Goal: Information Seeking & Learning: Learn about a topic

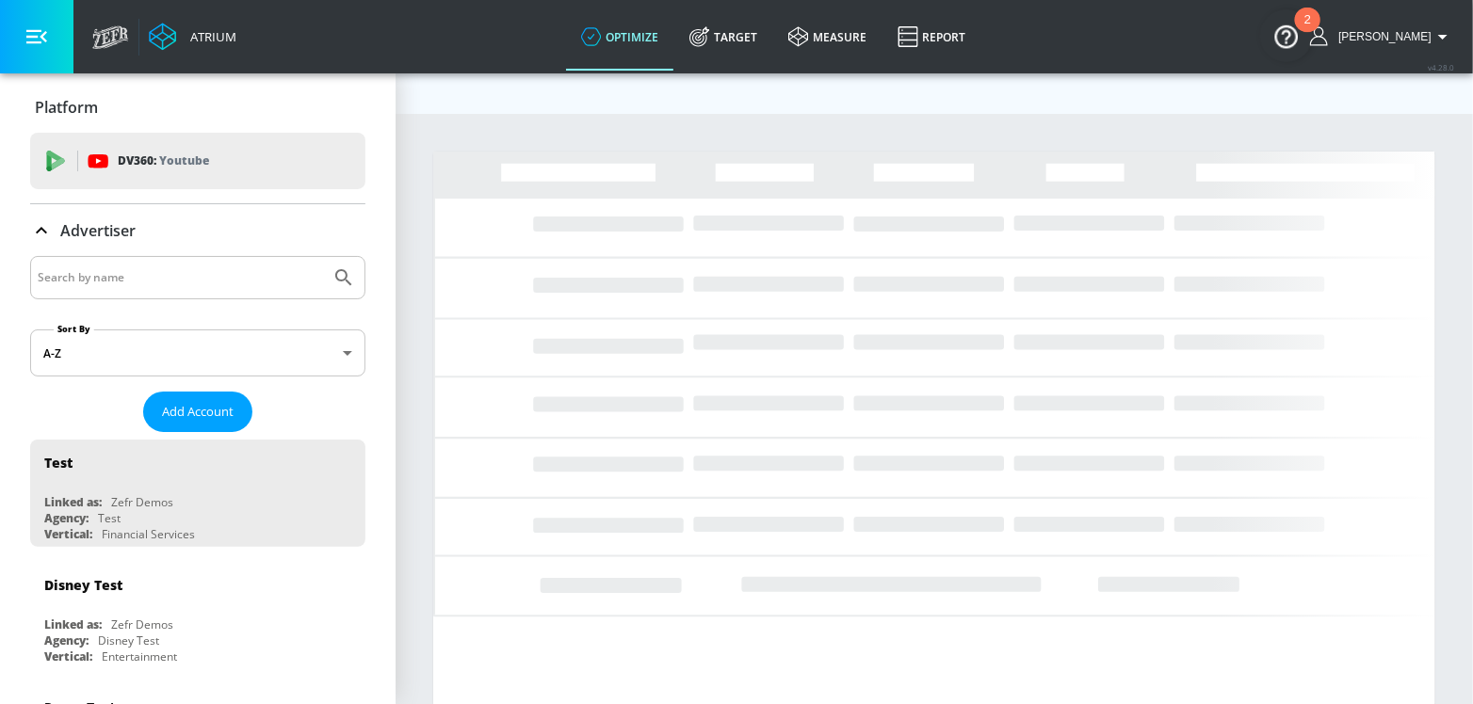
click at [131, 290] on div at bounding box center [197, 277] width 335 height 43
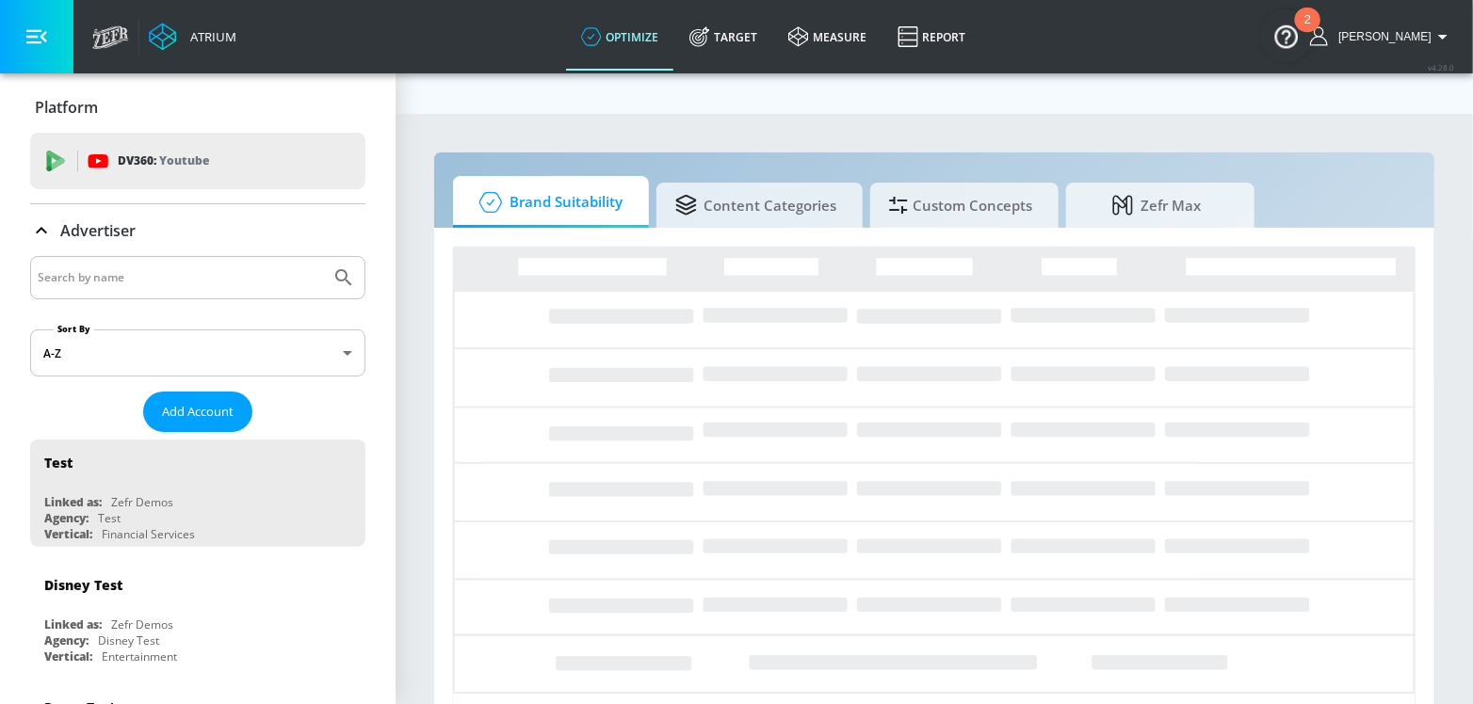
click at [131, 288] on input "Search by name" at bounding box center [180, 278] width 285 height 24
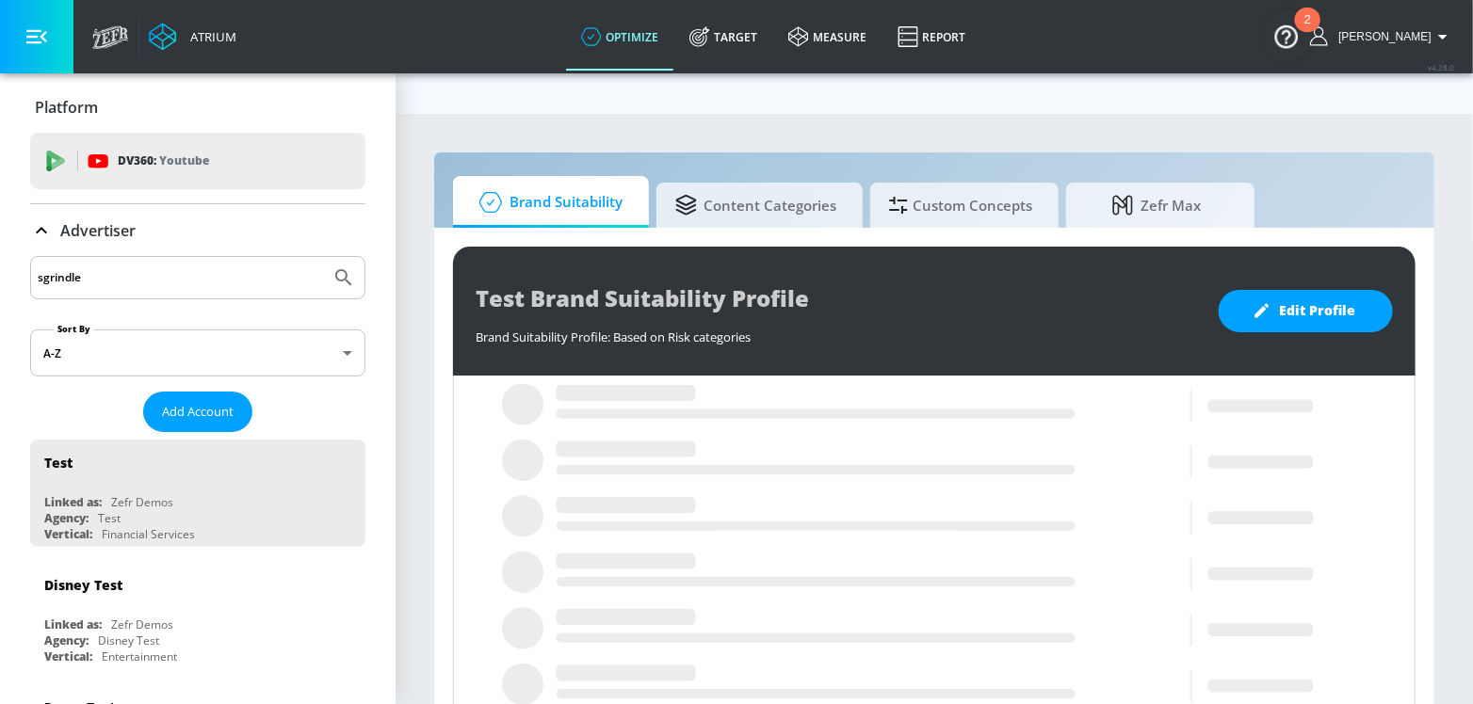
type input "sgrindle"
click at [323, 257] on button "Submit Search" at bounding box center [343, 277] width 41 height 41
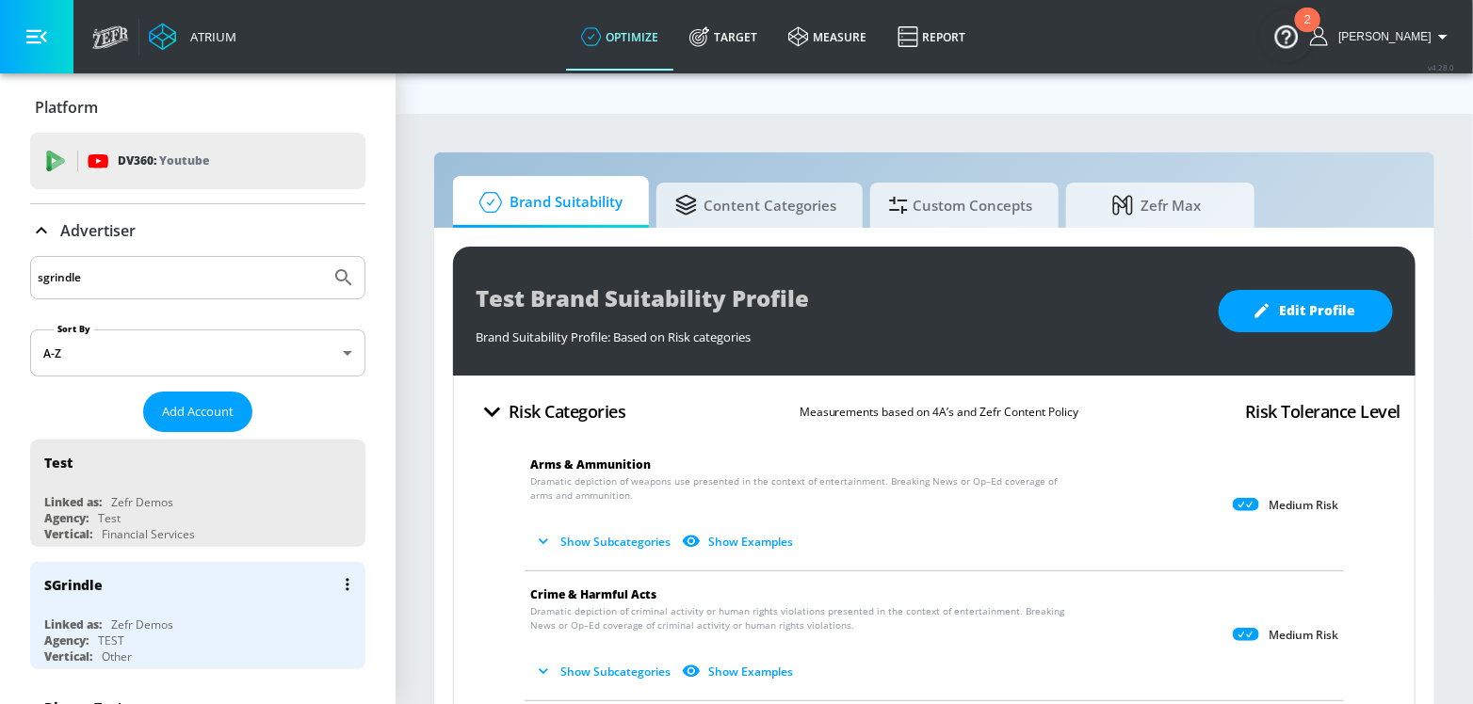
click at [85, 611] on div "SGrindle Linked as: Zefr Demos Agency: TEST Vertical: Other" at bounding box center [197, 615] width 335 height 107
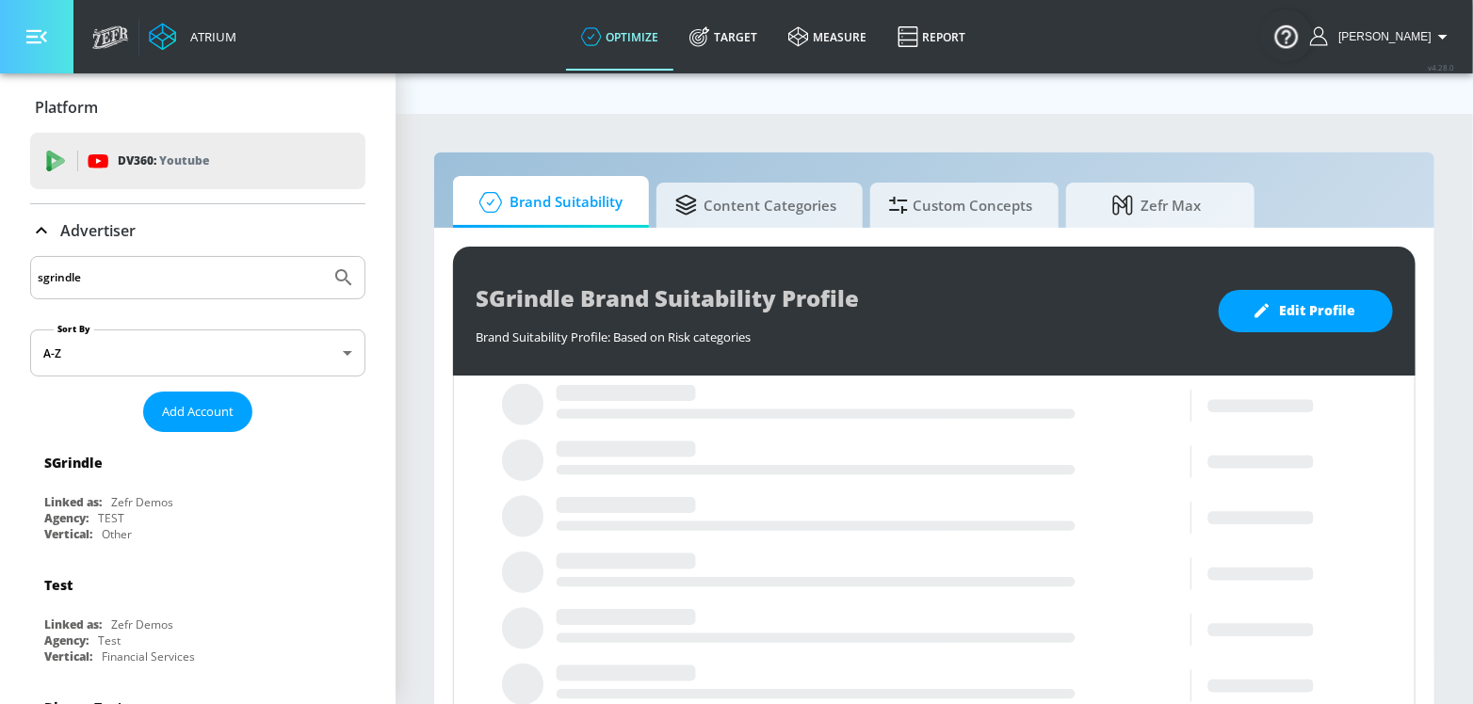
click at [33, 60] on button "button" at bounding box center [36, 36] width 73 height 73
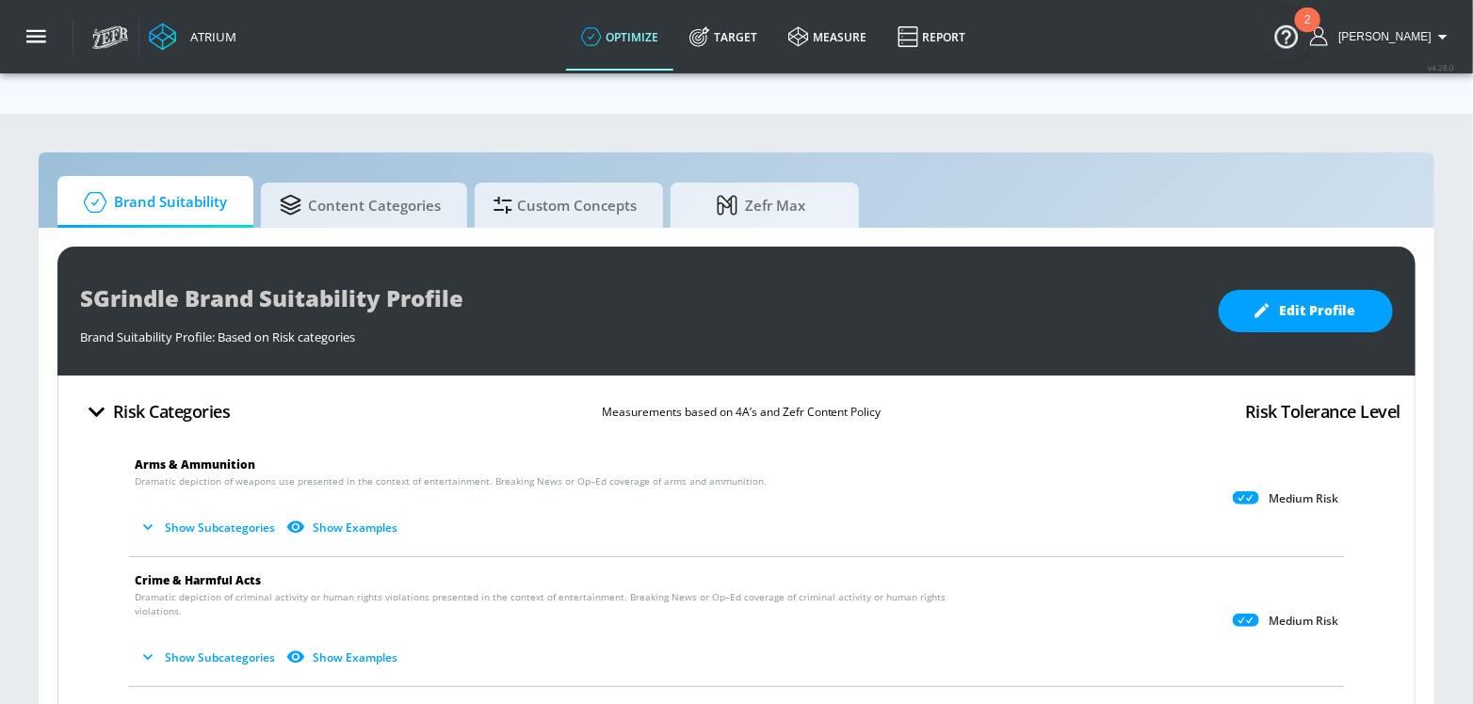
click at [144, 518] on icon "button" at bounding box center [147, 527] width 19 height 19
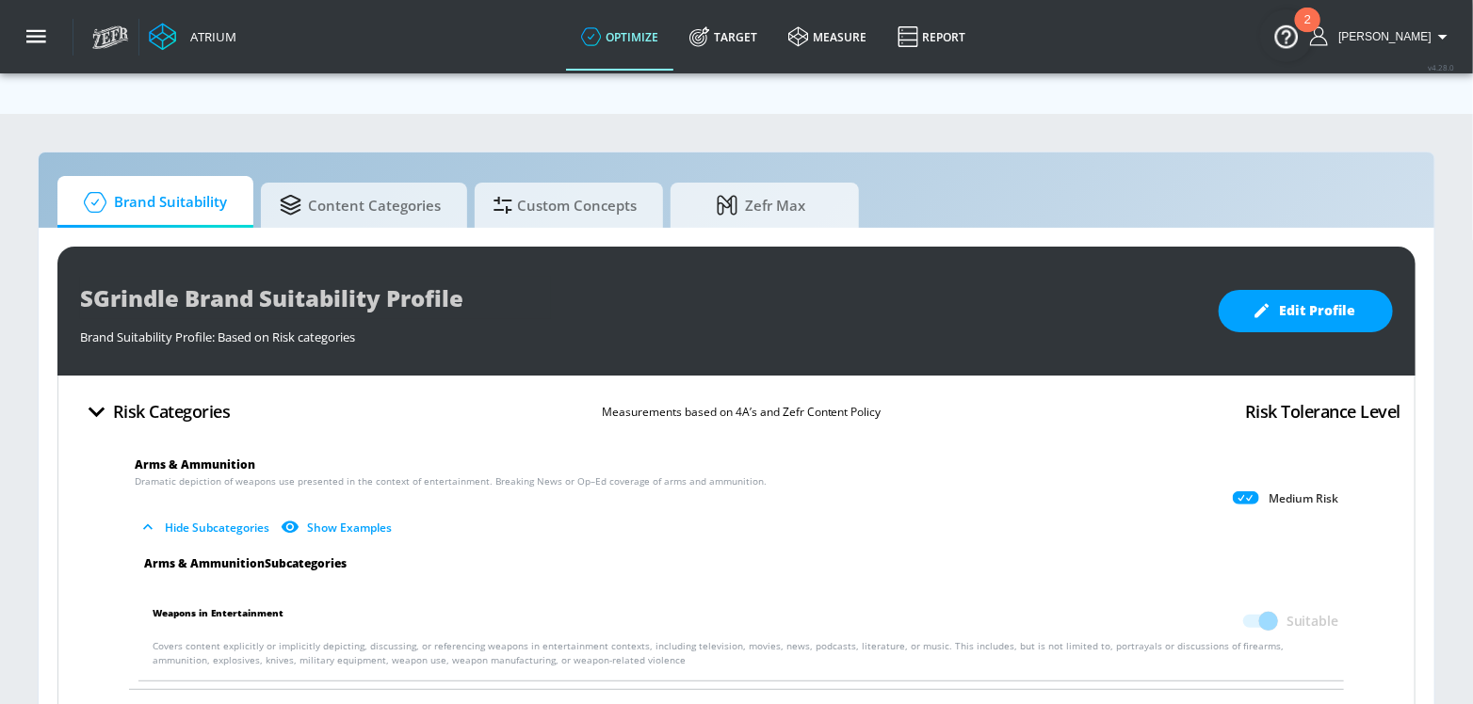
click at [338, 512] on button "Show Examples" at bounding box center [338, 527] width 122 height 31
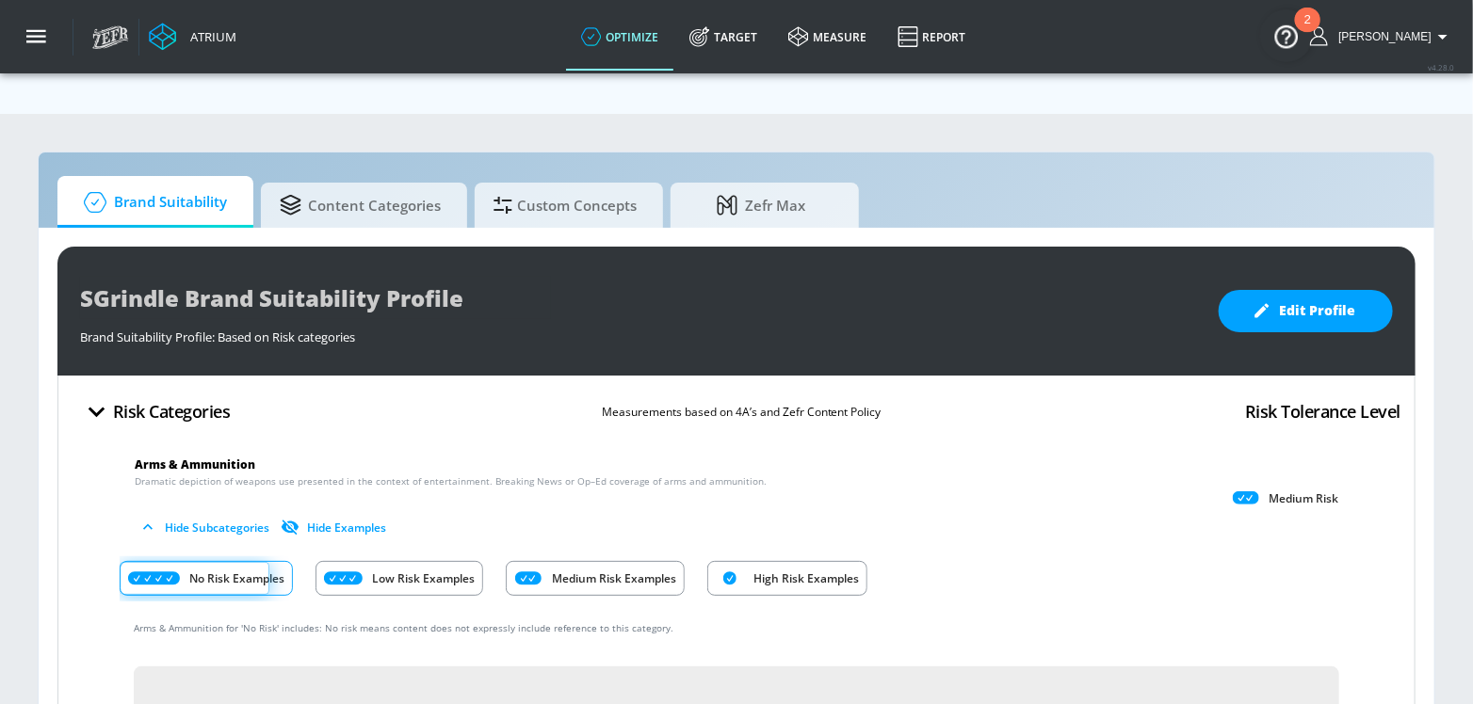
scroll to position [73, 0]
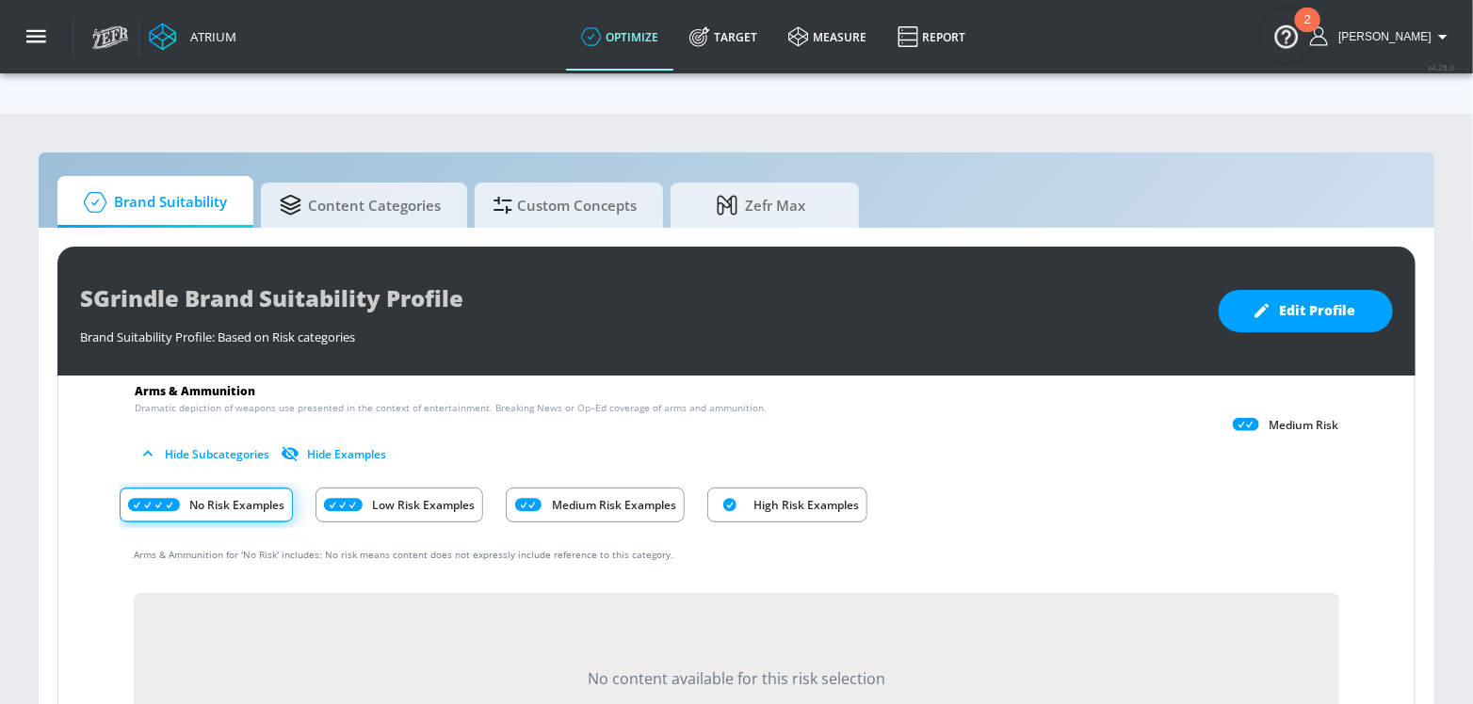
click at [337, 499] on icon "Risk Category Examples" at bounding box center [343, 505] width 39 height 13
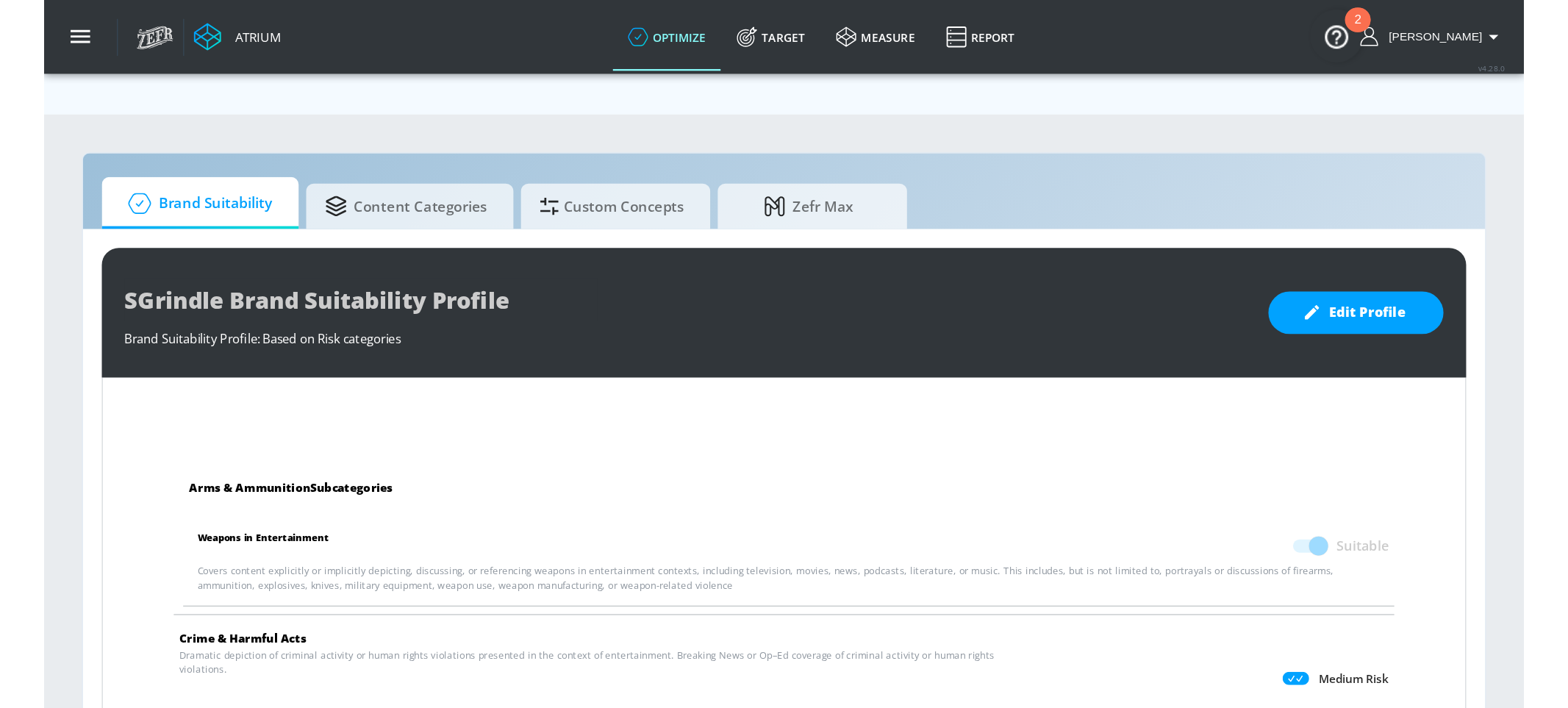
scroll to position [0, 0]
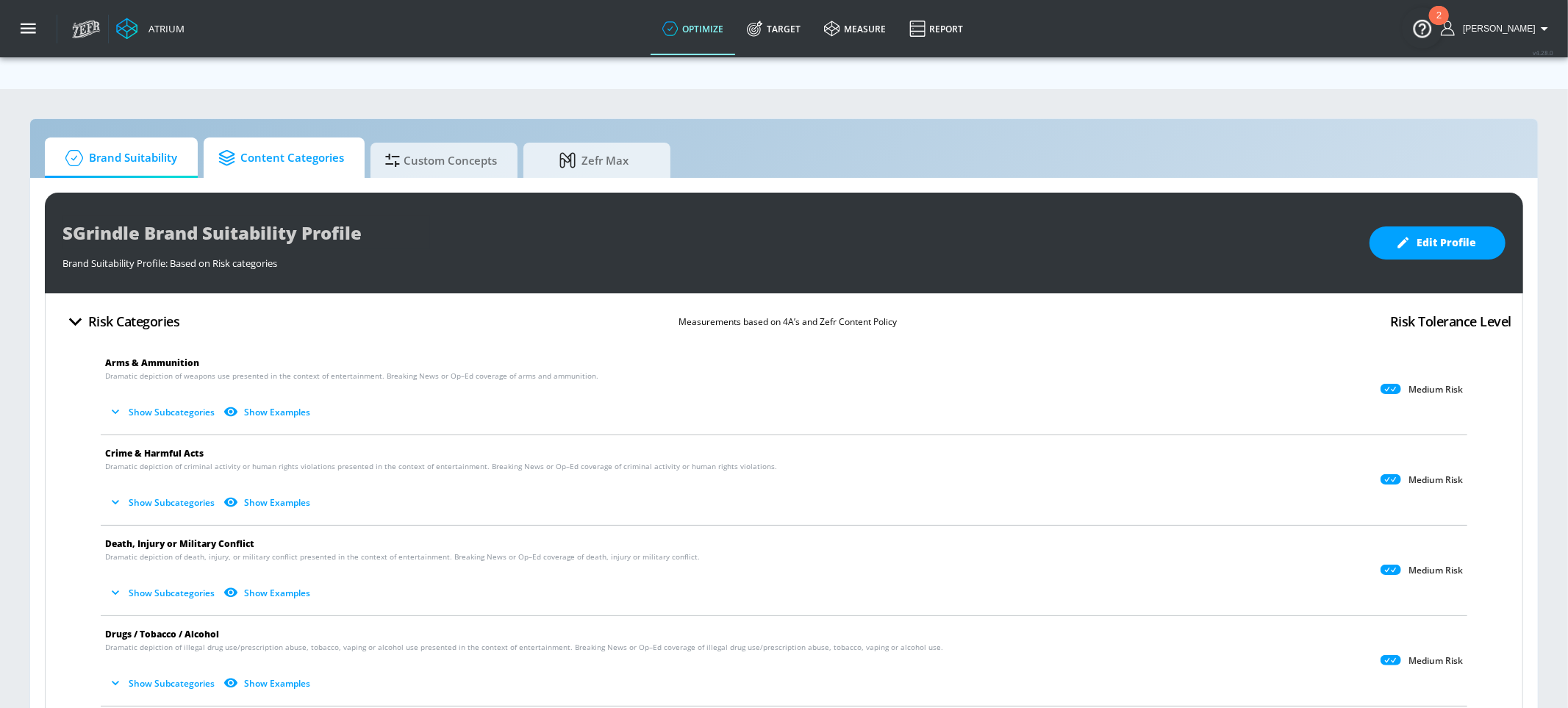
click at [298, 141] on span "Content Categories" at bounding box center [281, 158] width 126 height 35
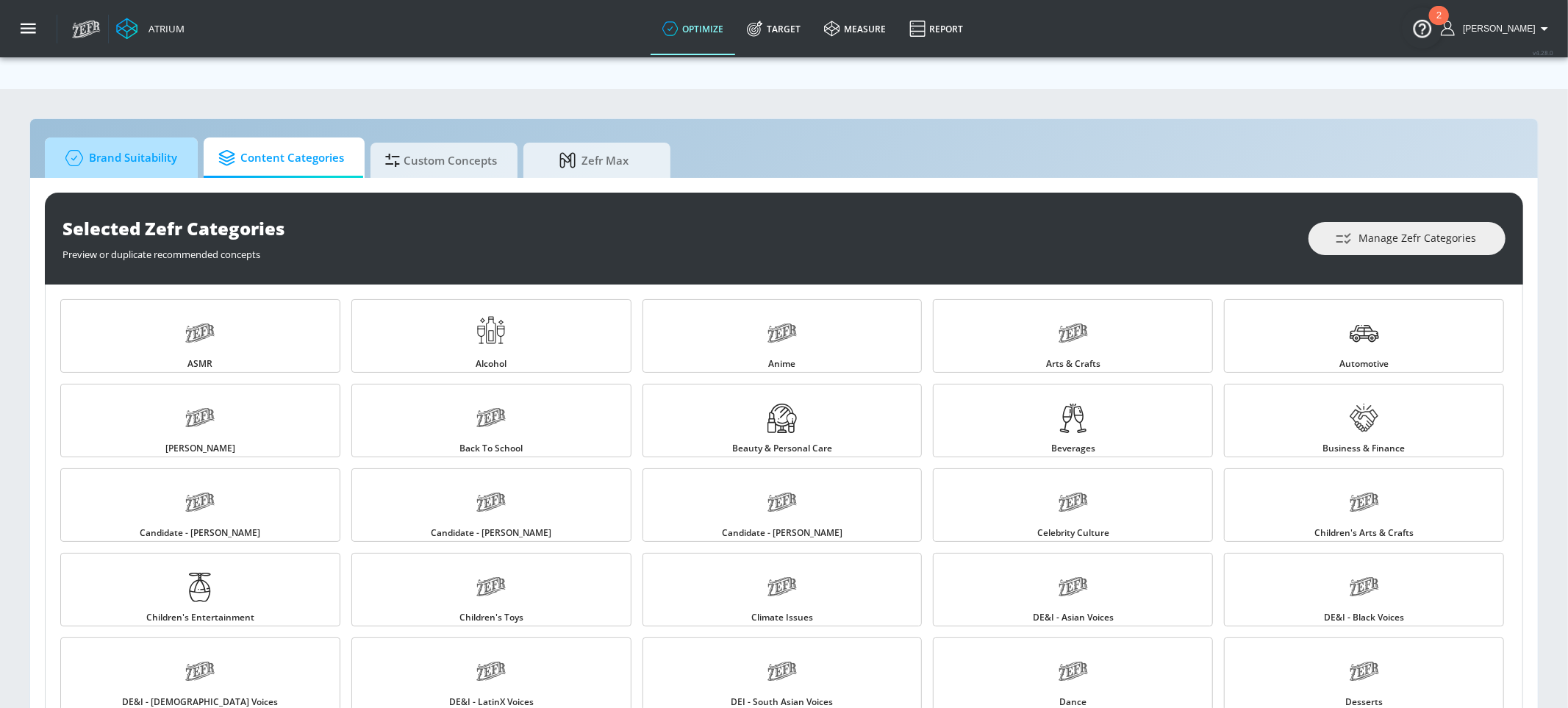
click at [127, 141] on span "Brand Suitability" at bounding box center [118, 158] width 118 height 35
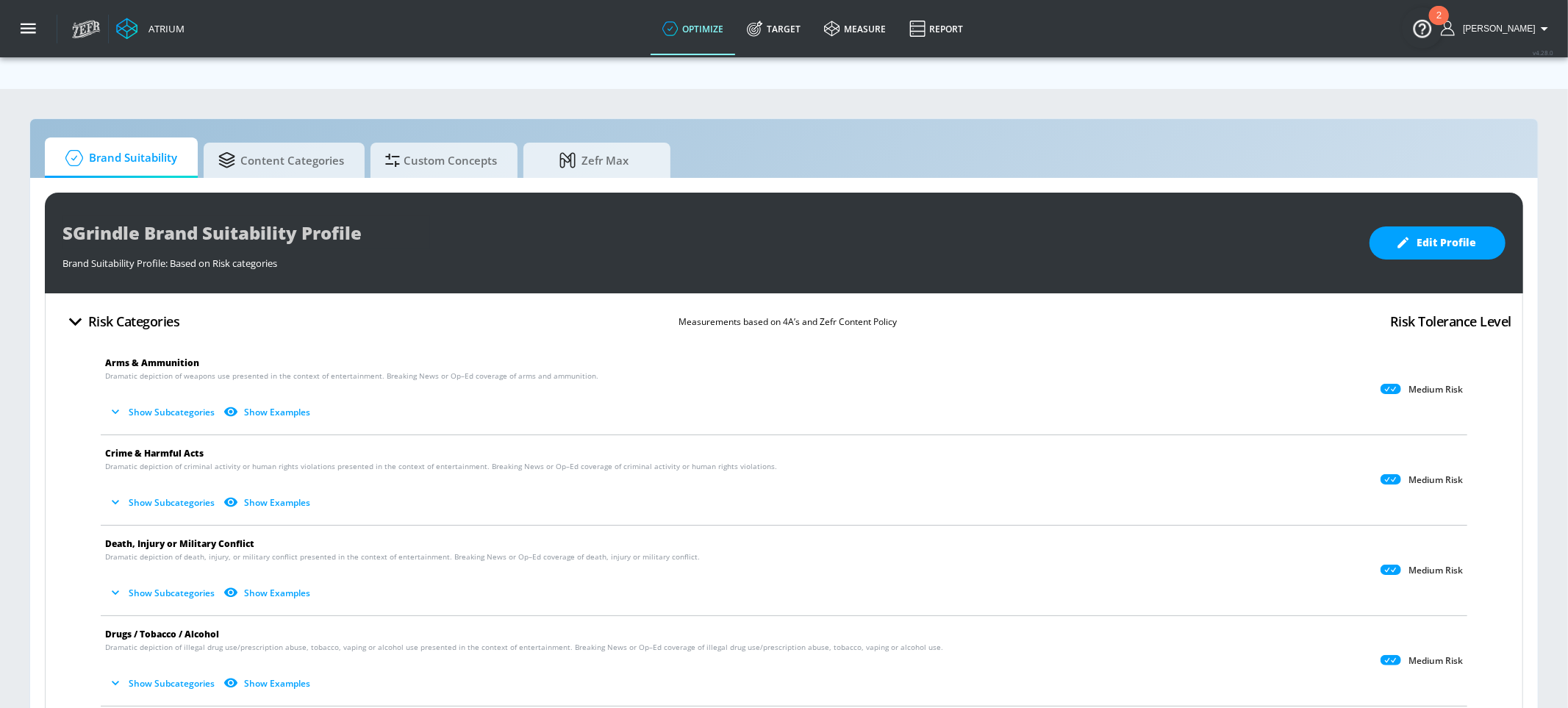
click at [198, 400] on button "Show Subcategories" at bounding box center [163, 411] width 116 height 24
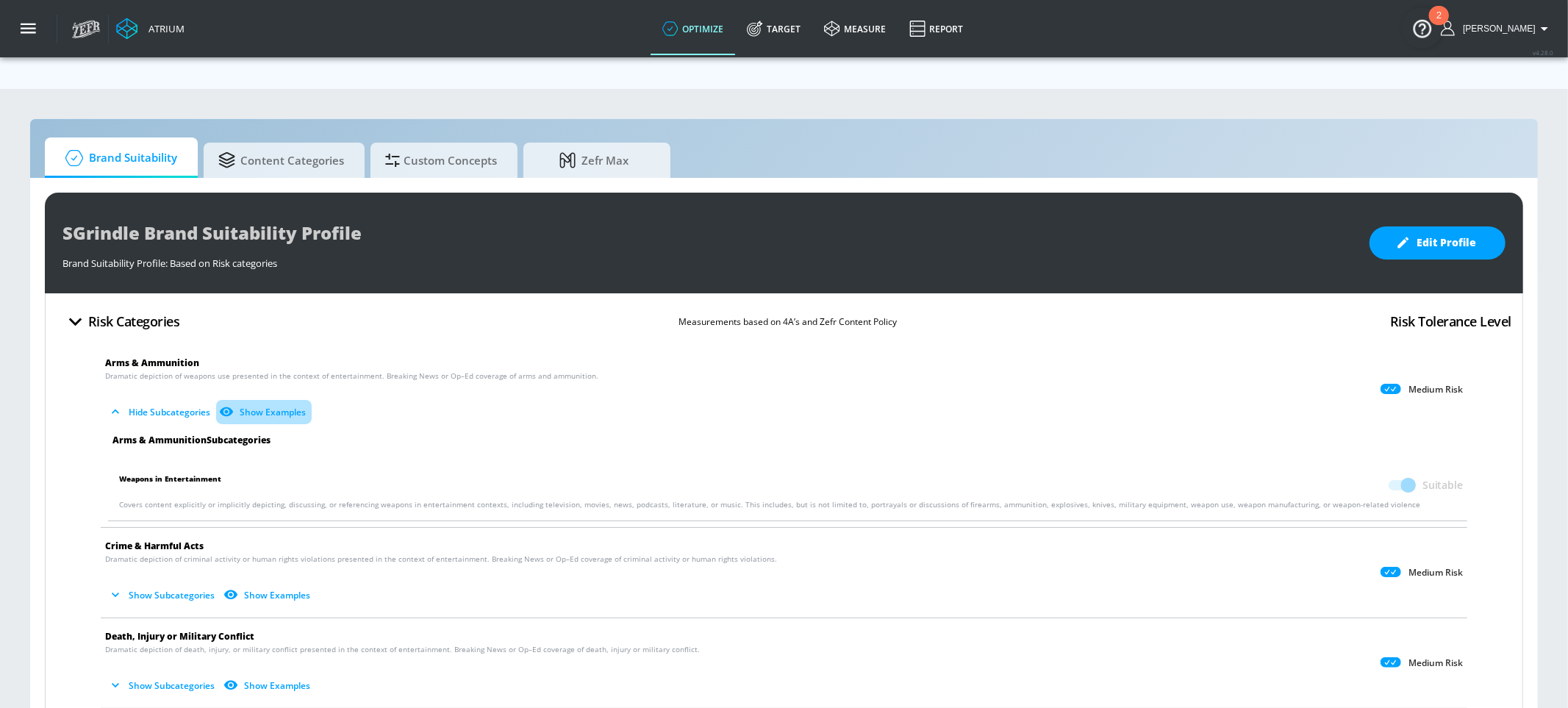
click at [250, 400] on button "Show Examples" at bounding box center [264, 411] width 95 height 24
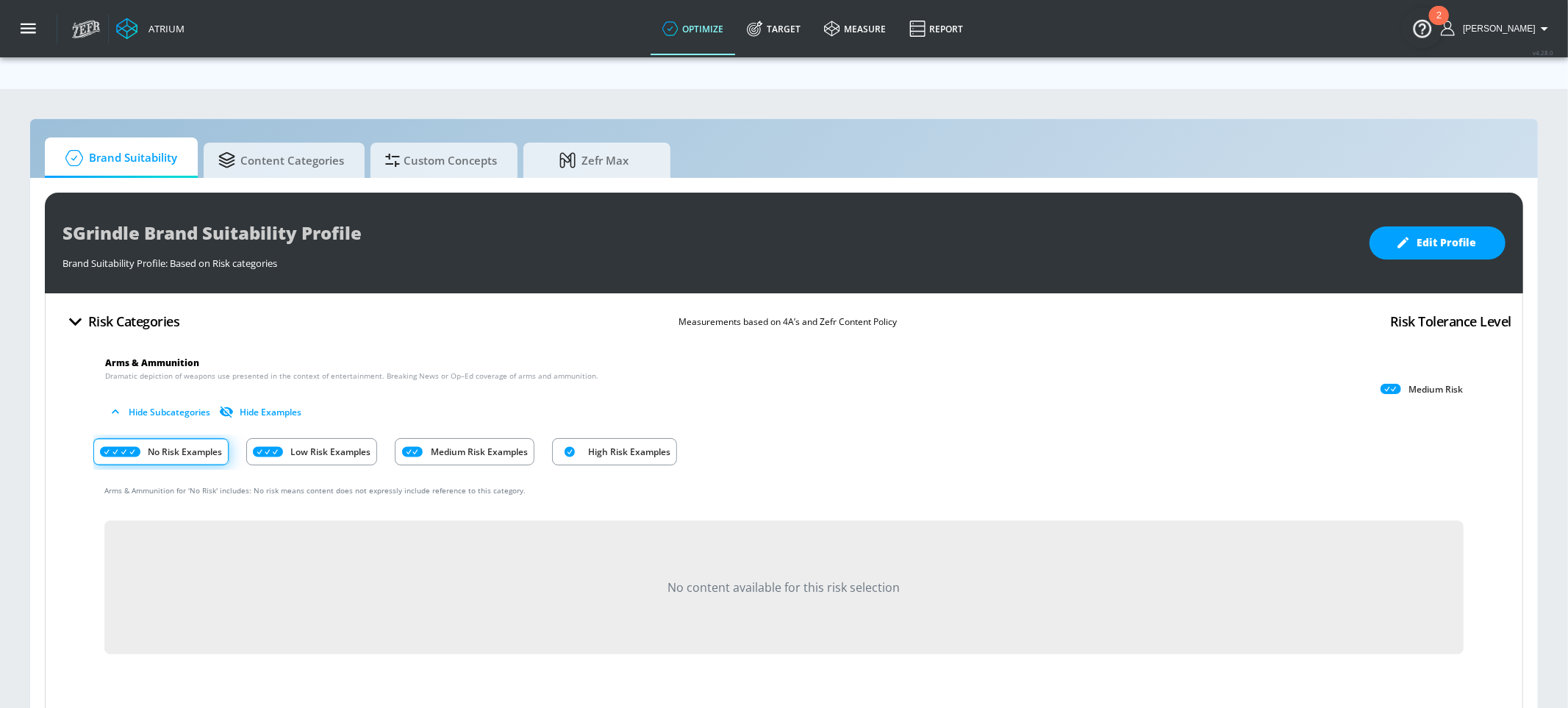
scroll to position [37, 0]
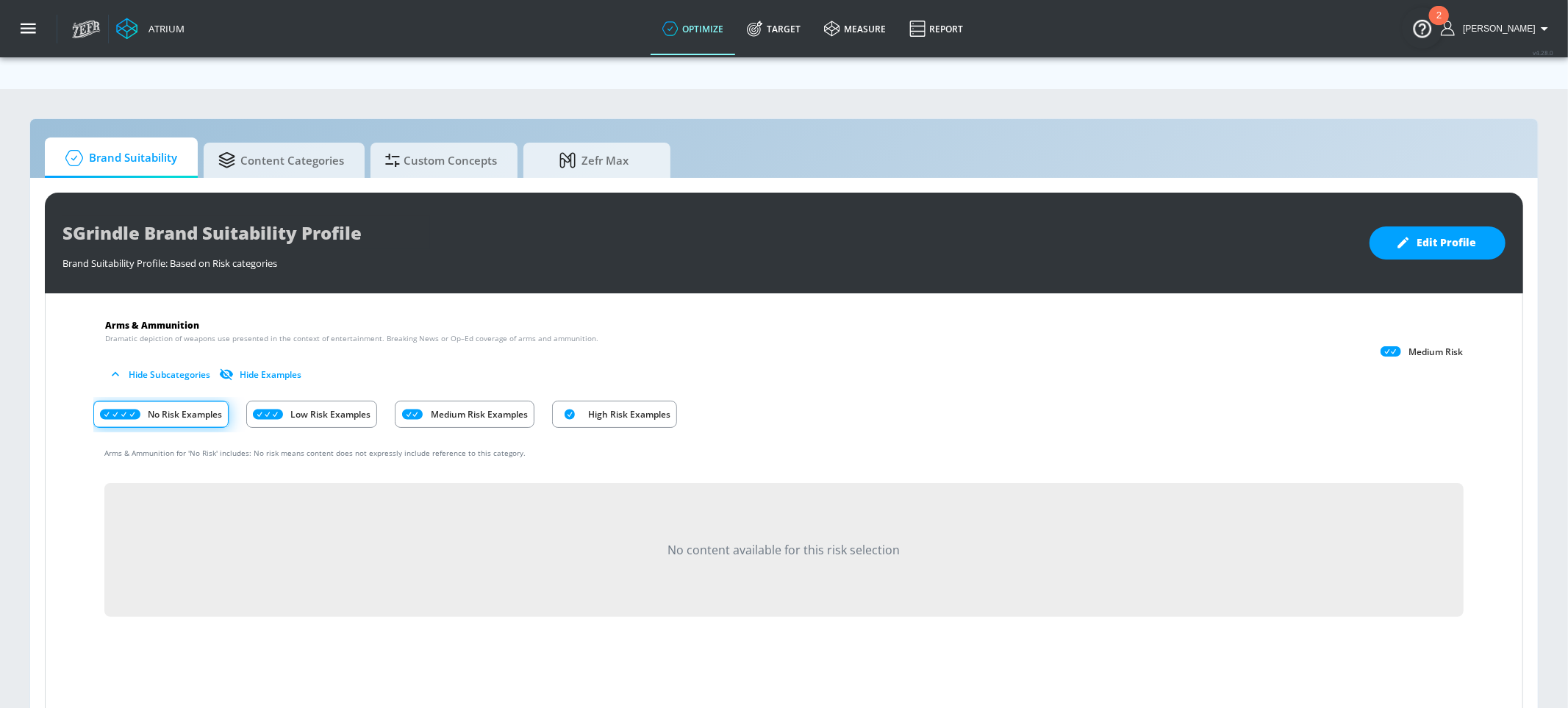
click at [326, 407] on p "Low Risk Examples" at bounding box center [330, 414] width 80 height 16
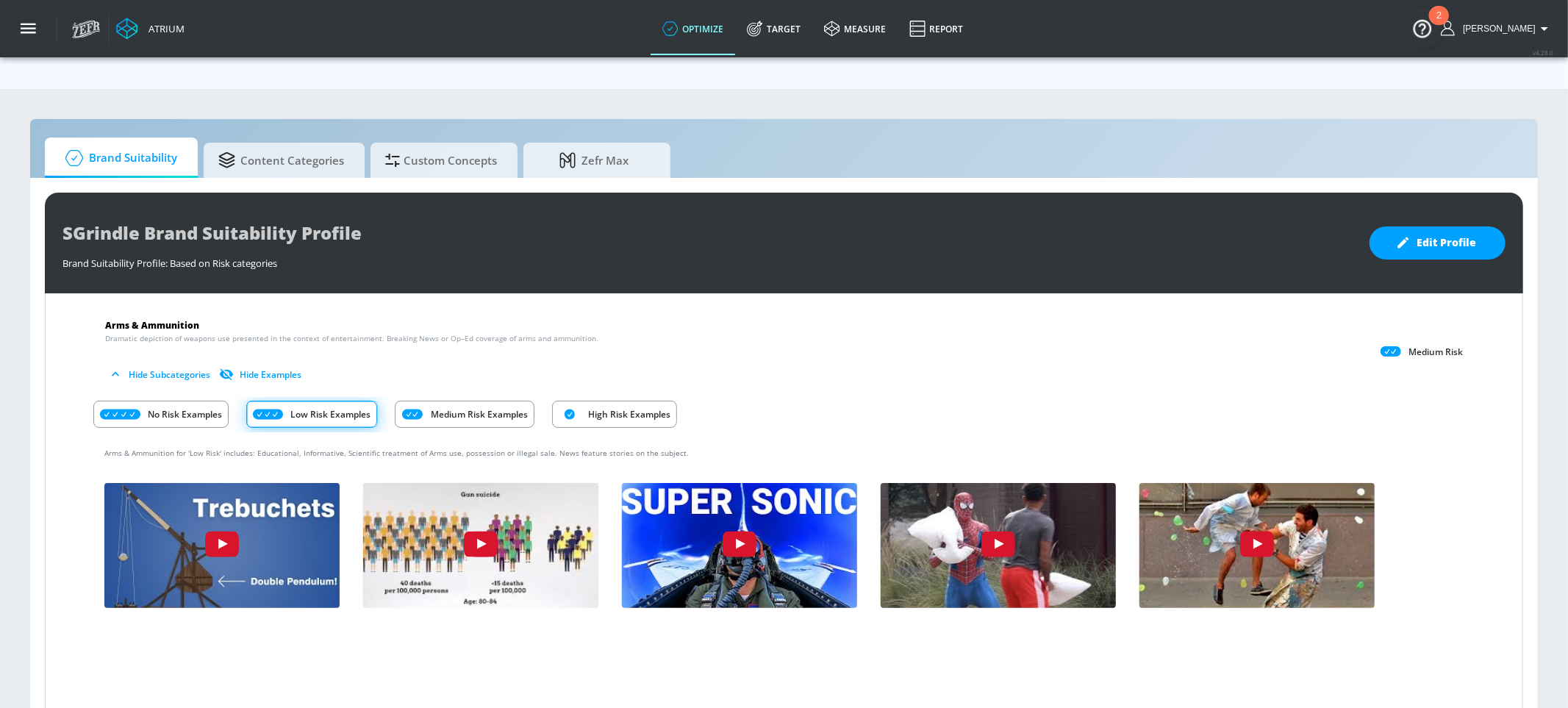
click at [336, 401] on span at bounding box center [312, 414] width 131 height 26
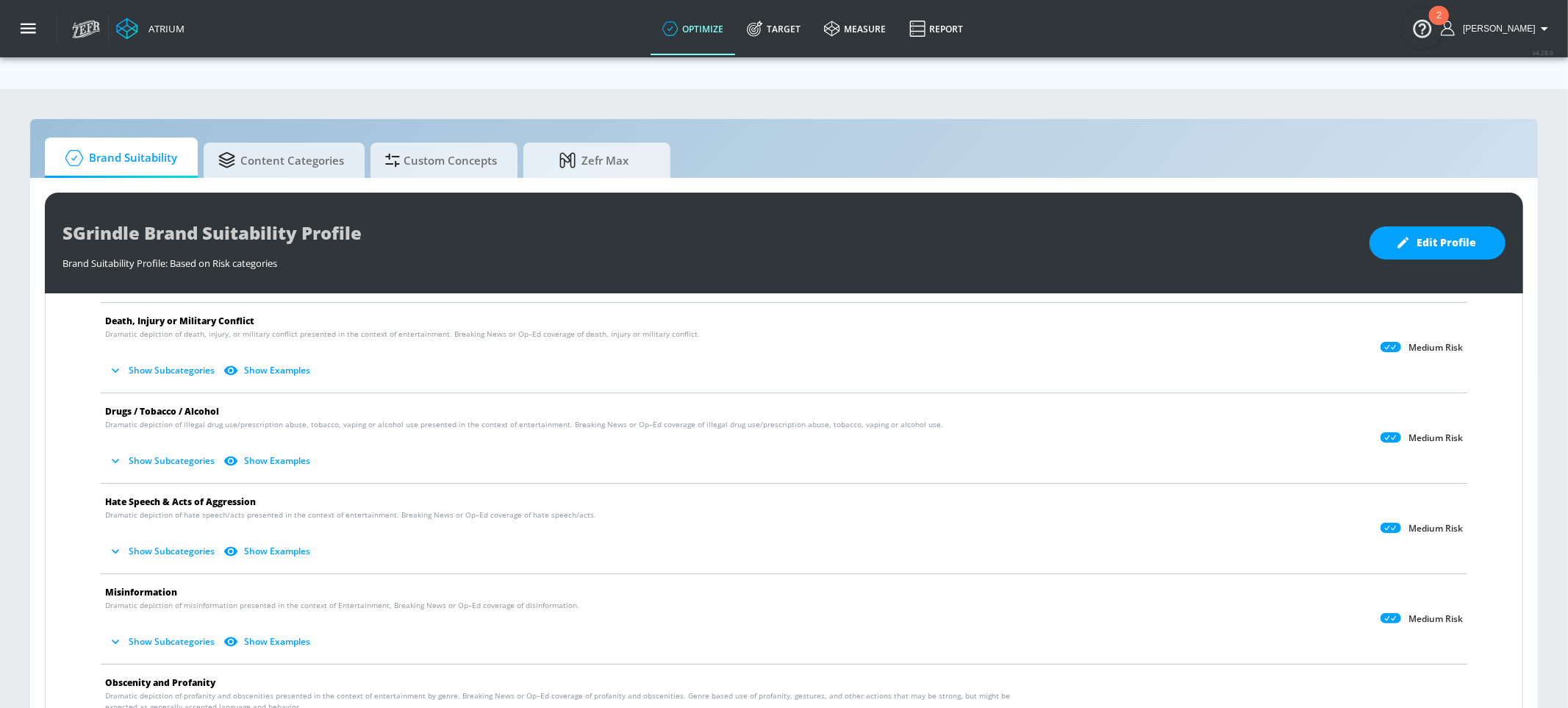
scroll to position [653, 0]
click at [148, 450] on span "Show Subcategories Show Examples" at bounding box center [772, 462] width 1335 height 24
click at [158, 450] on button "Show Subcategories" at bounding box center [163, 462] width 116 height 24
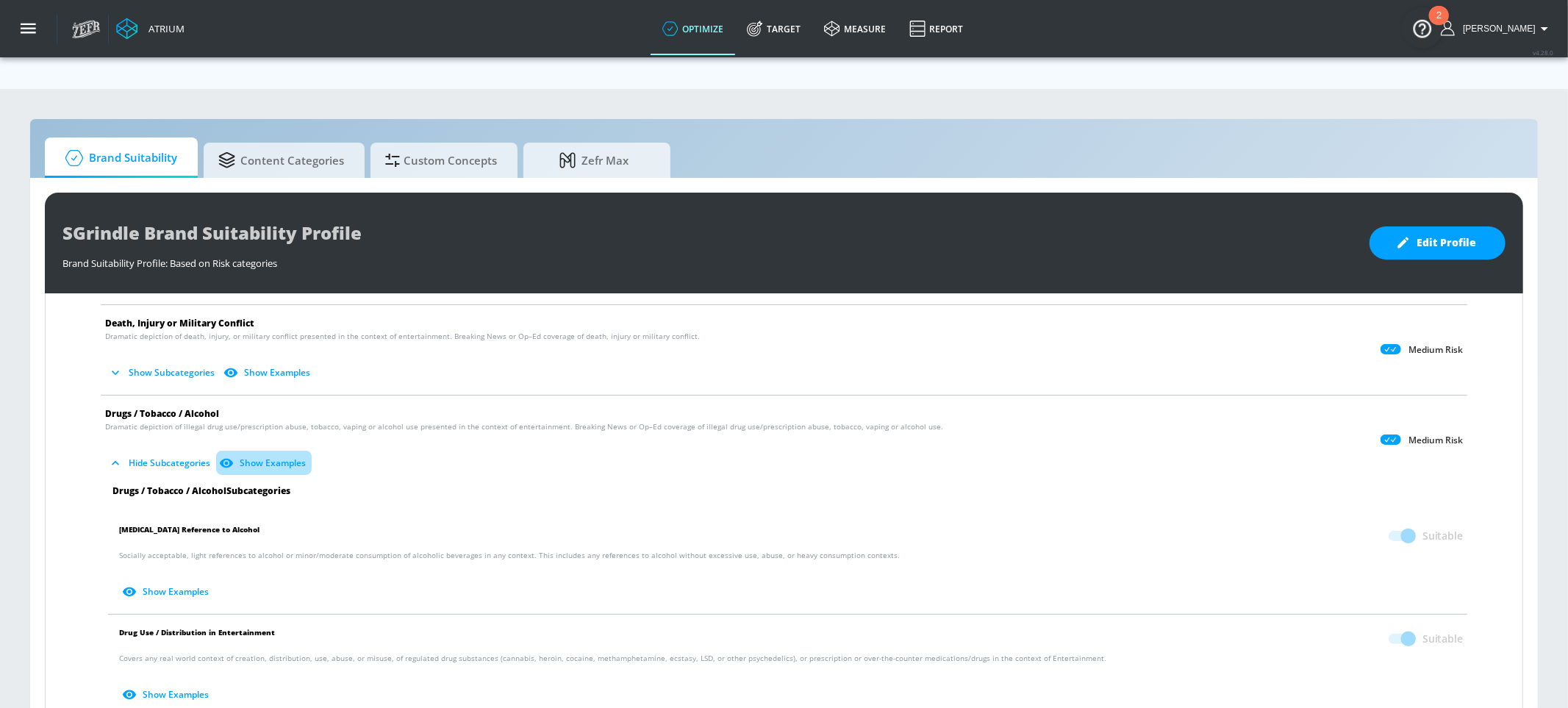
click at [273, 450] on button "Show Examples" at bounding box center [264, 462] width 95 height 24
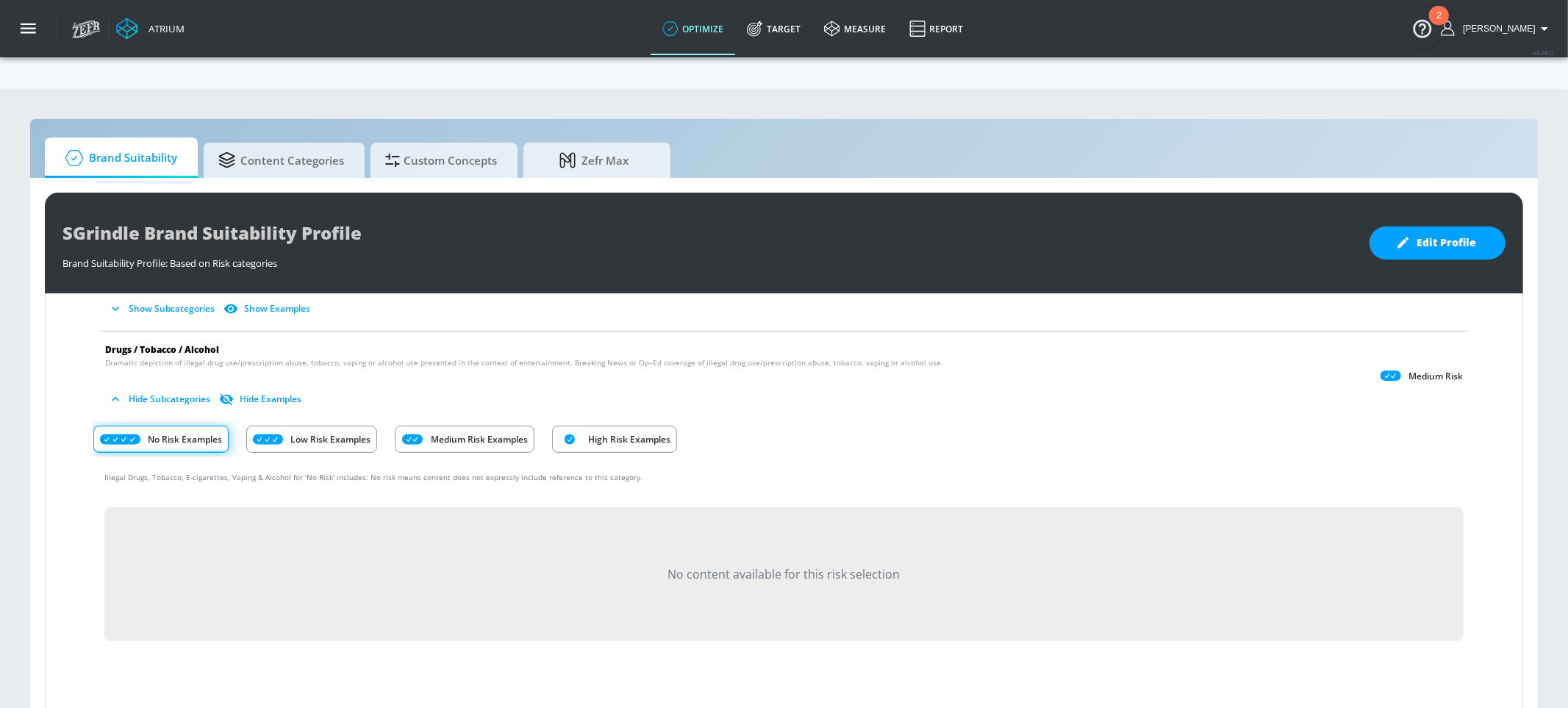
scroll to position [725, 0]
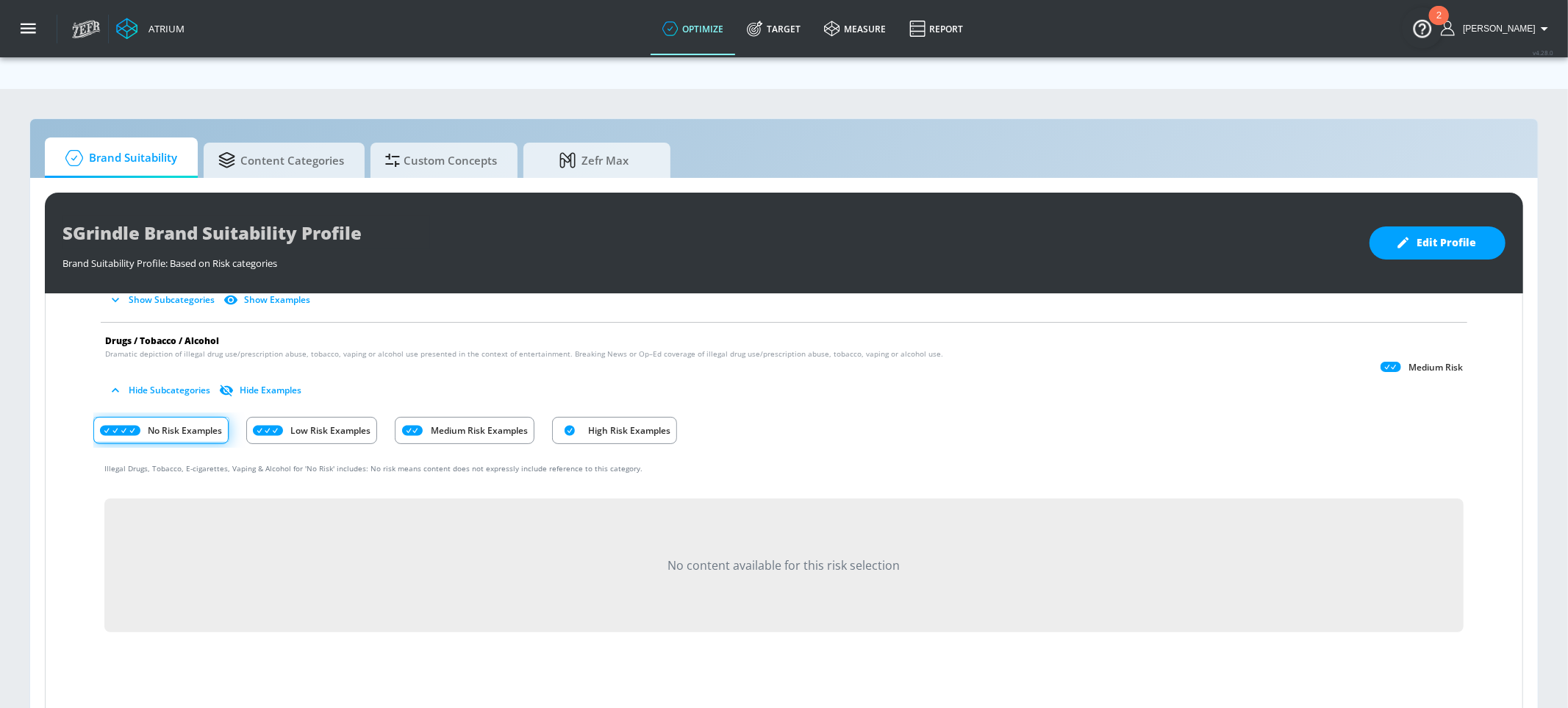
click at [338, 417] on div "Low Risk Examples" at bounding box center [312, 430] width 131 height 27
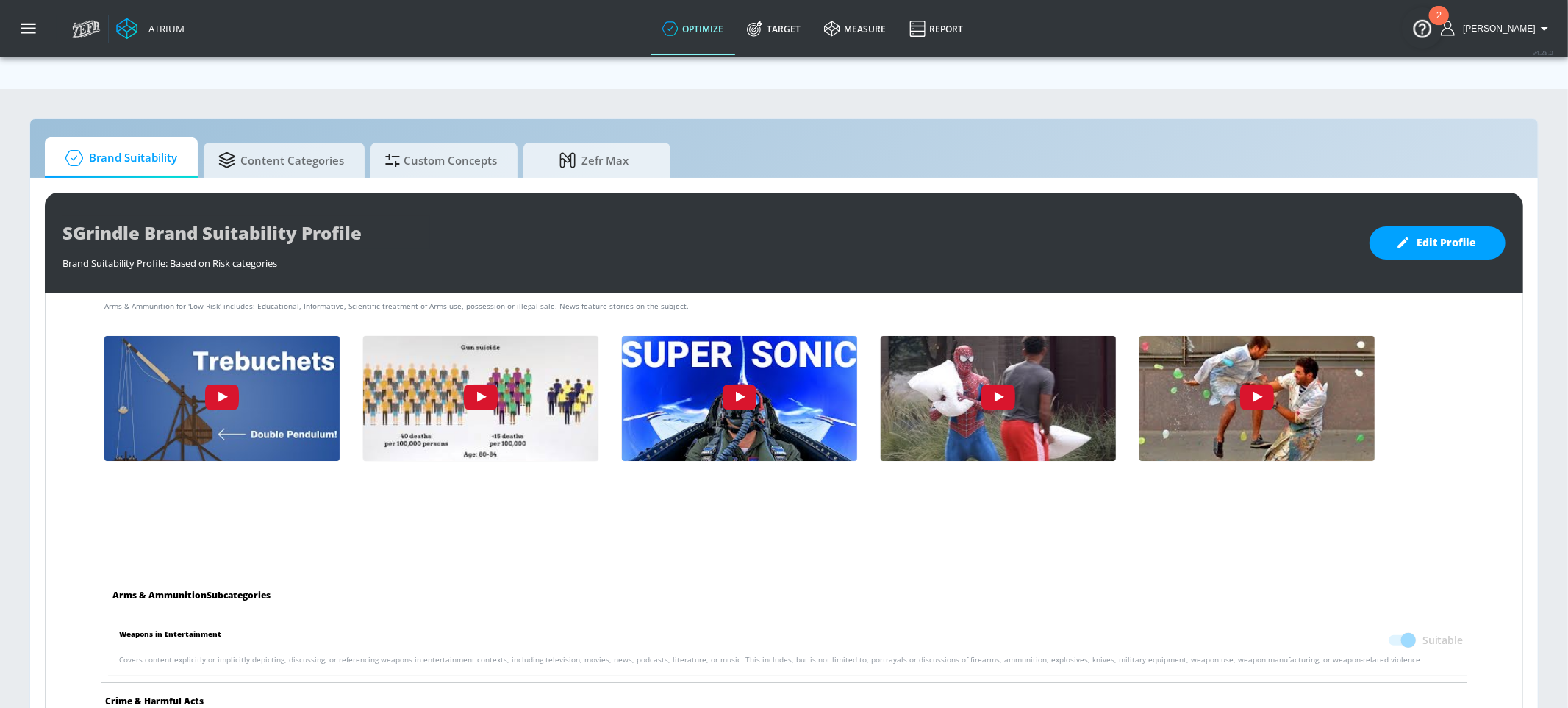
scroll to position [0, 0]
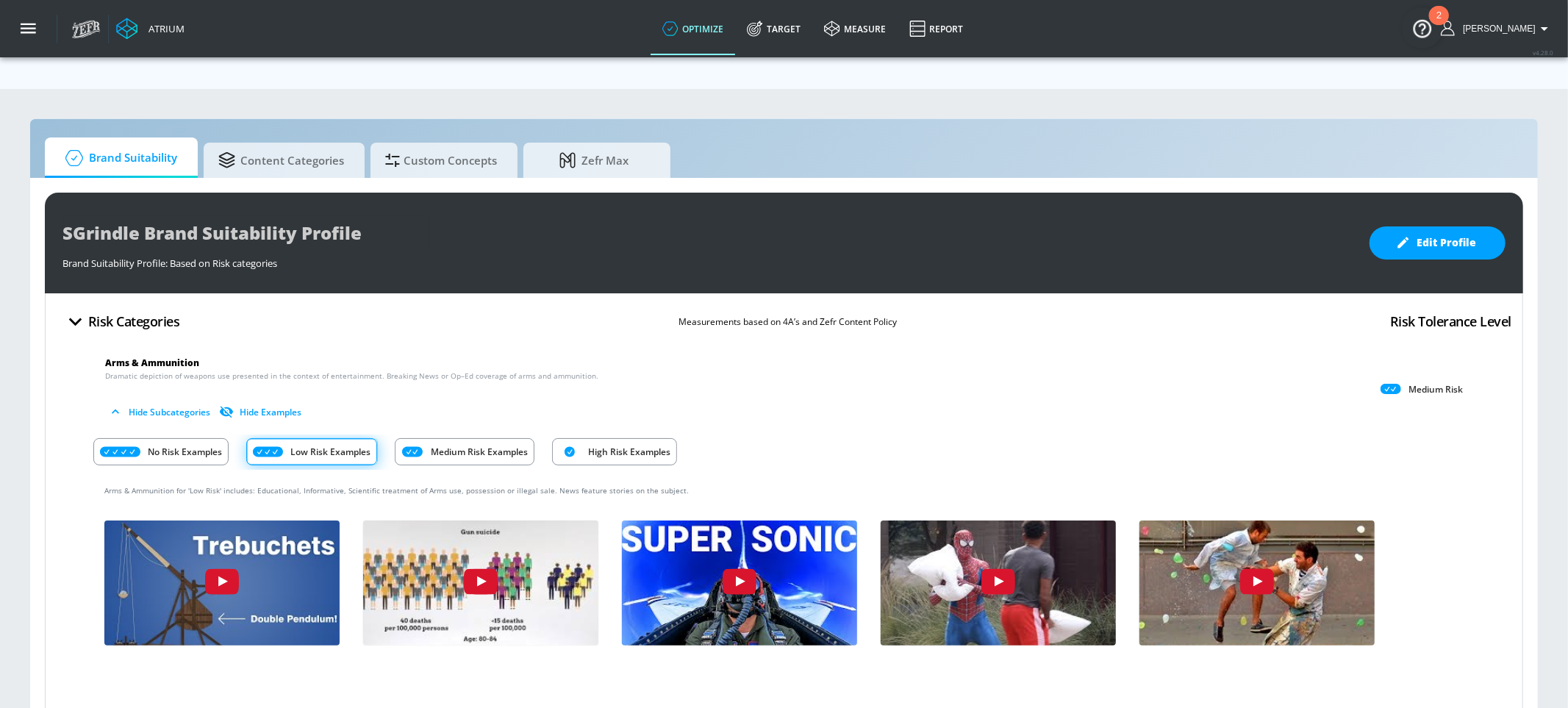
click at [621, 444] on p "High Risk Examples" at bounding box center [629, 452] width 82 height 16
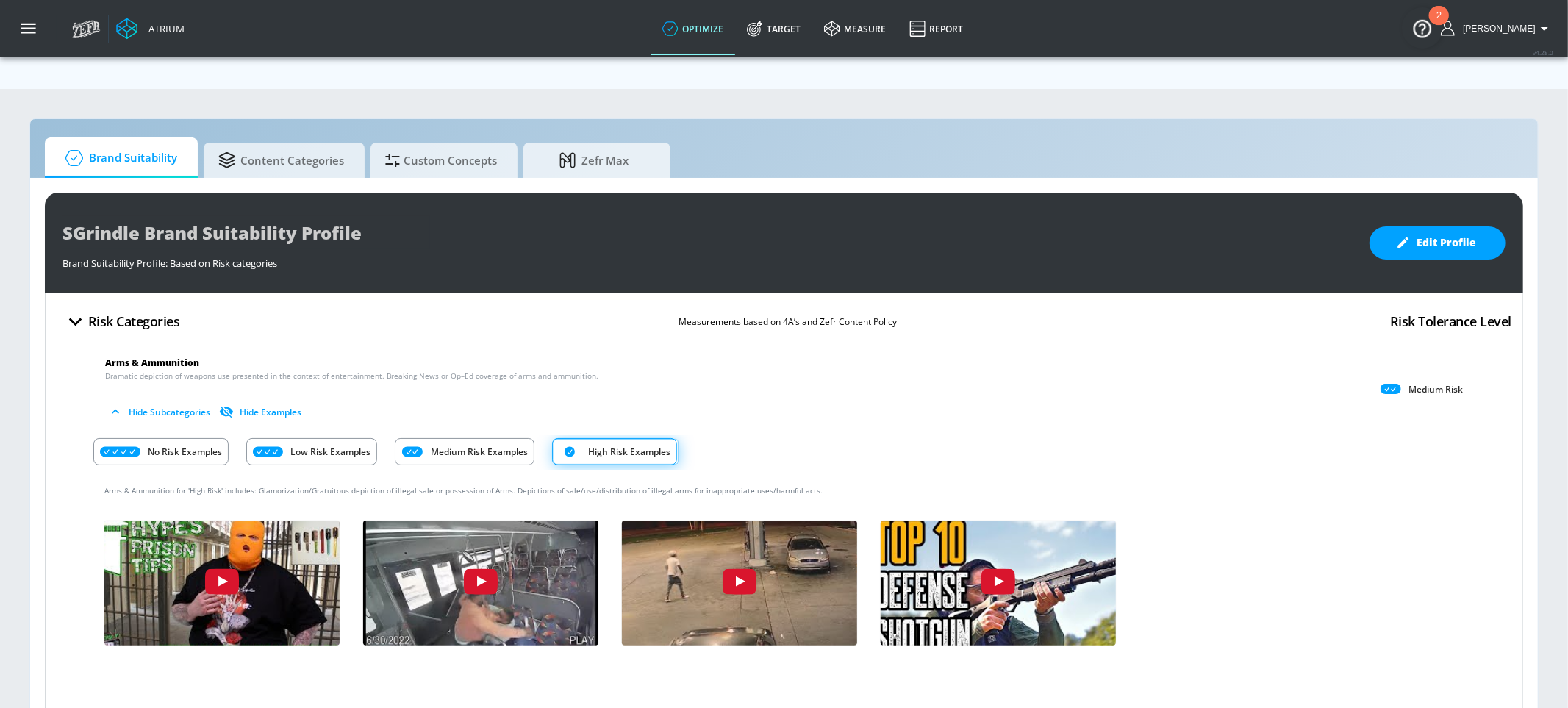
scroll to position [63, 0]
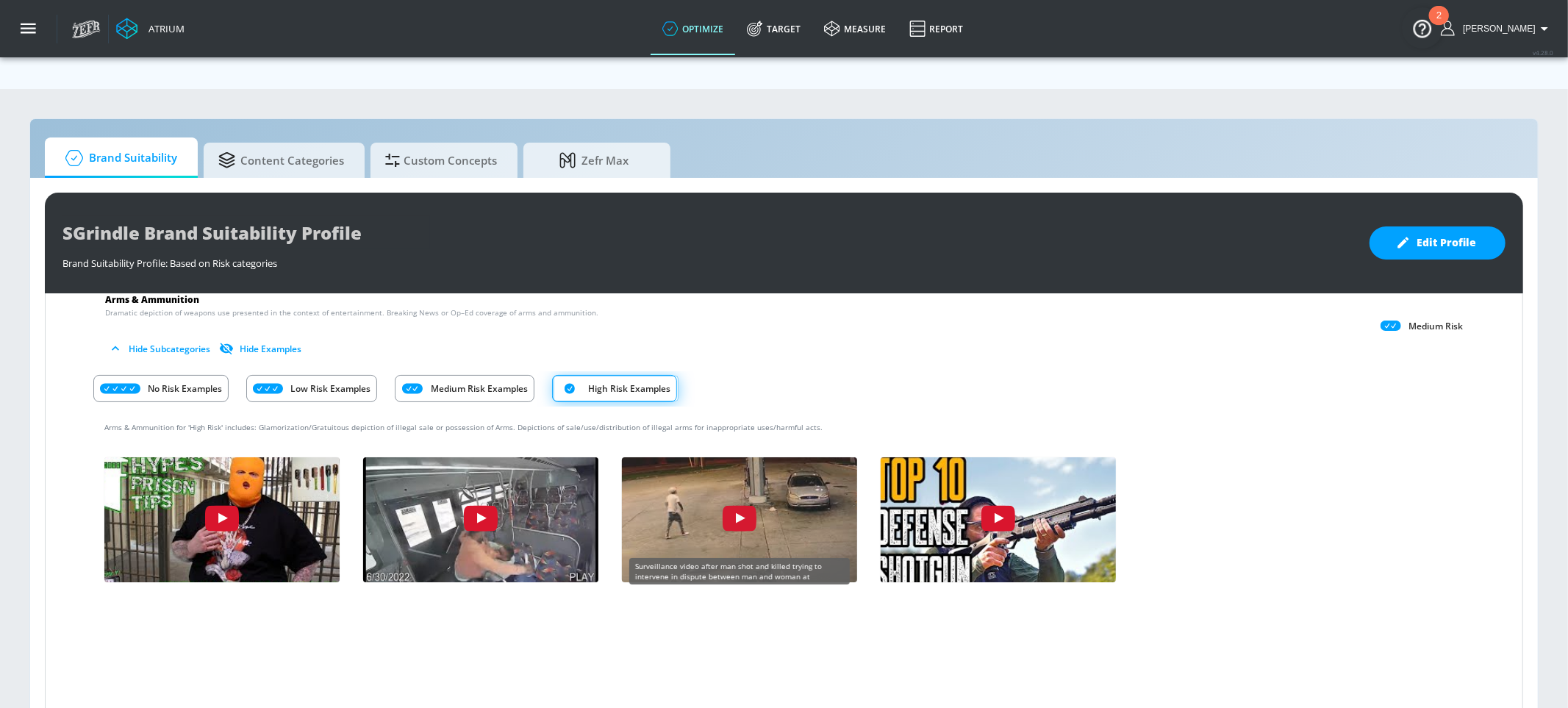
click at [663, 503] on img "HBwzeh8JrDw" at bounding box center [739, 523] width 258 height 145
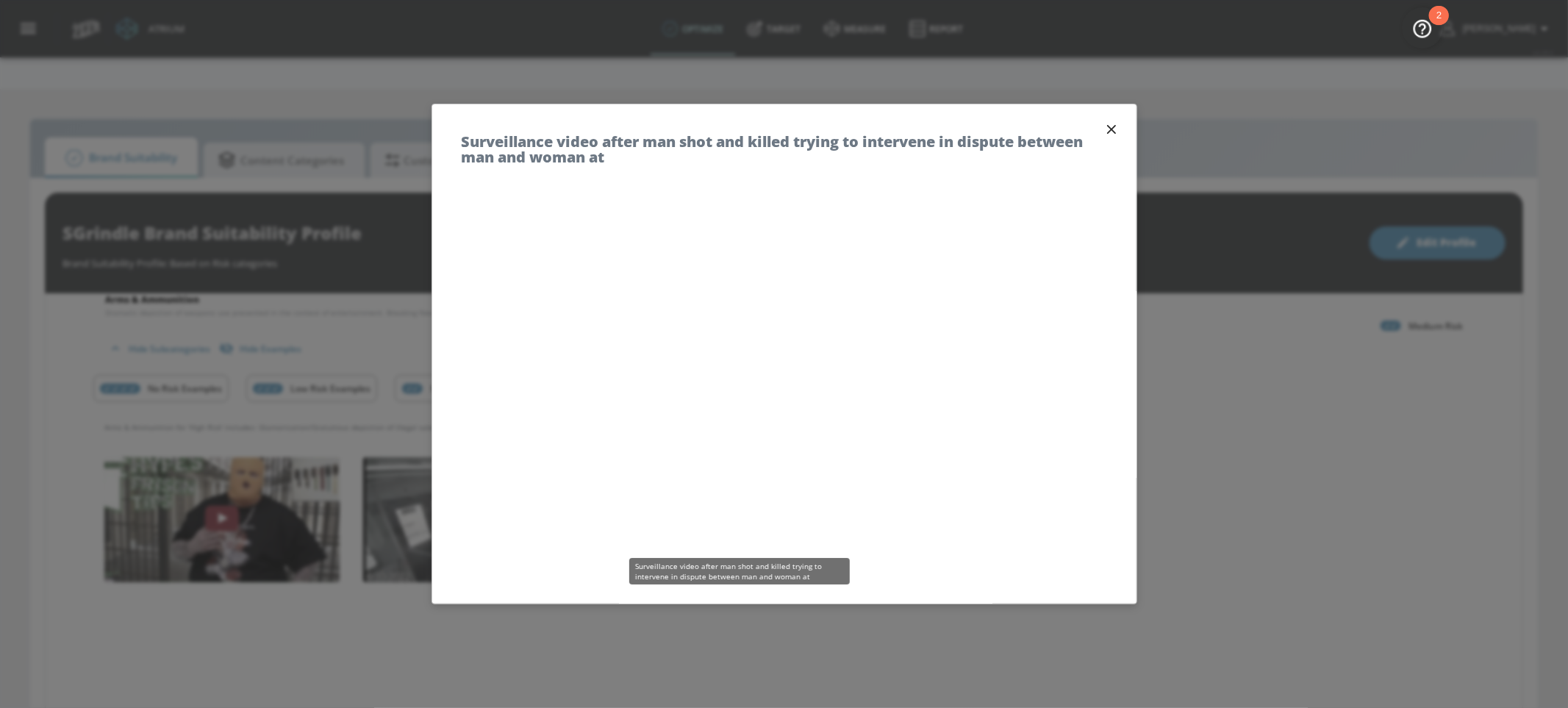
click at [1110, 129] on icon "button" at bounding box center [1110, 129] width 9 height 9
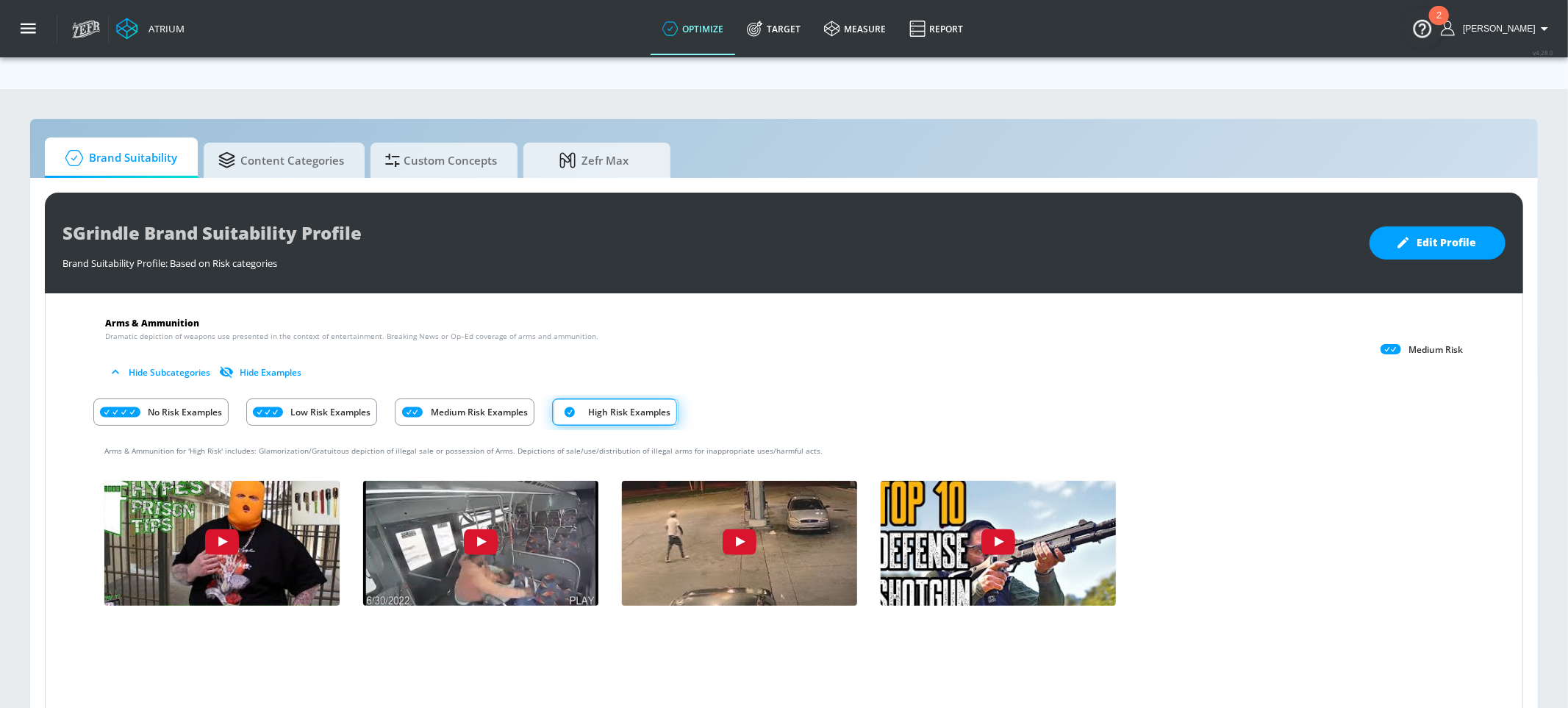
scroll to position [34, 0]
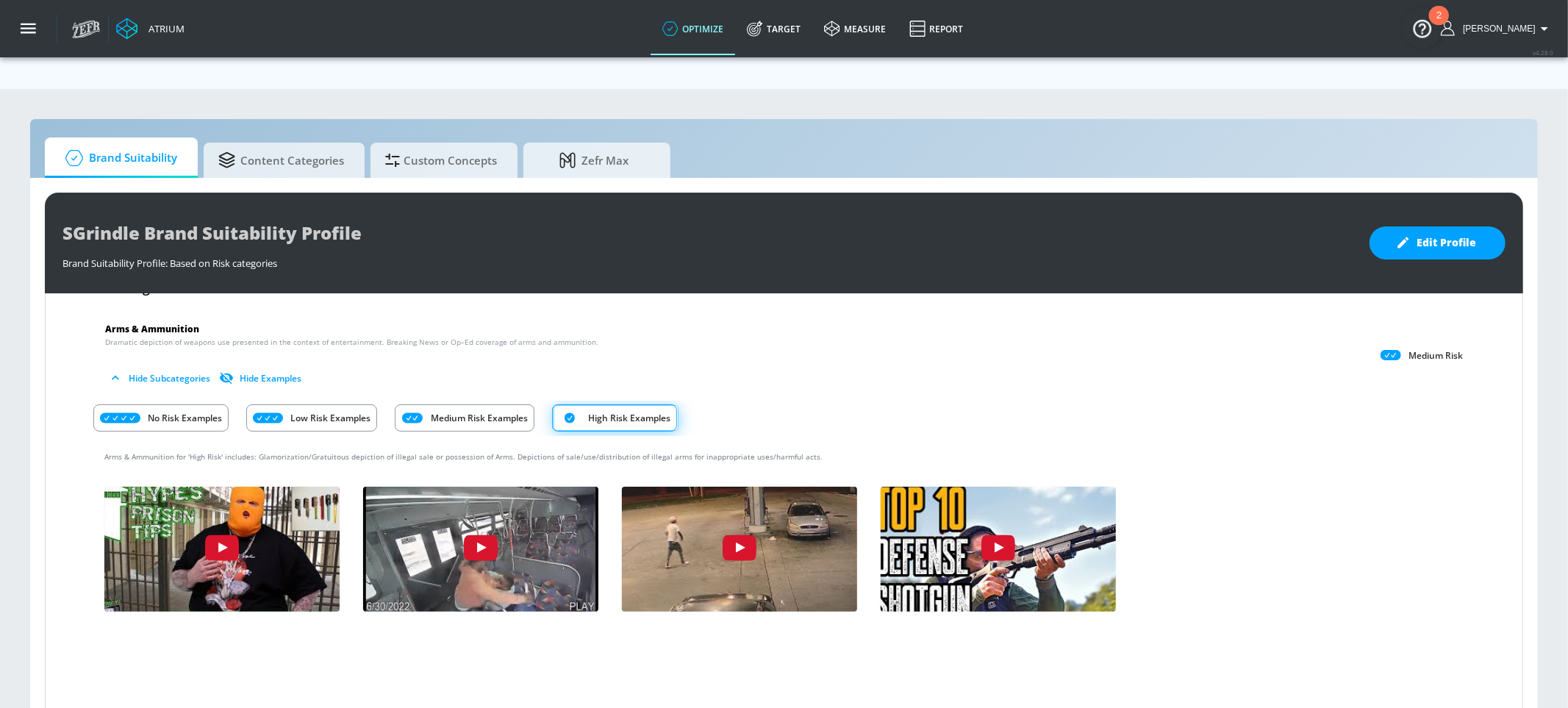
click at [146, 404] on div "No Risk Examples" at bounding box center [161, 418] width 135 height 27
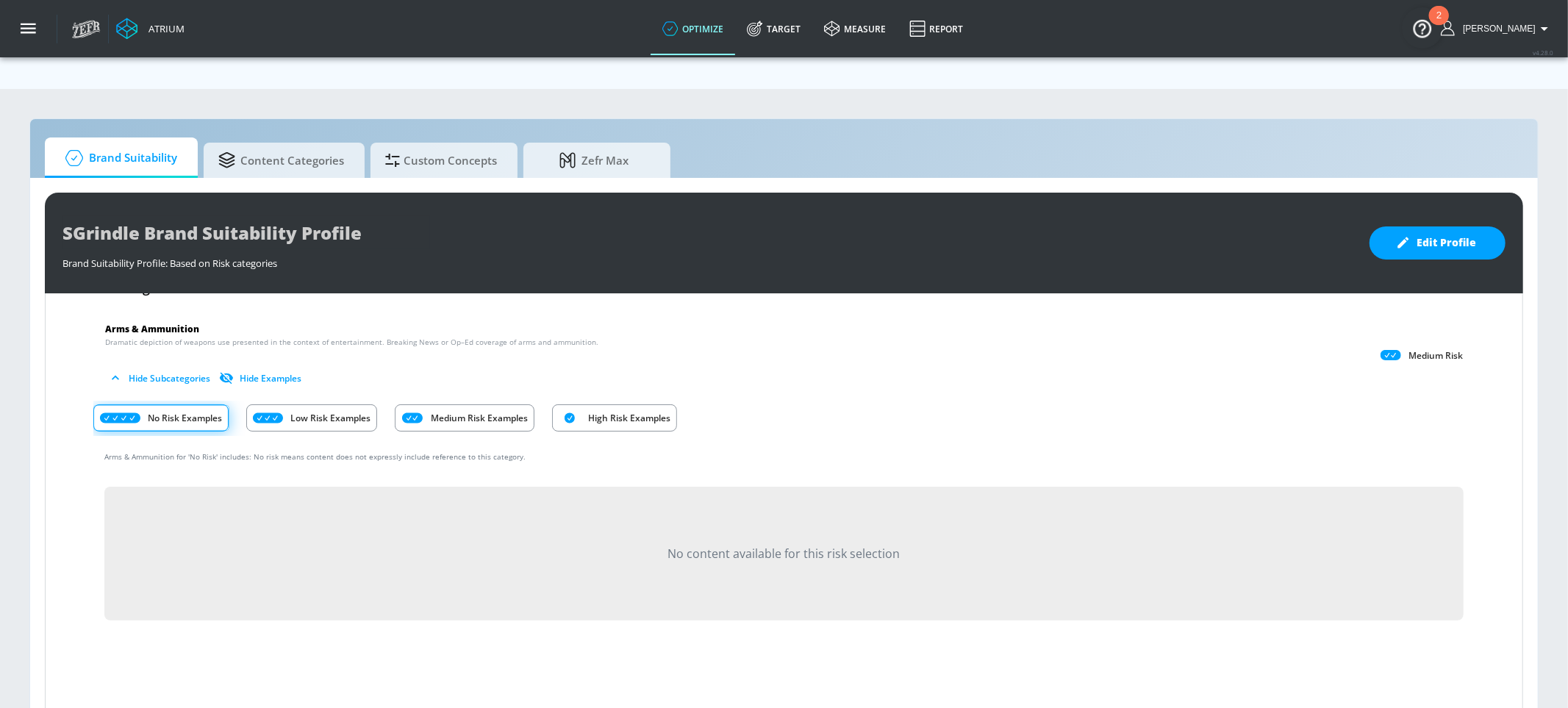
click at [366, 410] on p "Low Risk Examples" at bounding box center [330, 418] width 80 height 16
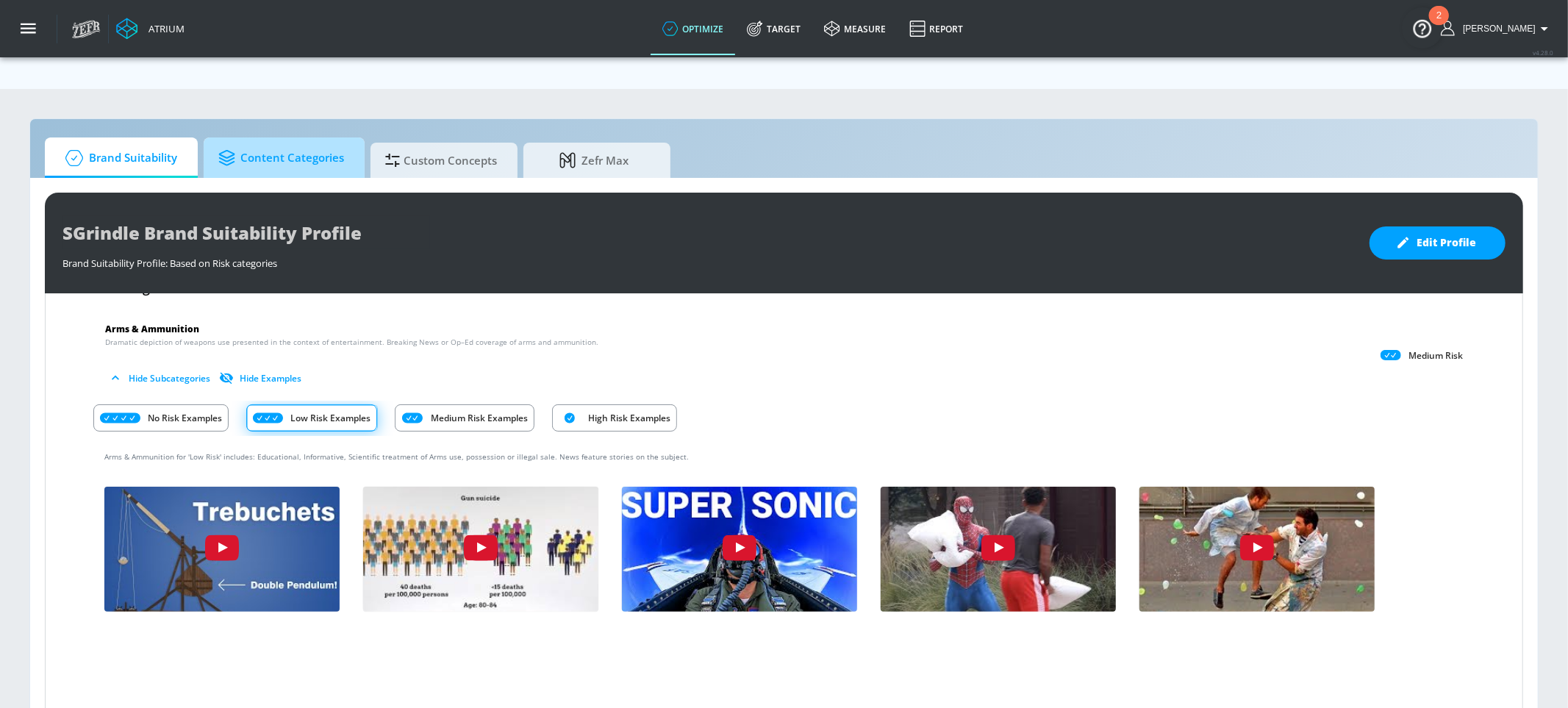
click at [296, 141] on span "Content Categories" at bounding box center [281, 158] width 126 height 35
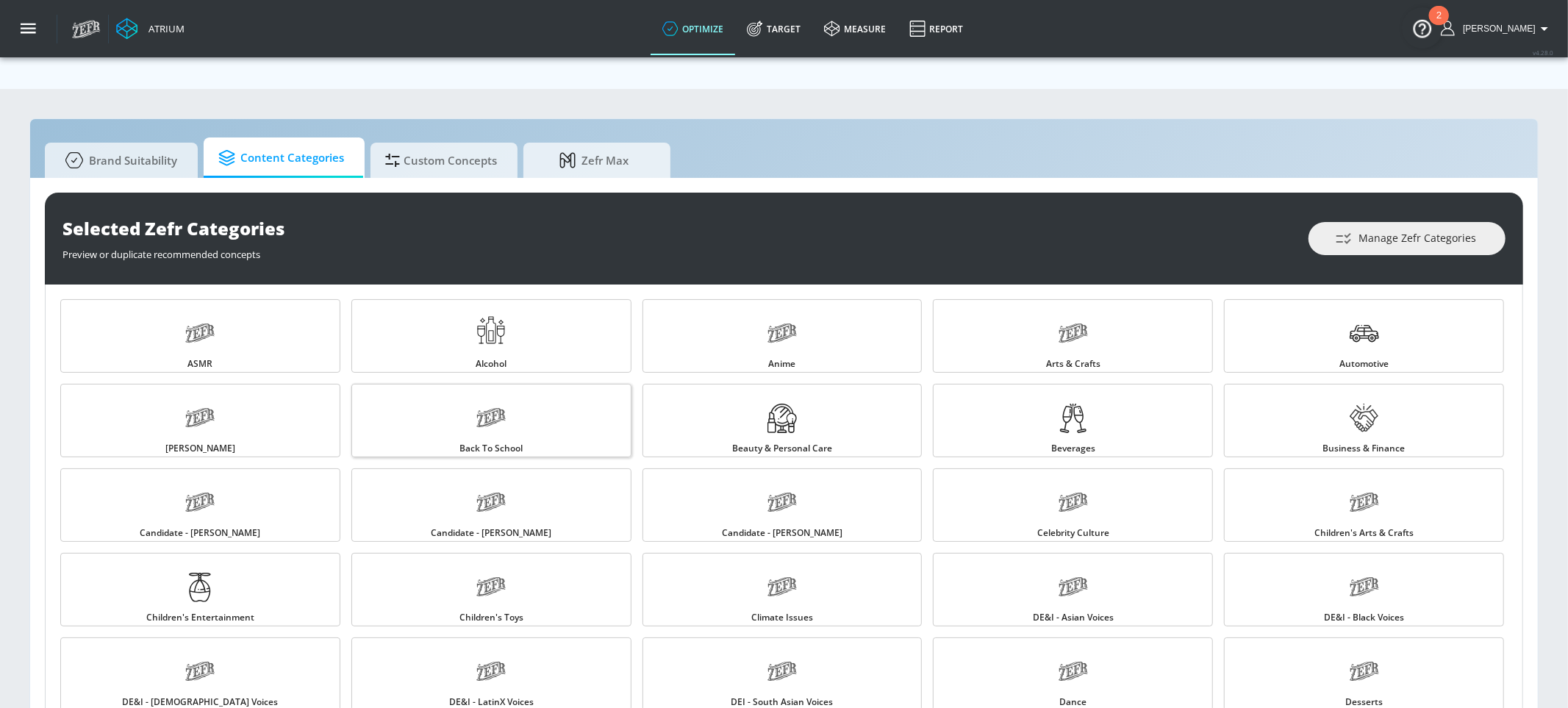
click at [447, 384] on link "Back to School" at bounding box center [491, 421] width 280 height 73
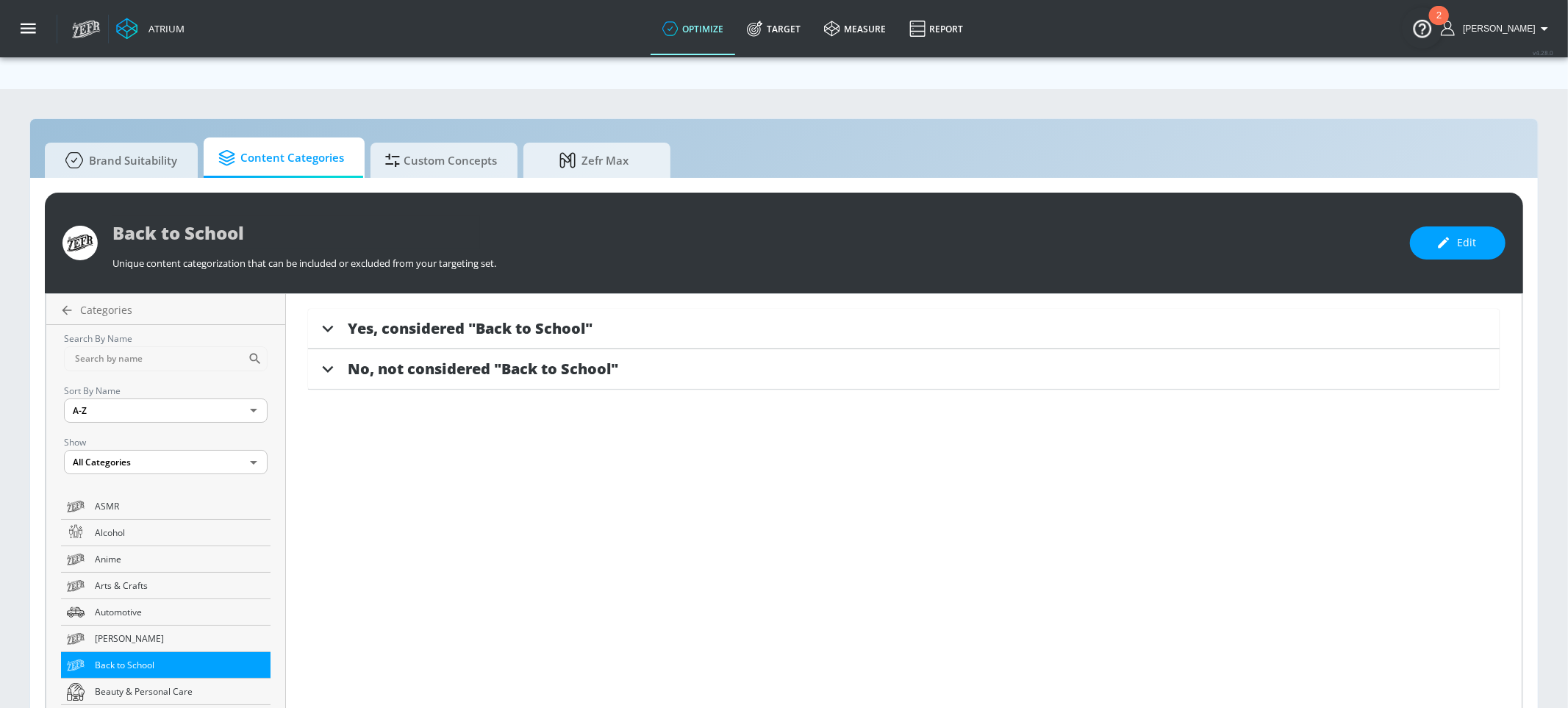
click at [531, 318] on span "Yes, considered "Back to School"" at bounding box center [470, 328] width 245 height 20
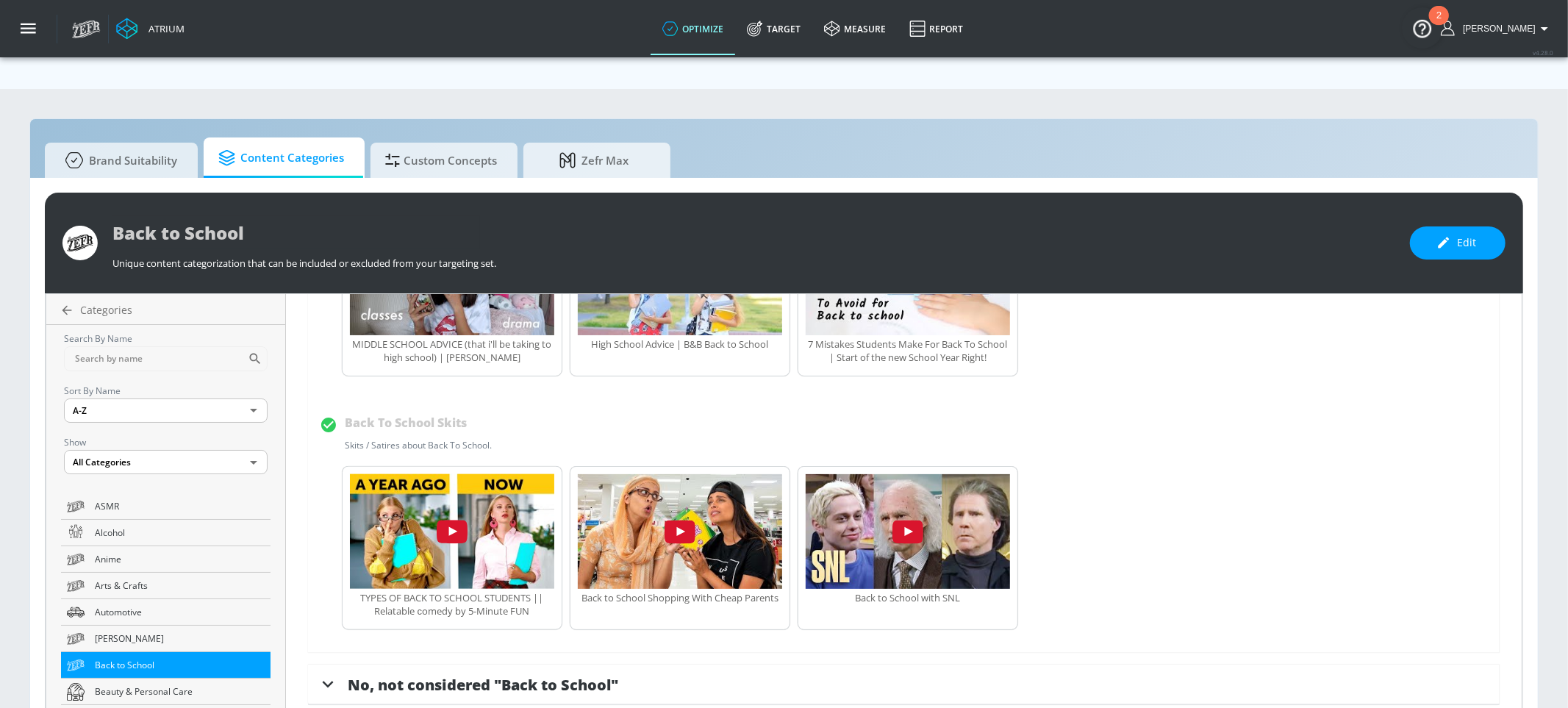
scroll to position [1512, 0]
click at [526, 549] on span "No, not considered "Back to School"" at bounding box center [483, 684] width 271 height 20
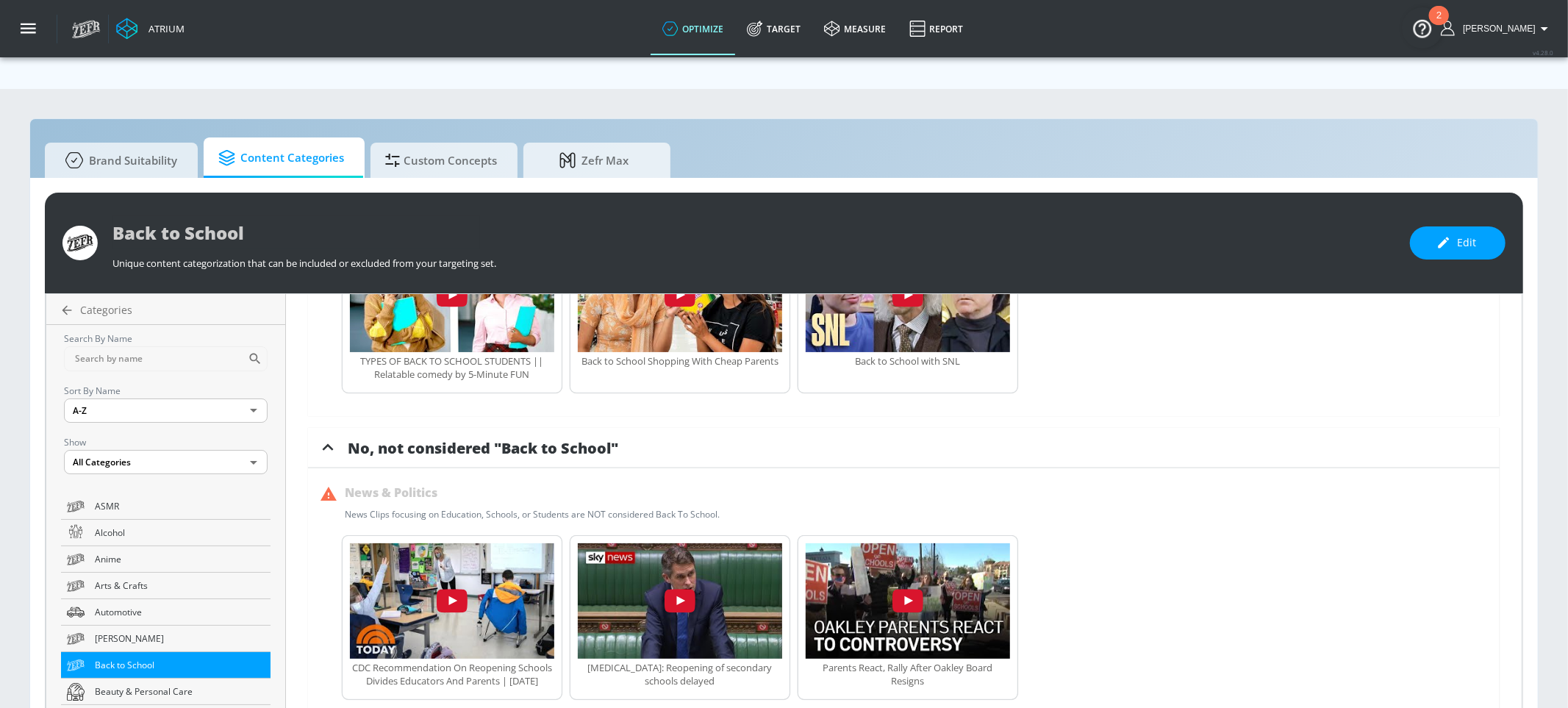
scroll to position [1567, 0]
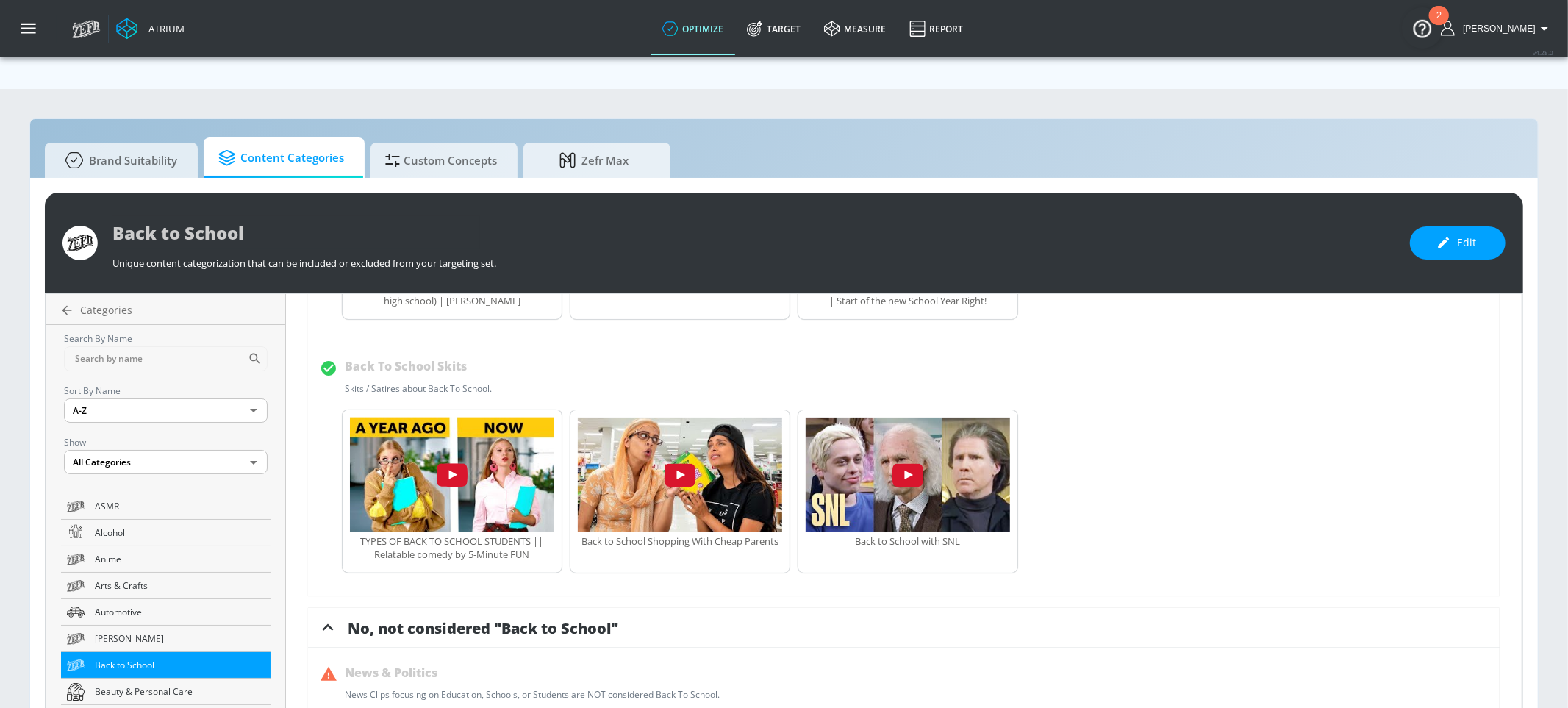
click at [304, 141] on span "Content Categories" at bounding box center [281, 158] width 126 height 35
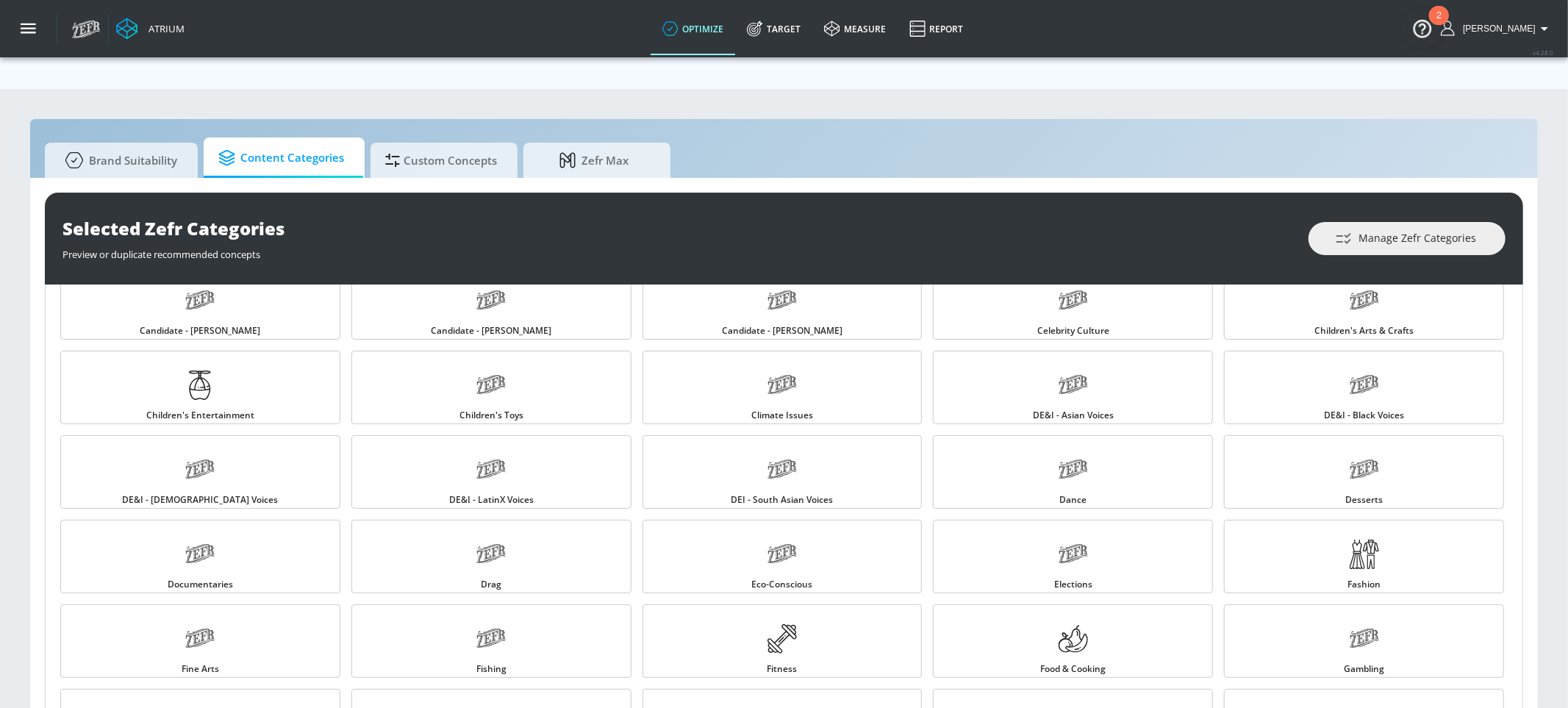
scroll to position [297, 0]
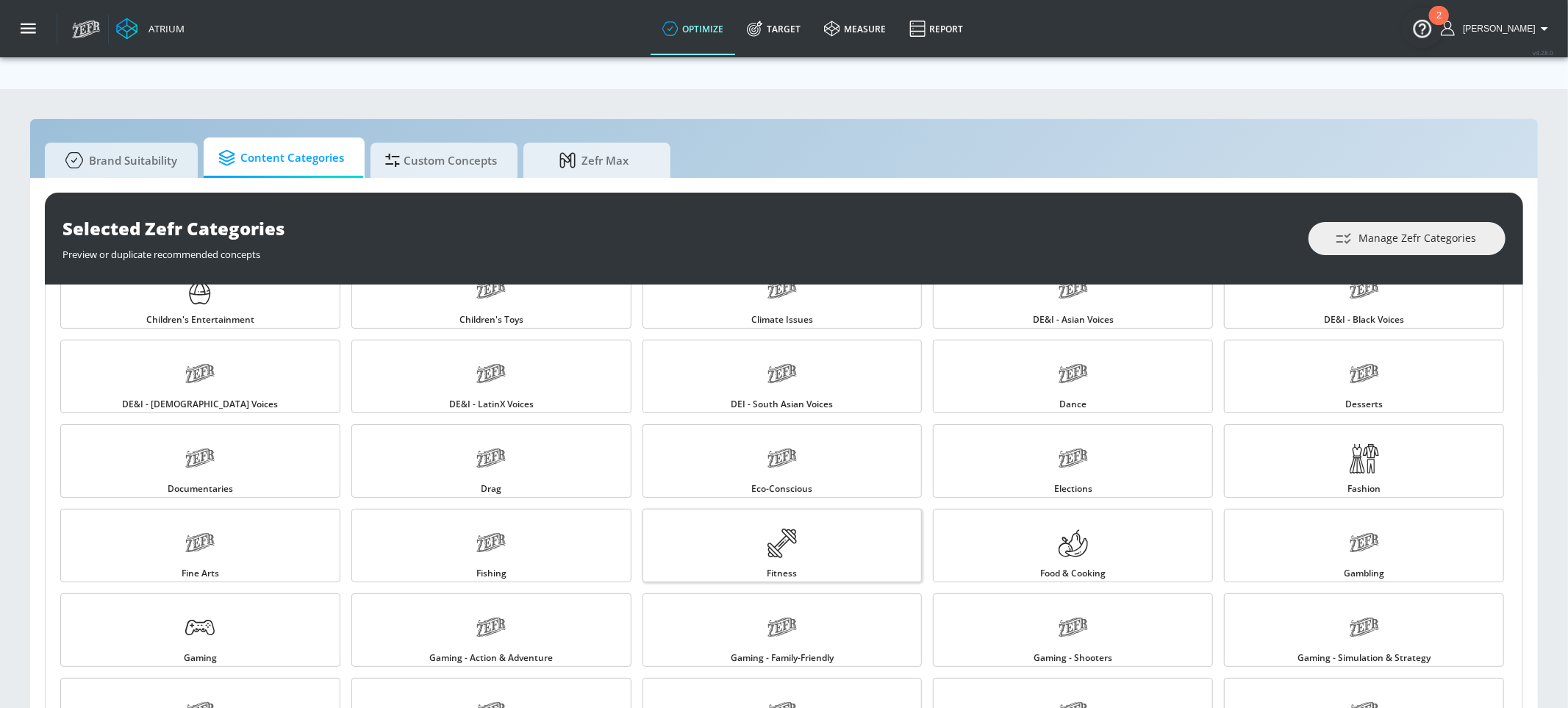
click at [803, 509] on link "Fitness" at bounding box center [782, 546] width 280 height 73
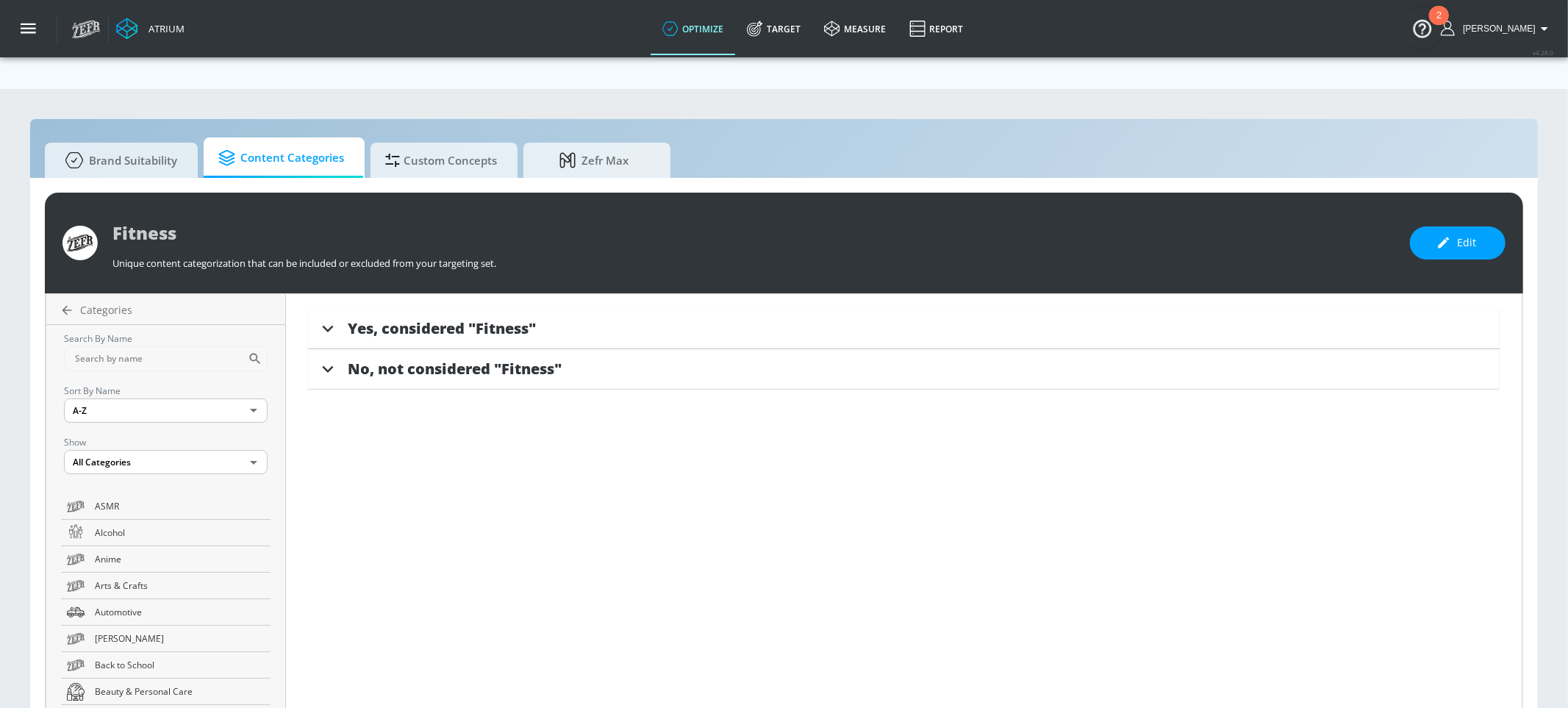
click at [451, 318] on span "Yes, considered "Fitness"" at bounding box center [441, 328] width 188 height 20
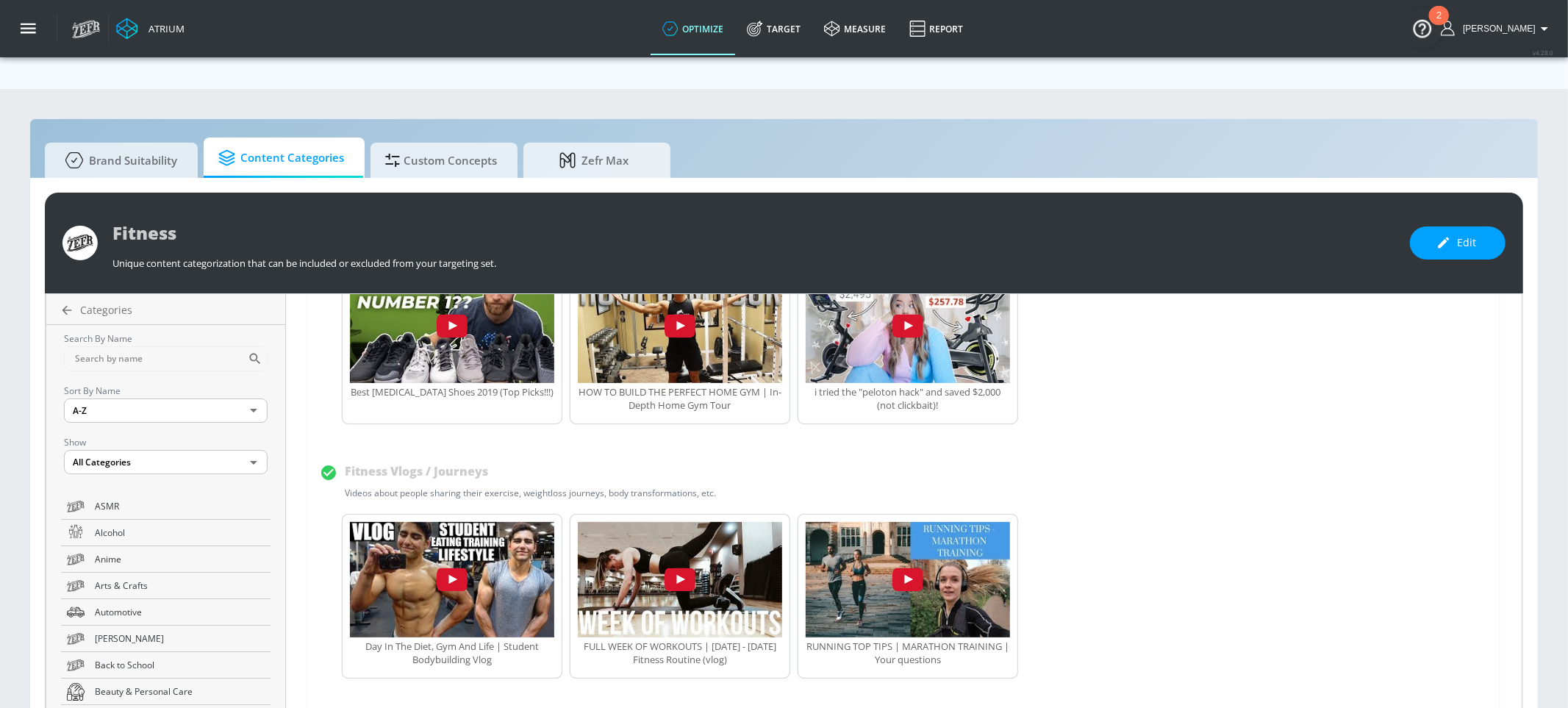
scroll to position [472, 0]
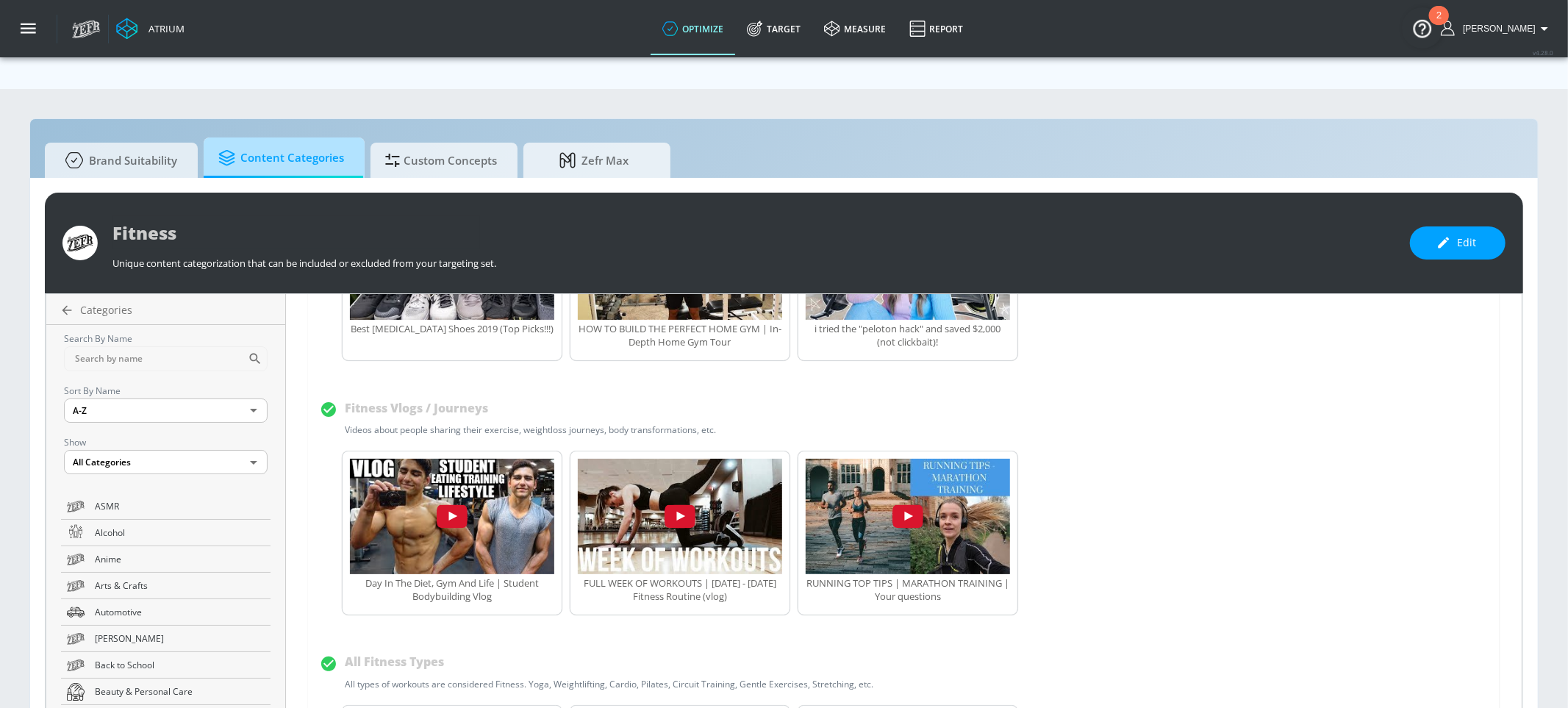
click at [287, 141] on span "Content Categories" at bounding box center [281, 158] width 126 height 35
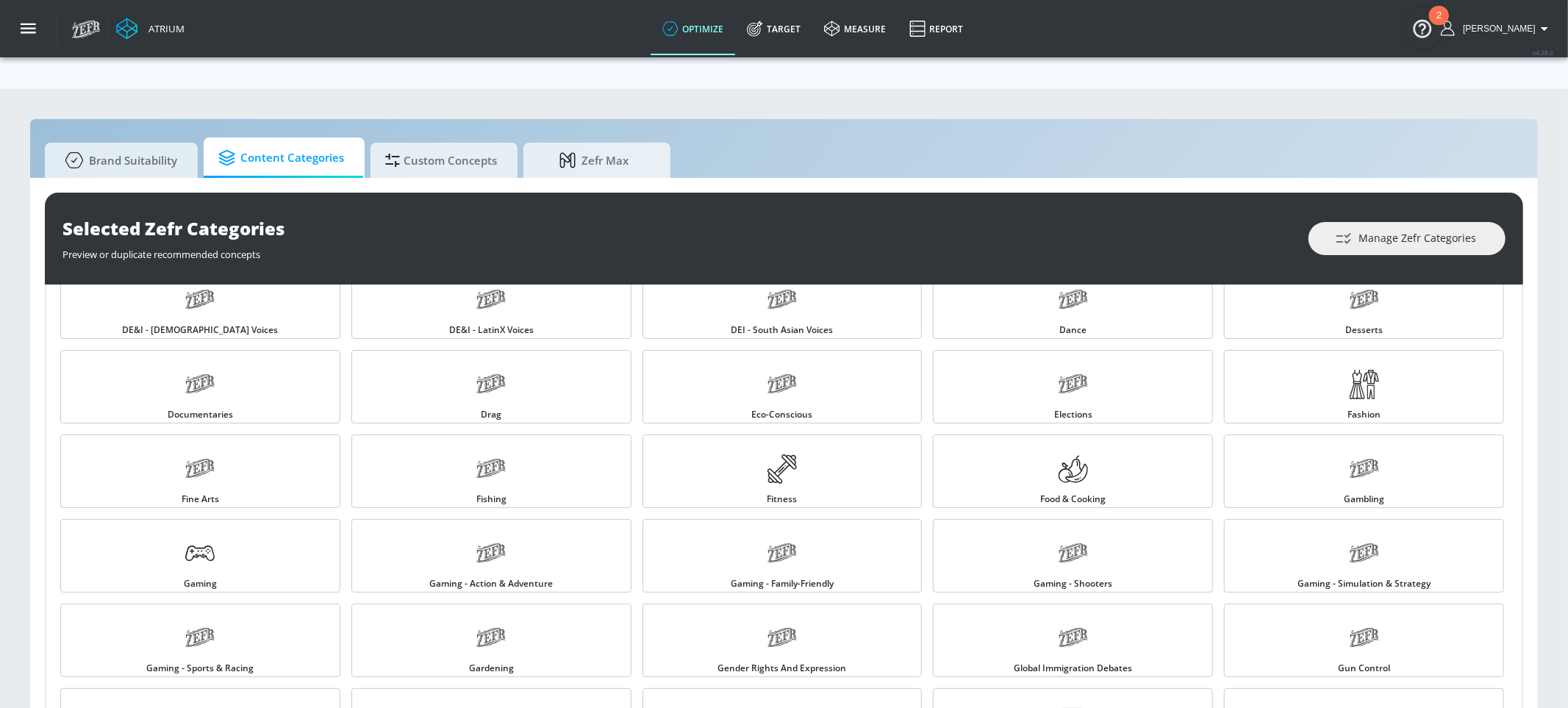
scroll to position [375, 0]
click at [210, 535] on icon at bounding box center [200, 550] width 30 height 30
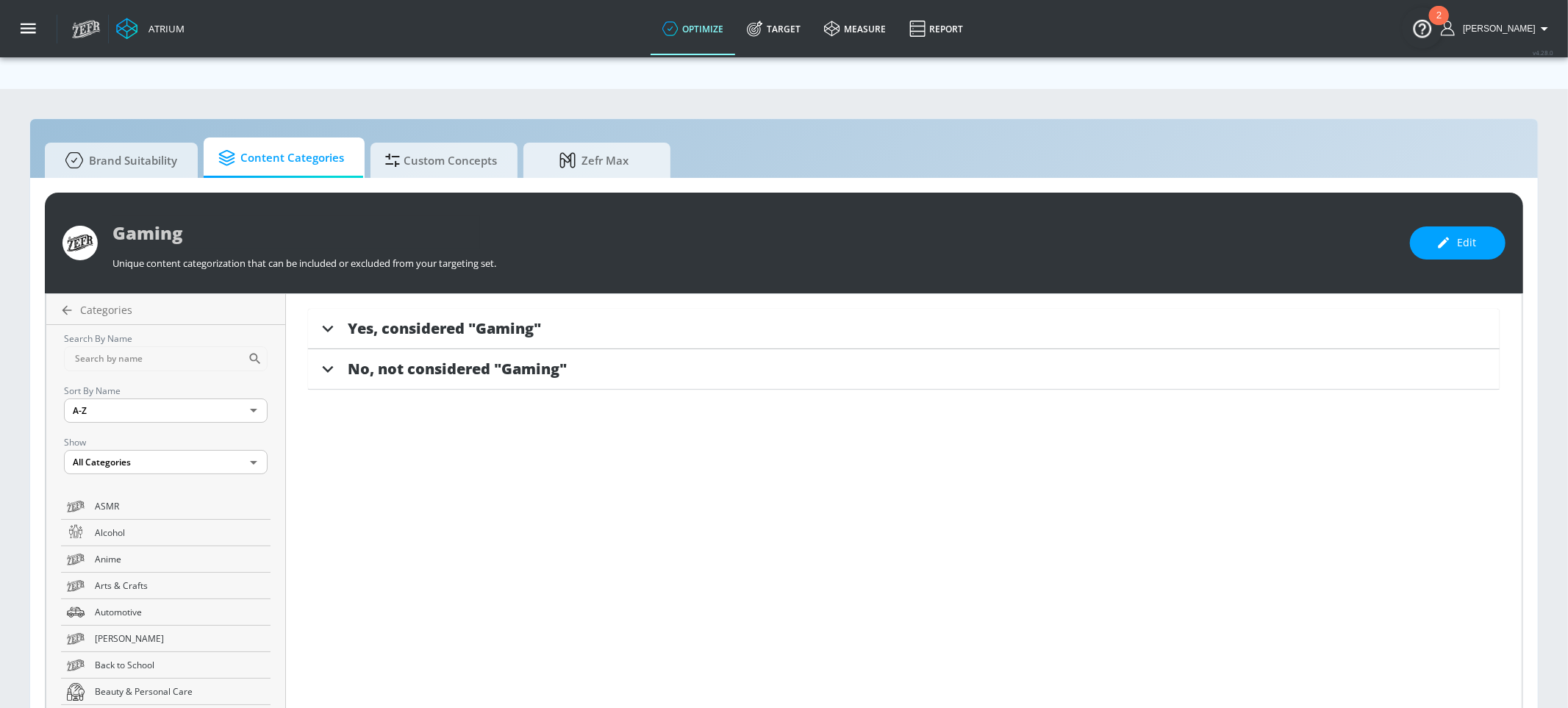
click at [415, 308] on div "Yes, considered "Gaming"" at bounding box center [904, 329] width 1192 height 41
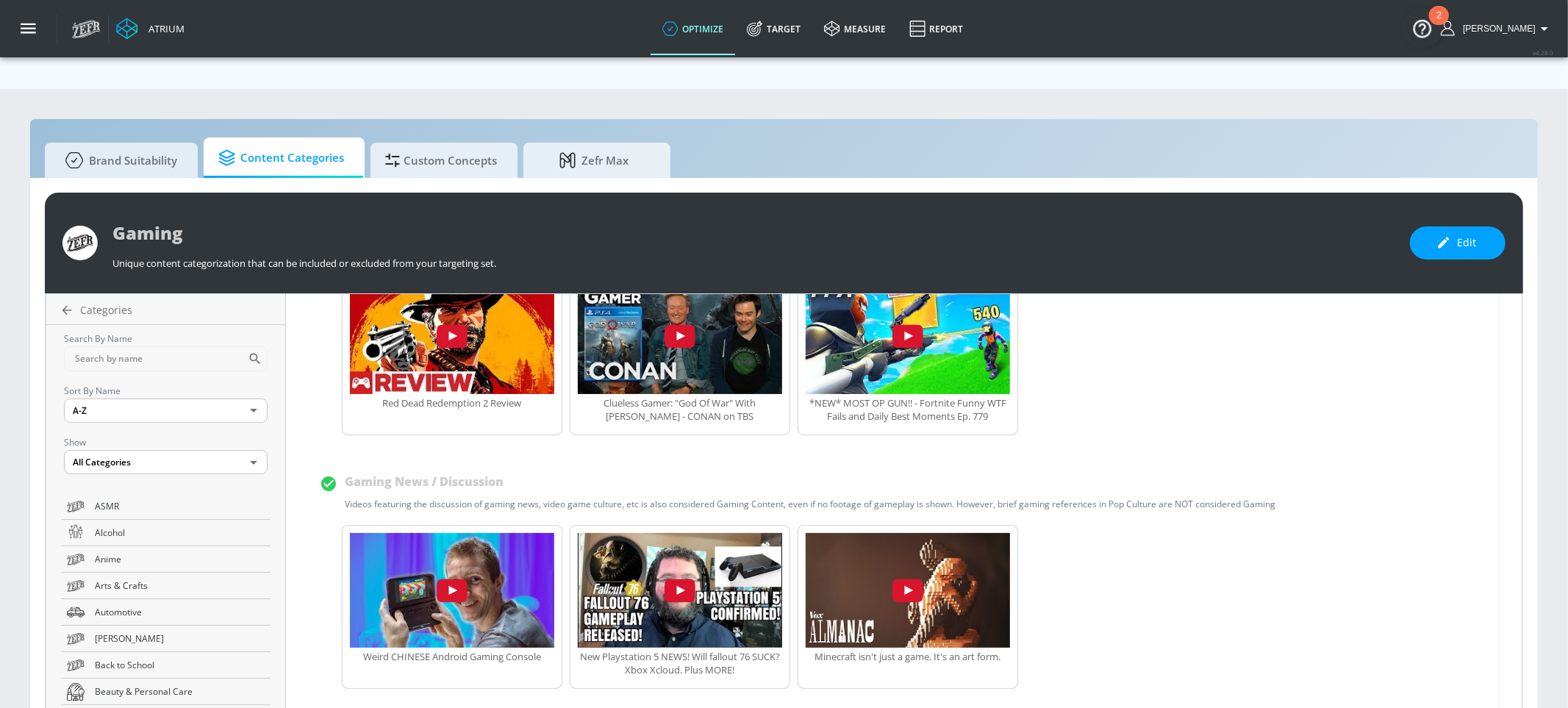
scroll to position [165, 0]
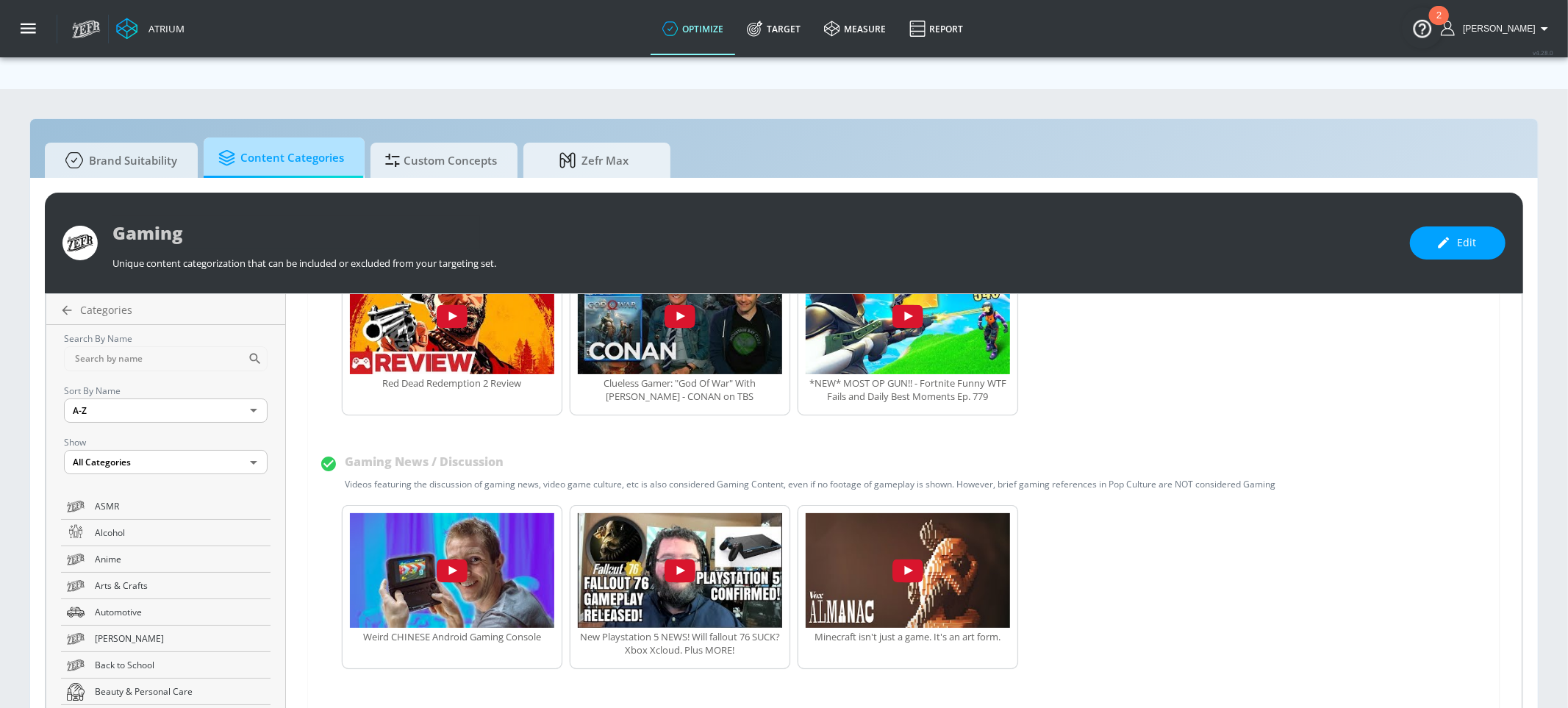
click at [248, 141] on span "Content Categories" at bounding box center [281, 158] width 126 height 35
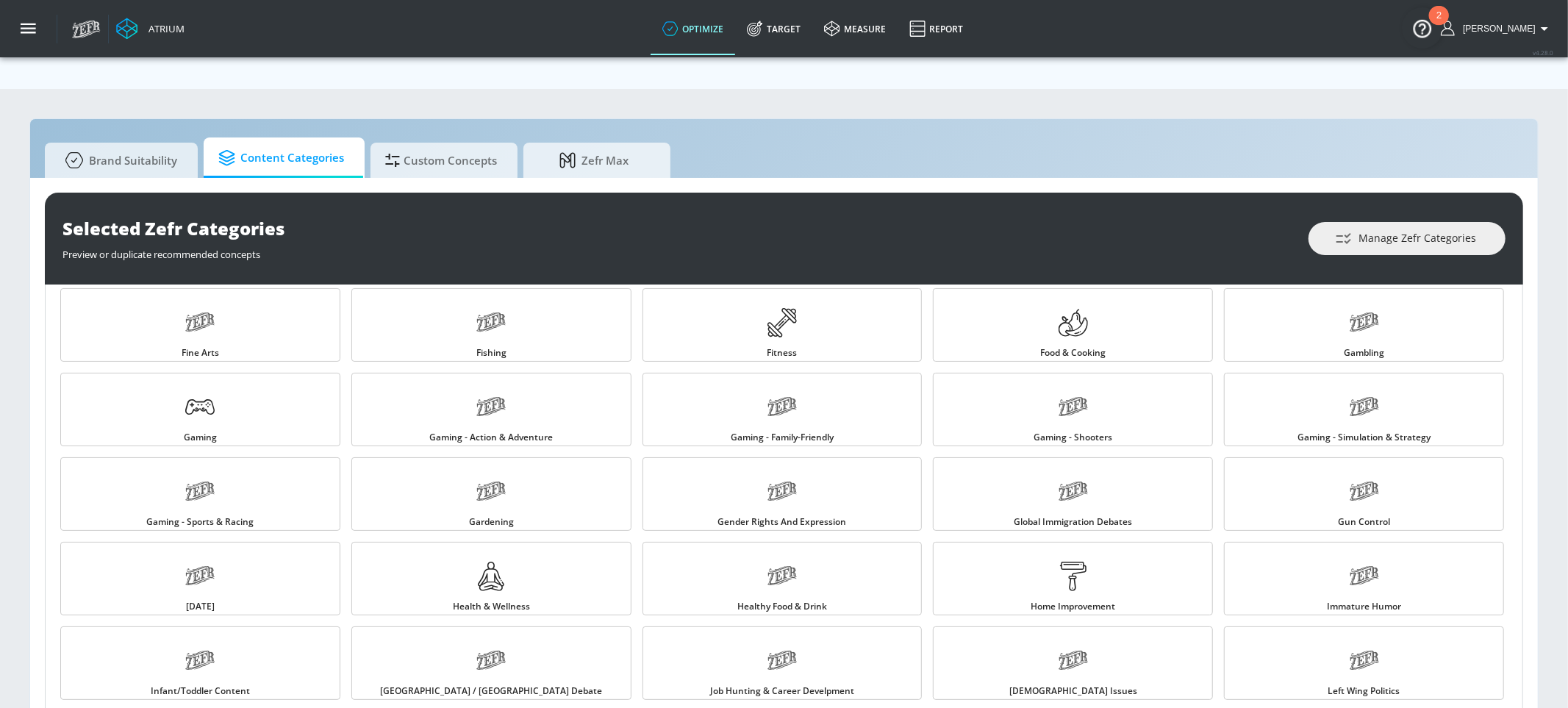
scroll to position [519, 0]
click at [1053, 375] on link "Gaming - Shooters" at bounding box center [1073, 408] width 280 height 73
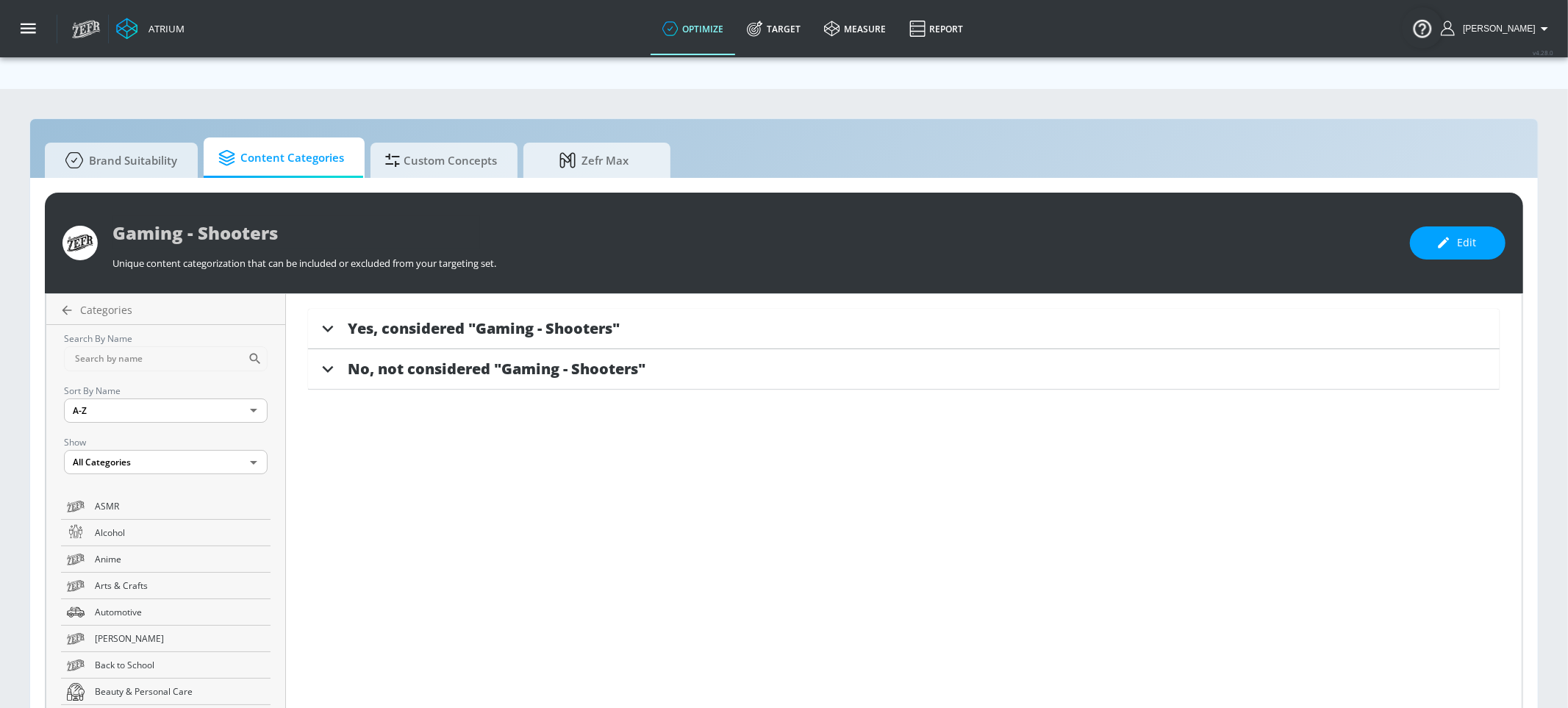
click at [551, 318] on span "Yes, considered "Gaming - Shooters"" at bounding box center [483, 328] width 272 height 20
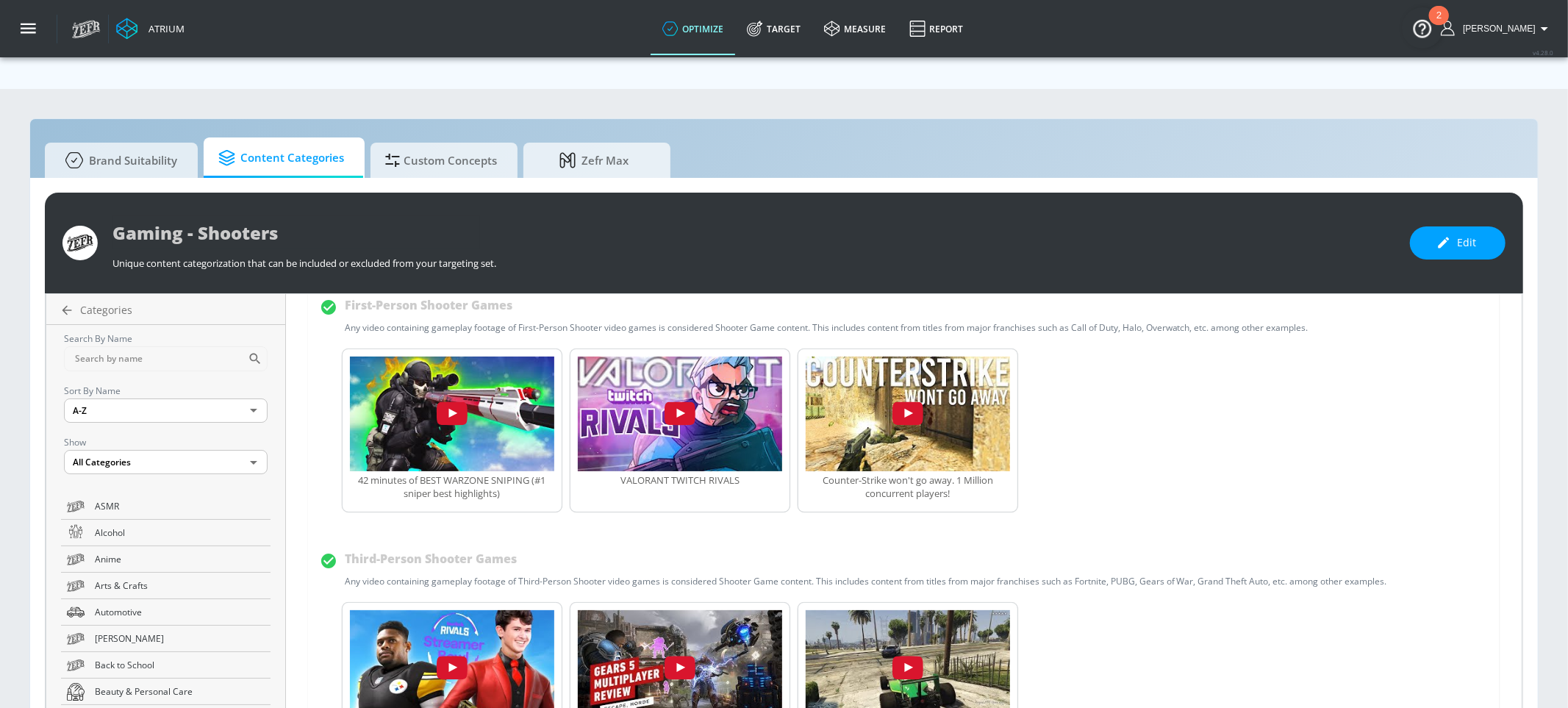
scroll to position [67, 0]
click at [345, 547] on div "Third-Person Shooter Games Any video containing gameplay footage of Third-Perso…" at bounding box center [866, 567] width 1042 height 41
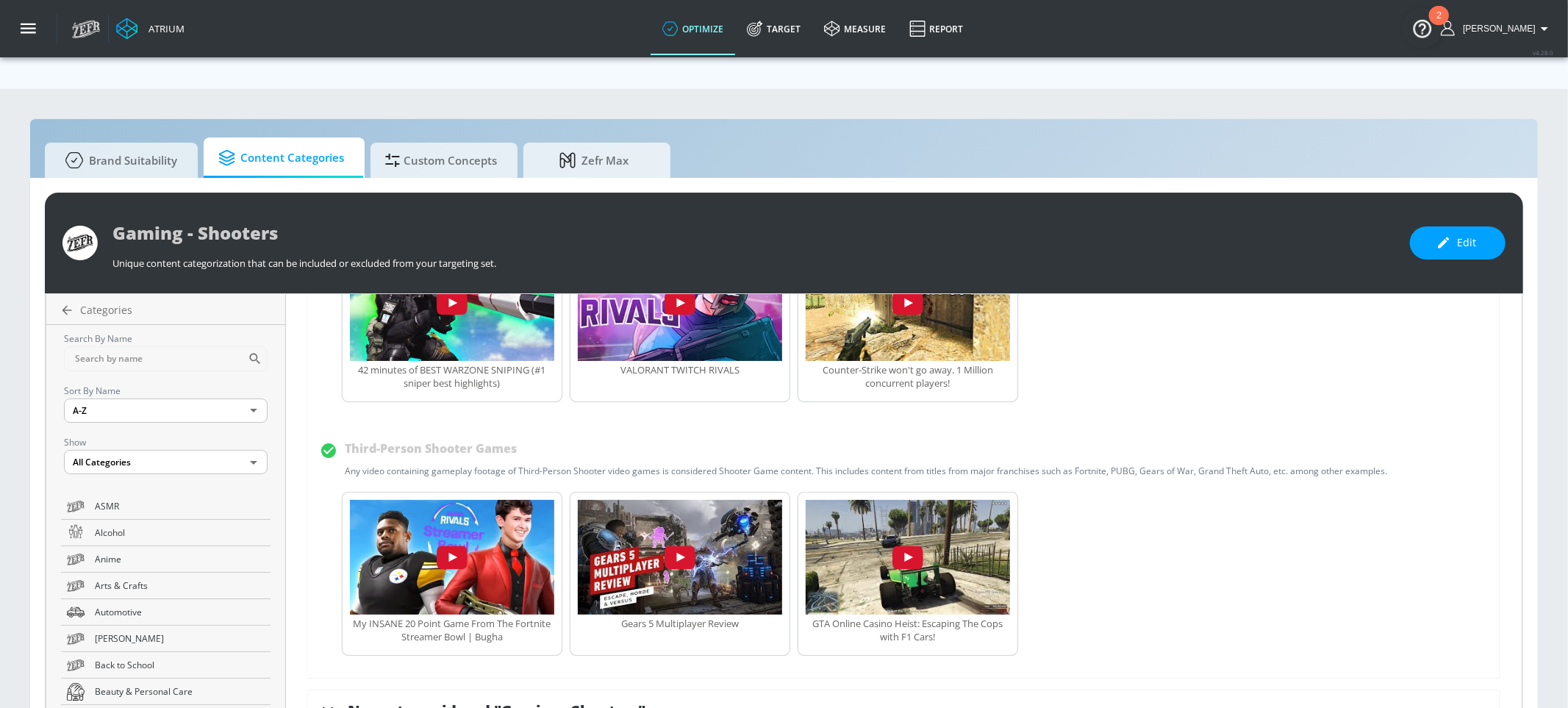
scroll to position [191, 0]
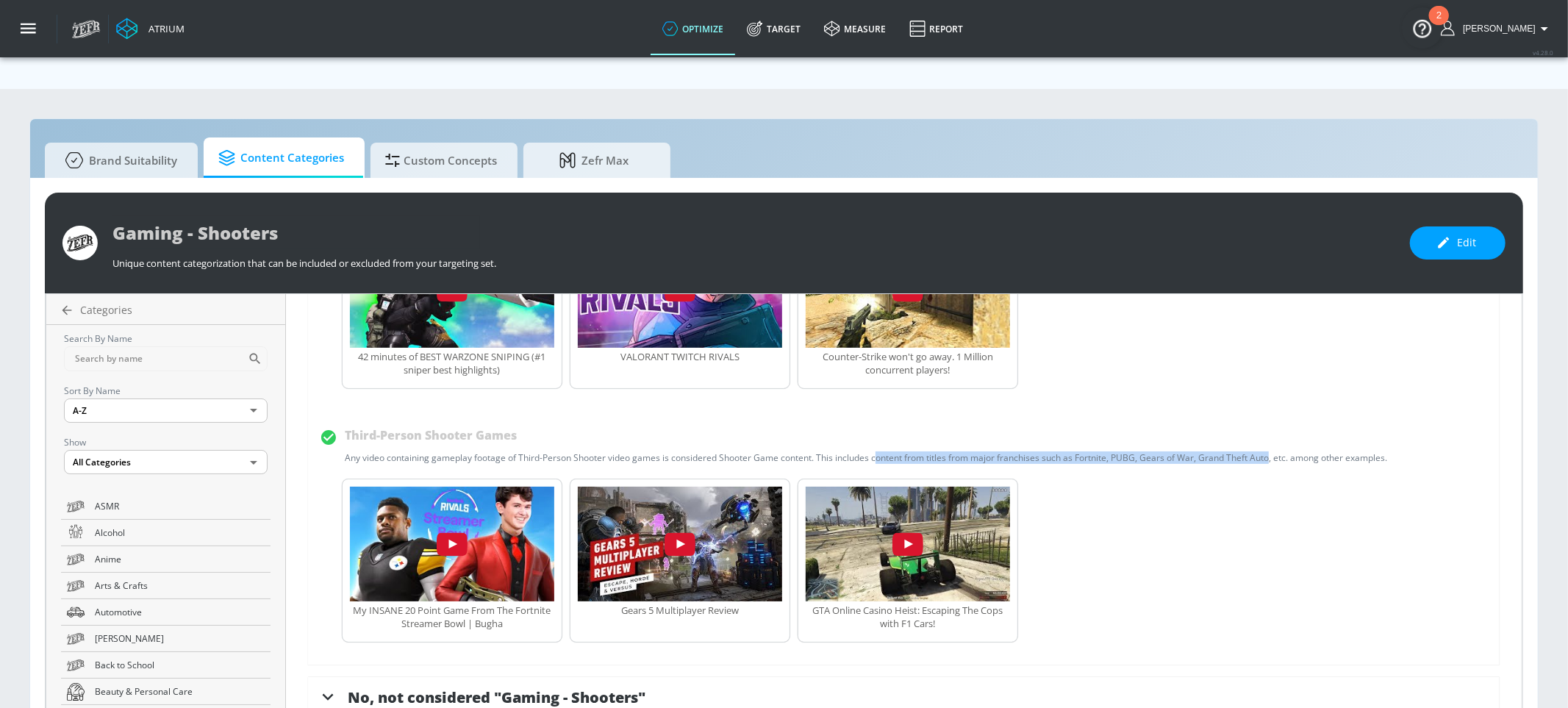
drag, startPoint x: 858, startPoint y: 422, endPoint x: 1253, endPoint y: 421, distance: 395.0
click at [1149, 451] on div "Any video containing gameplay footage of Third-Person Shooter video games is co…" at bounding box center [866, 457] width 1042 height 12
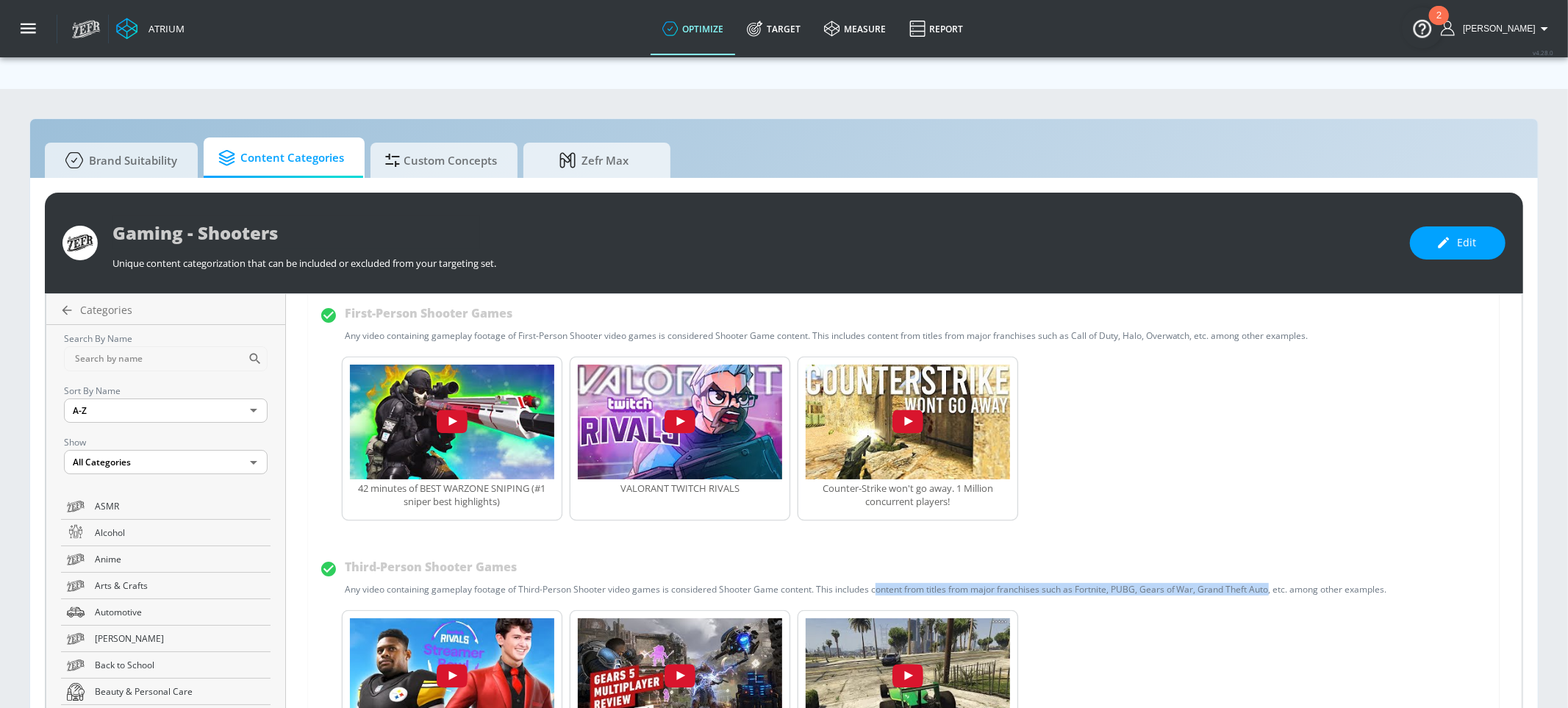
scroll to position [0, 0]
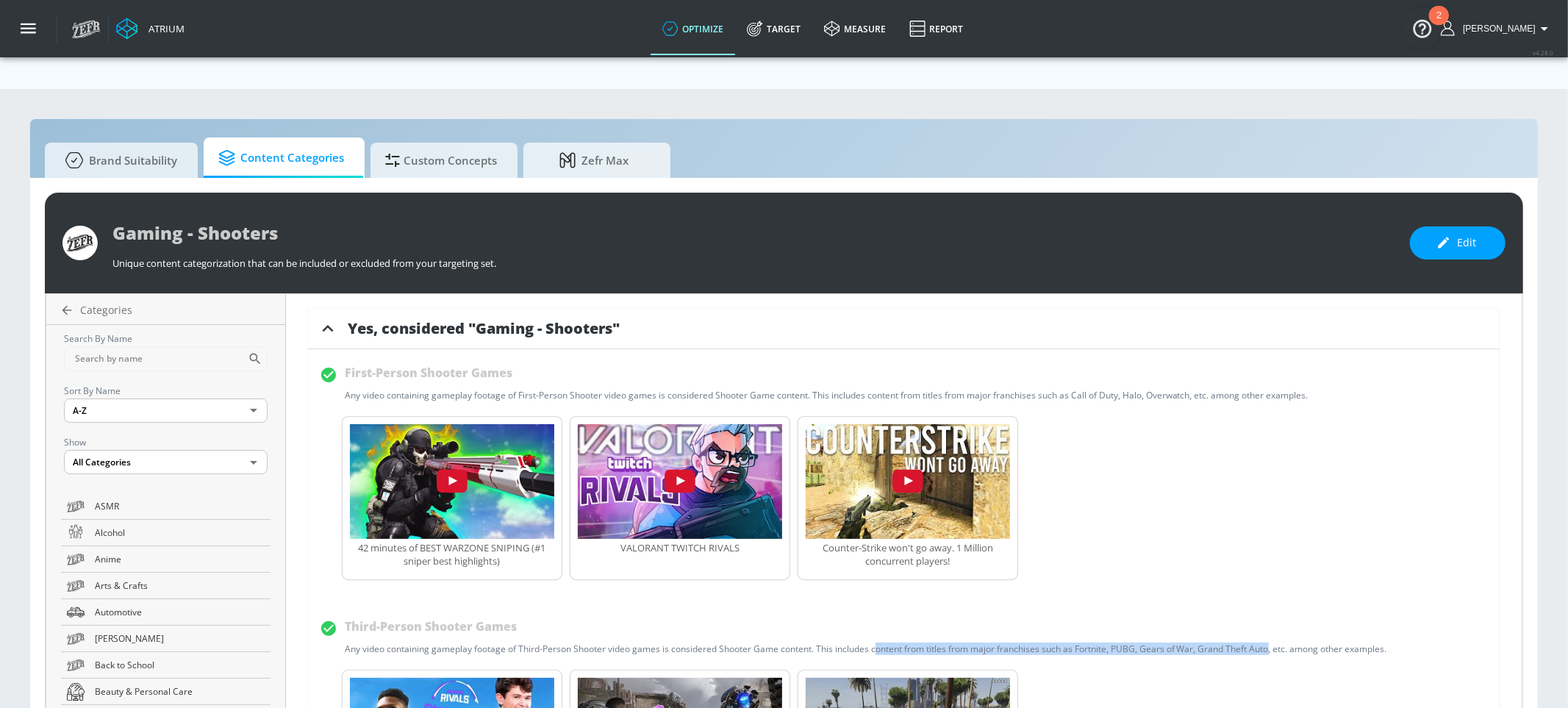
click at [289, 141] on span "Content Categories" at bounding box center [281, 158] width 126 height 35
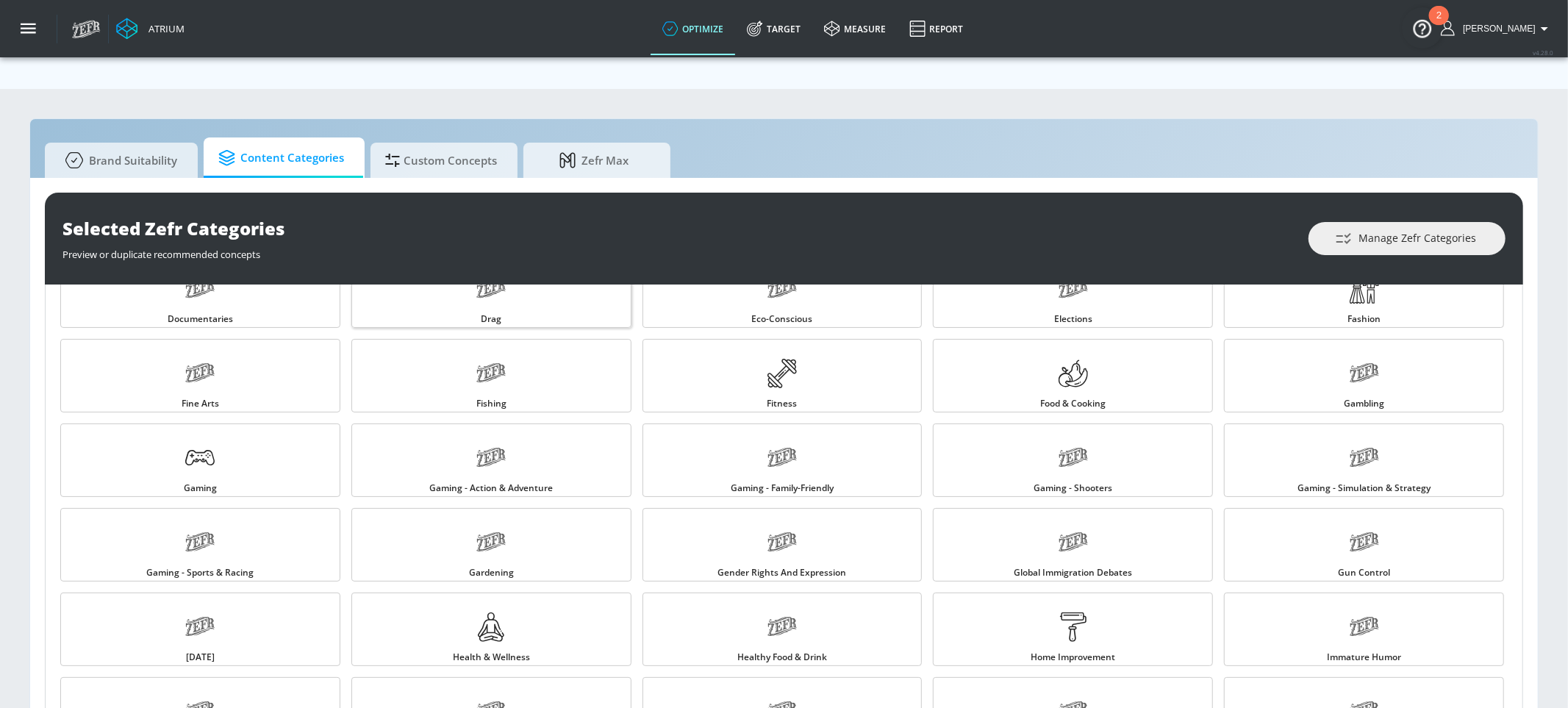
scroll to position [561, 0]
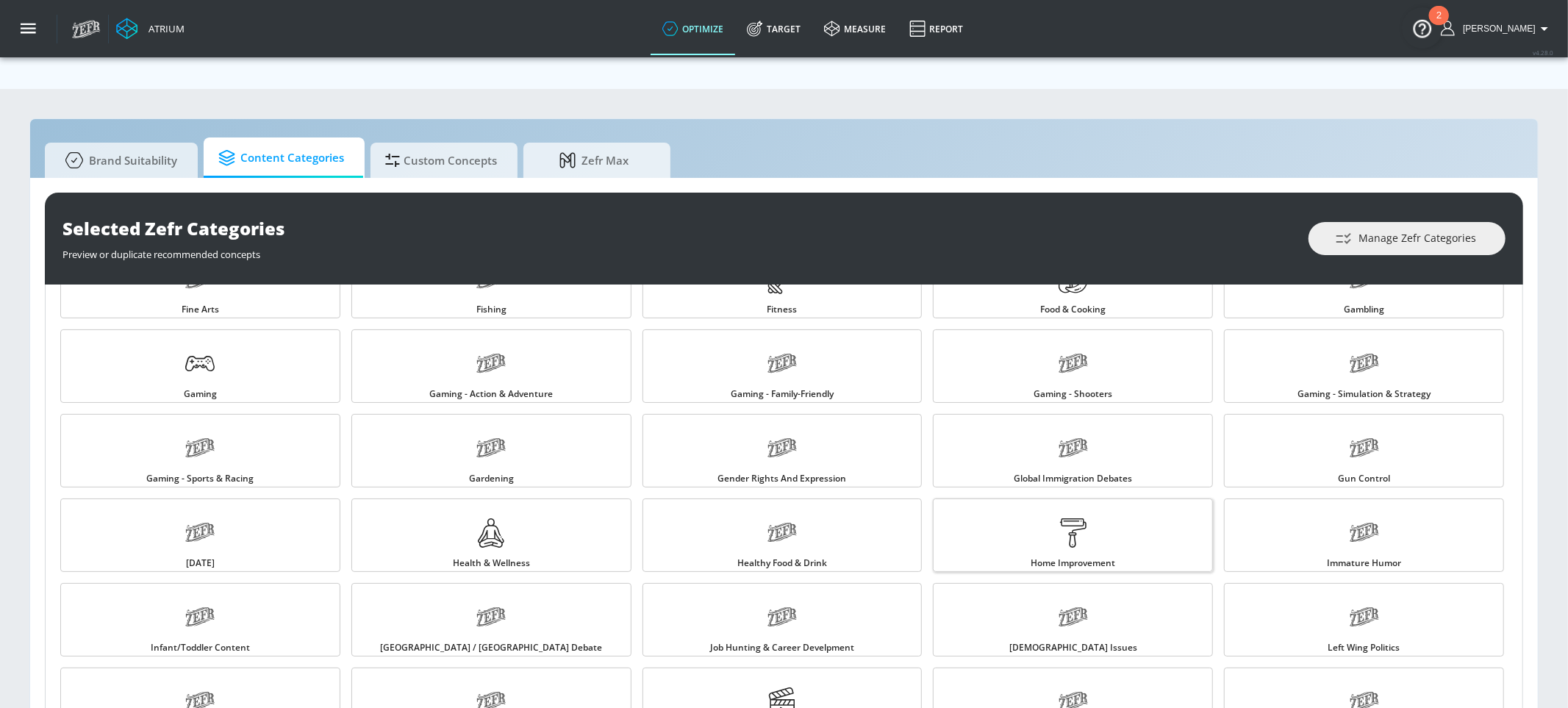
click at [1060, 549] on span "Home Improvement" at bounding box center [1073, 563] width 84 height 9
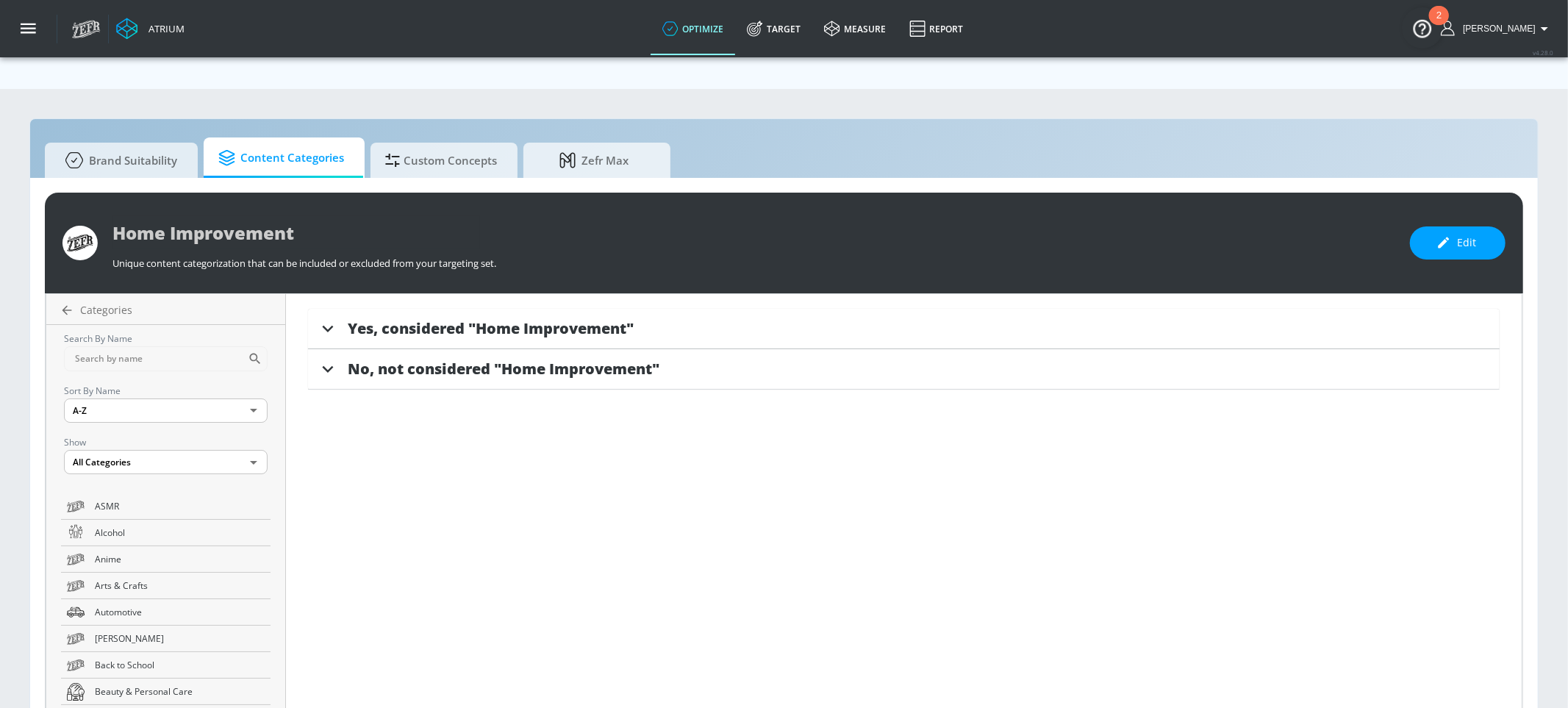
click at [595, 318] on span "Yes, considered "Home Improvement"" at bounding box center [490, 328] width 286 height 20
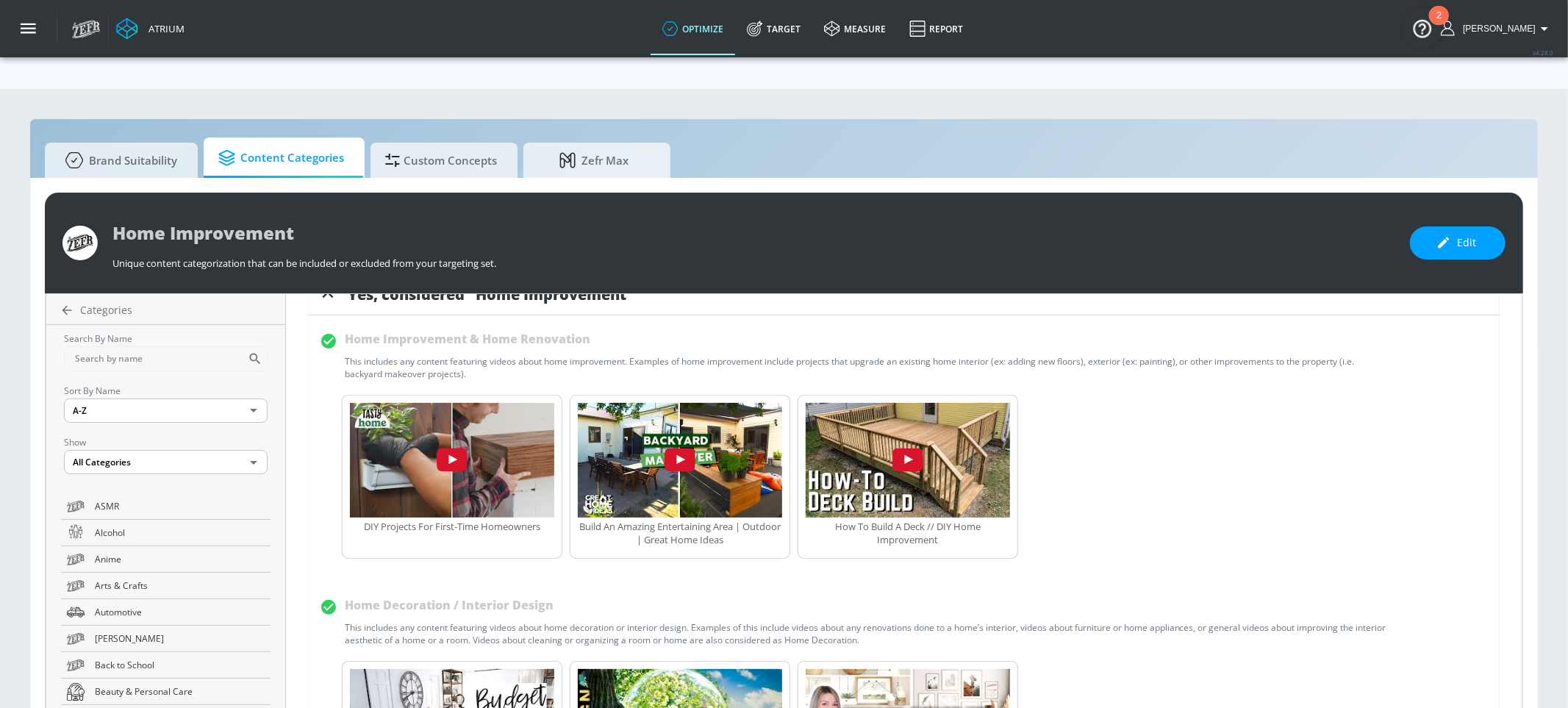
scroll to position [37, 0]
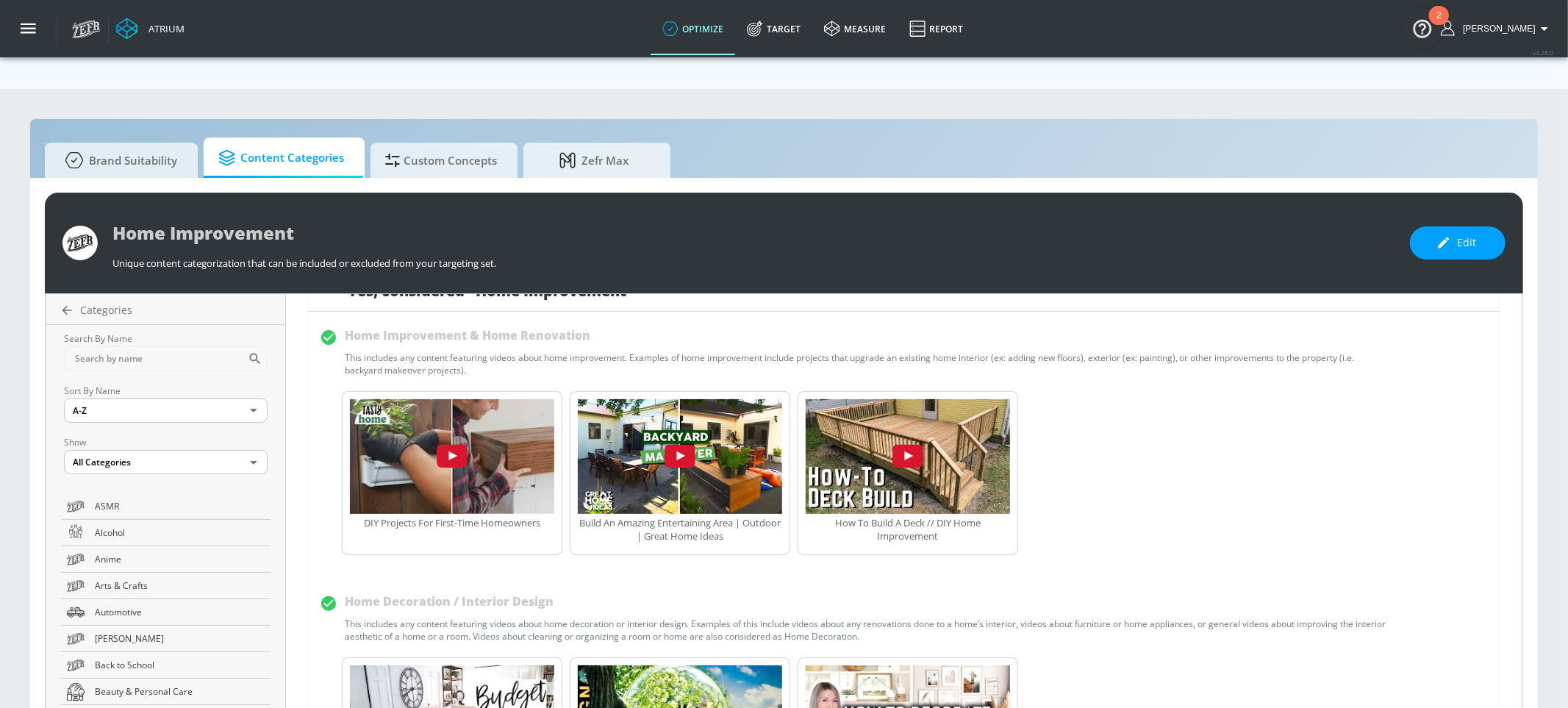
click at [314, 141] on span "Content Categories" at bounding box center [281, 158] width 126 height 35
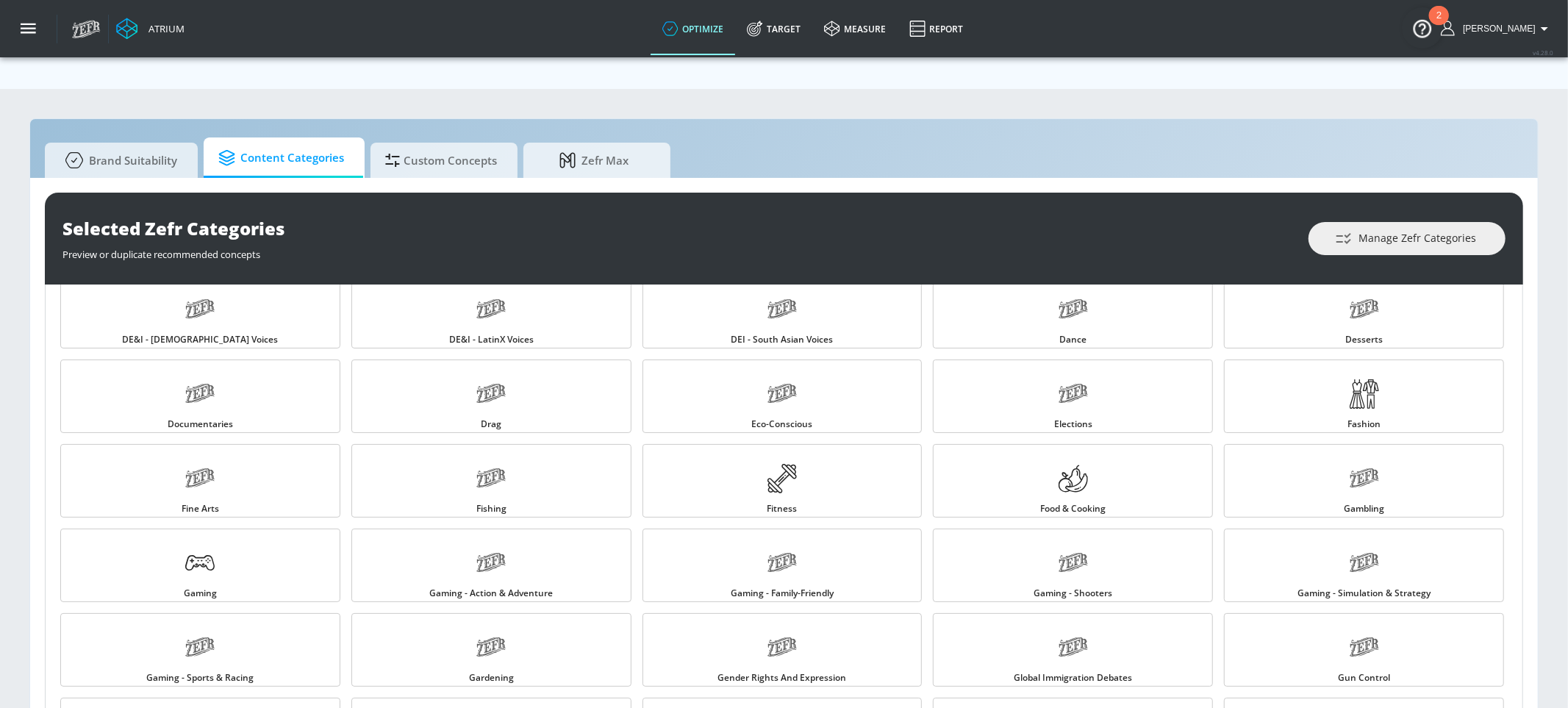
scroll to position [365, 0]
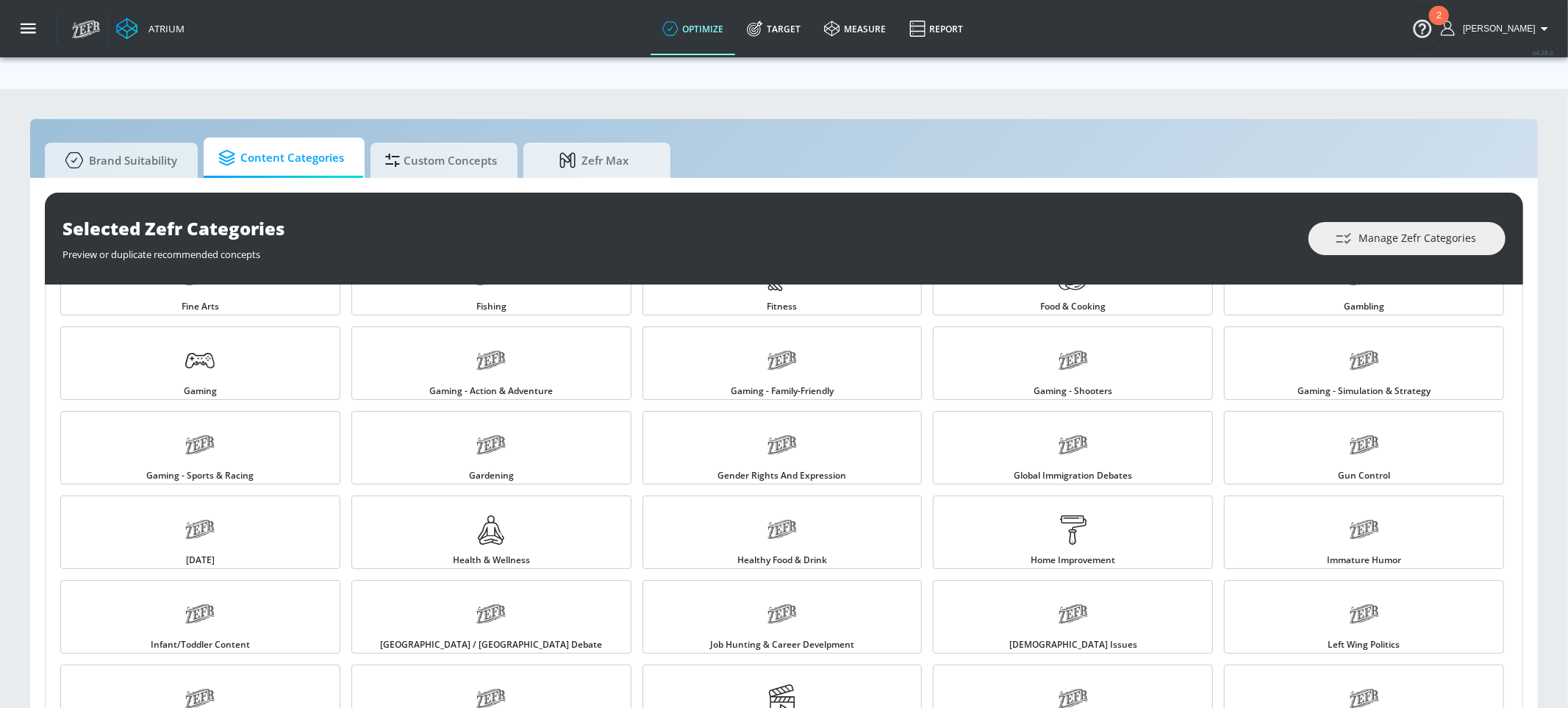
scroll to position [566, 0]
click at [572, 494] on link "Health & Wellness" at bounding box center [491, 531] width 280 height 73
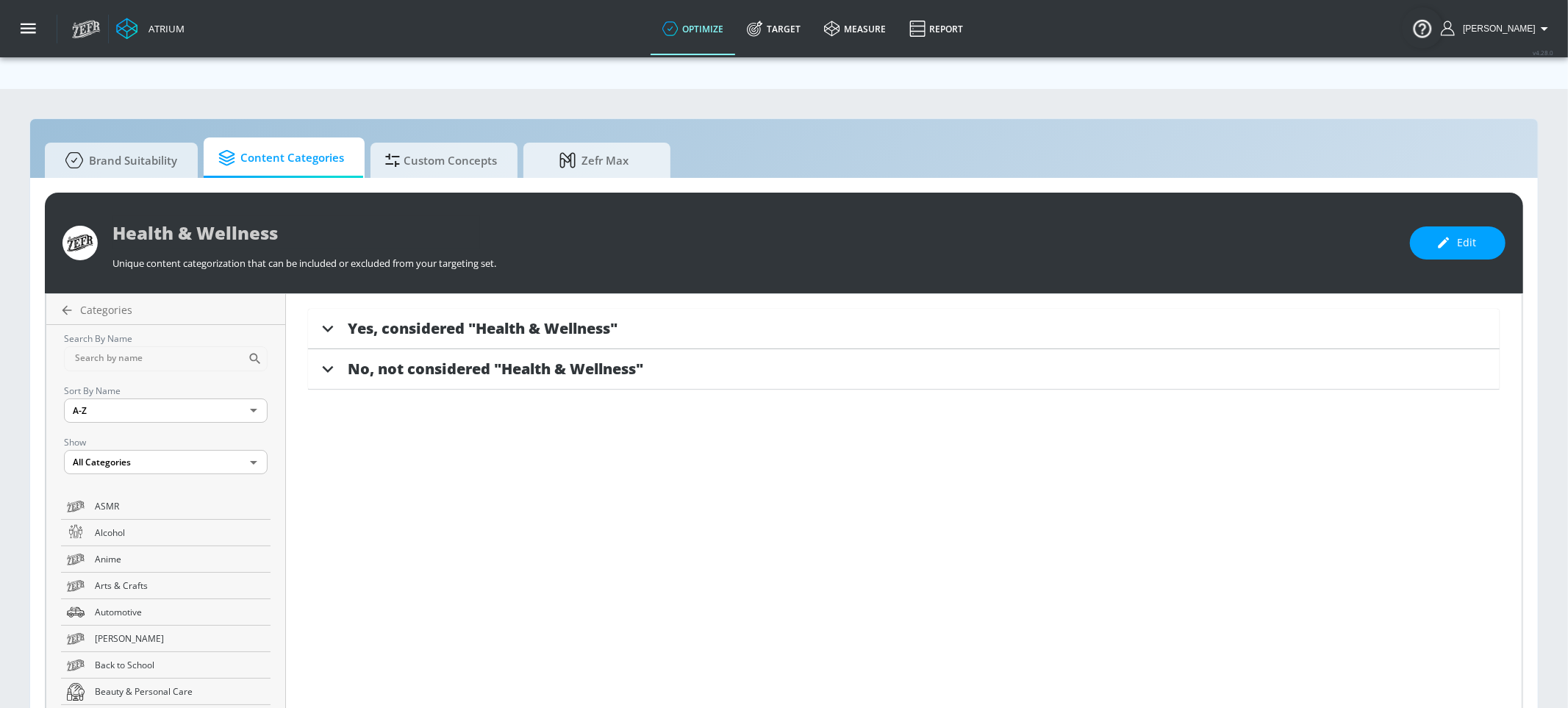
click at [632, 318] on div "Yes, considered "Health & Wellness"" at bounding box center [923, 328] width 1152 height 20
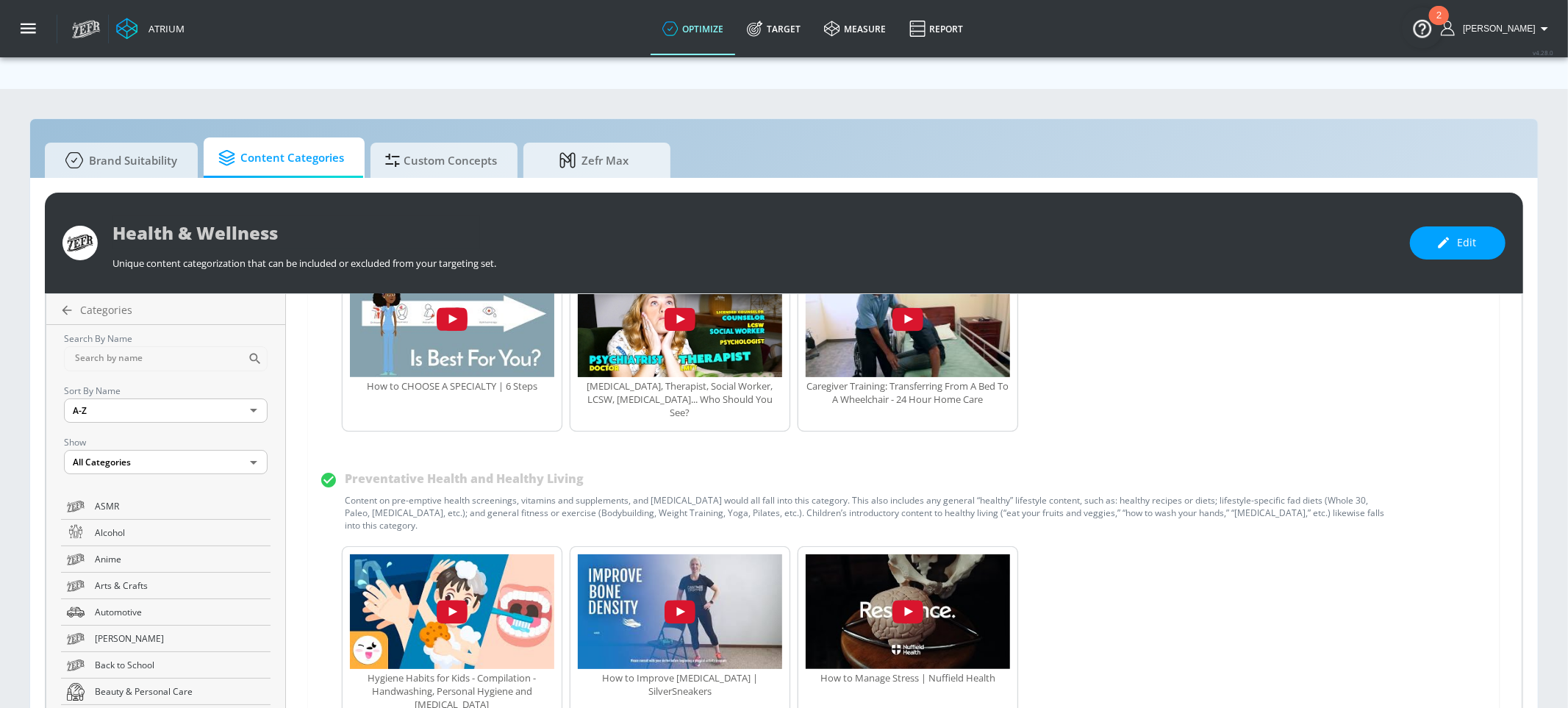
scroll to position [1063, 0]
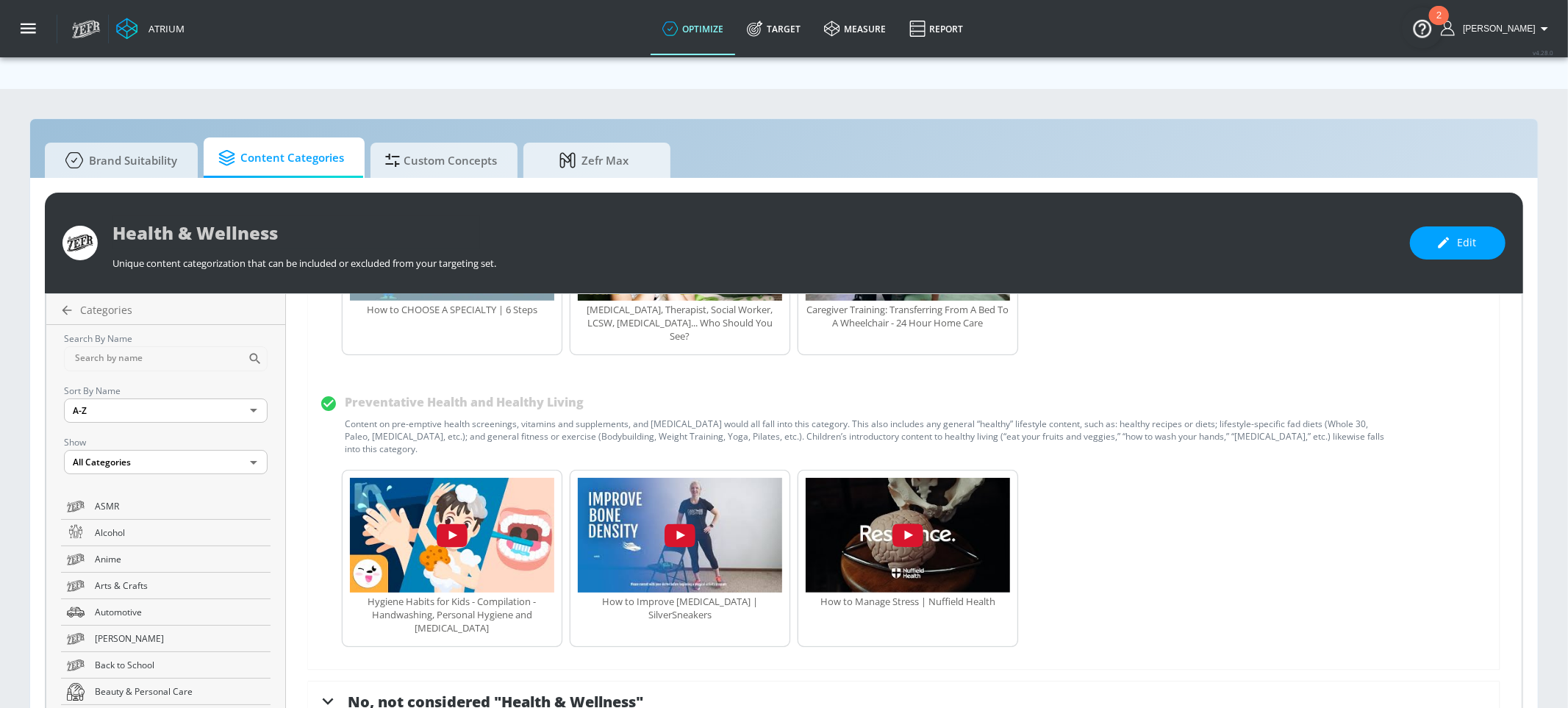
click at [547, 692] on span "No, not considered "Health & Wellness"" at bounding box center [495, 701] width 296 height 20
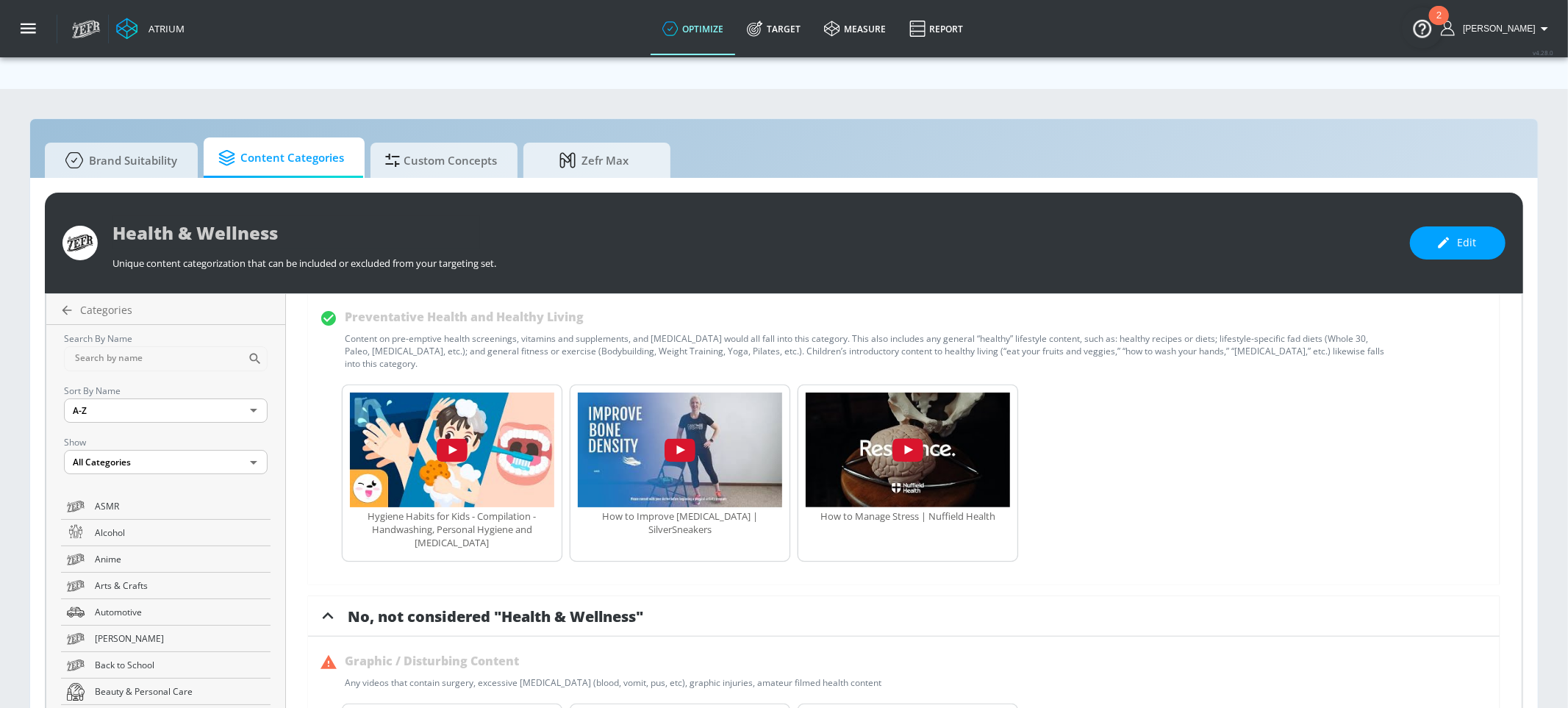
scroll to position [1145, 0]
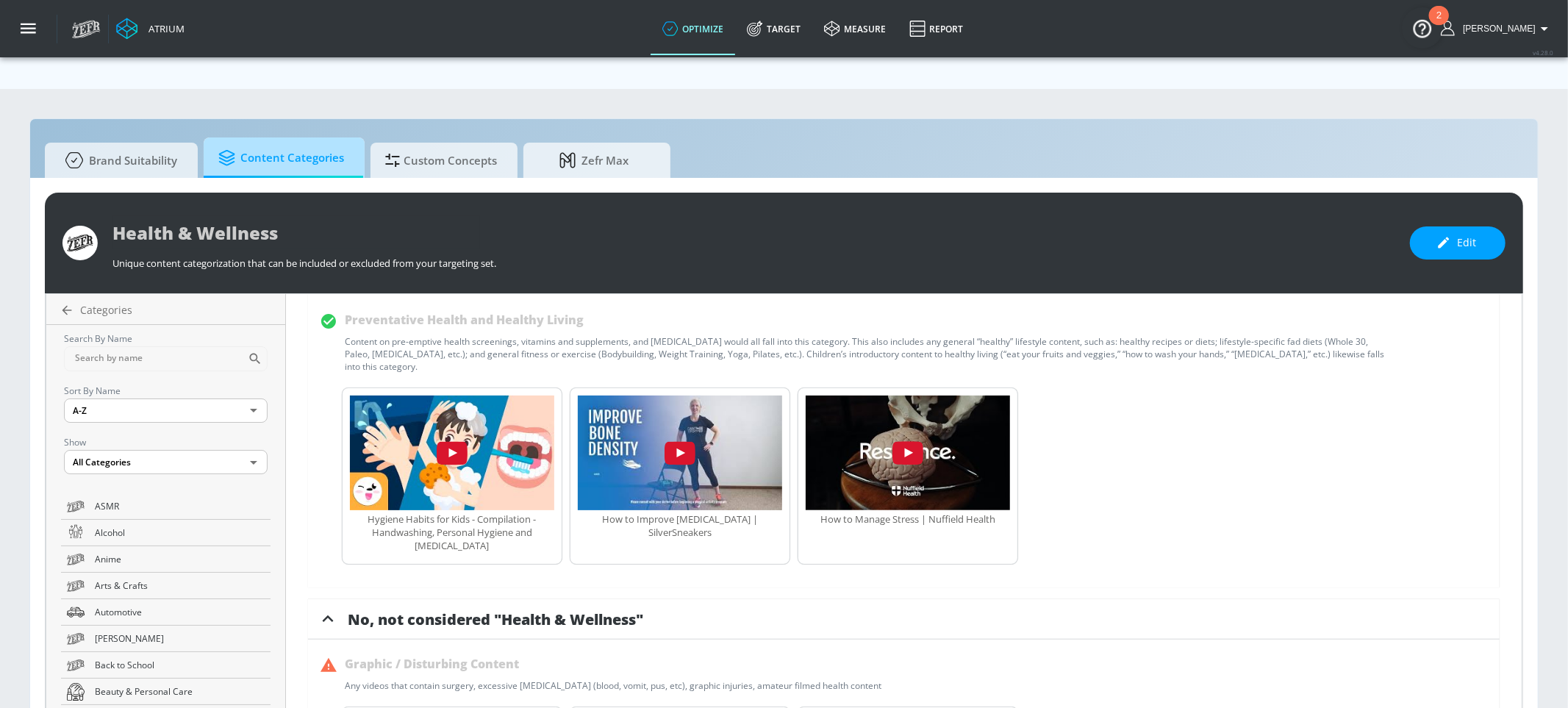
click at [289, 141] on span "Content Categories" at bounding box center [281, 158] width 126 height 35
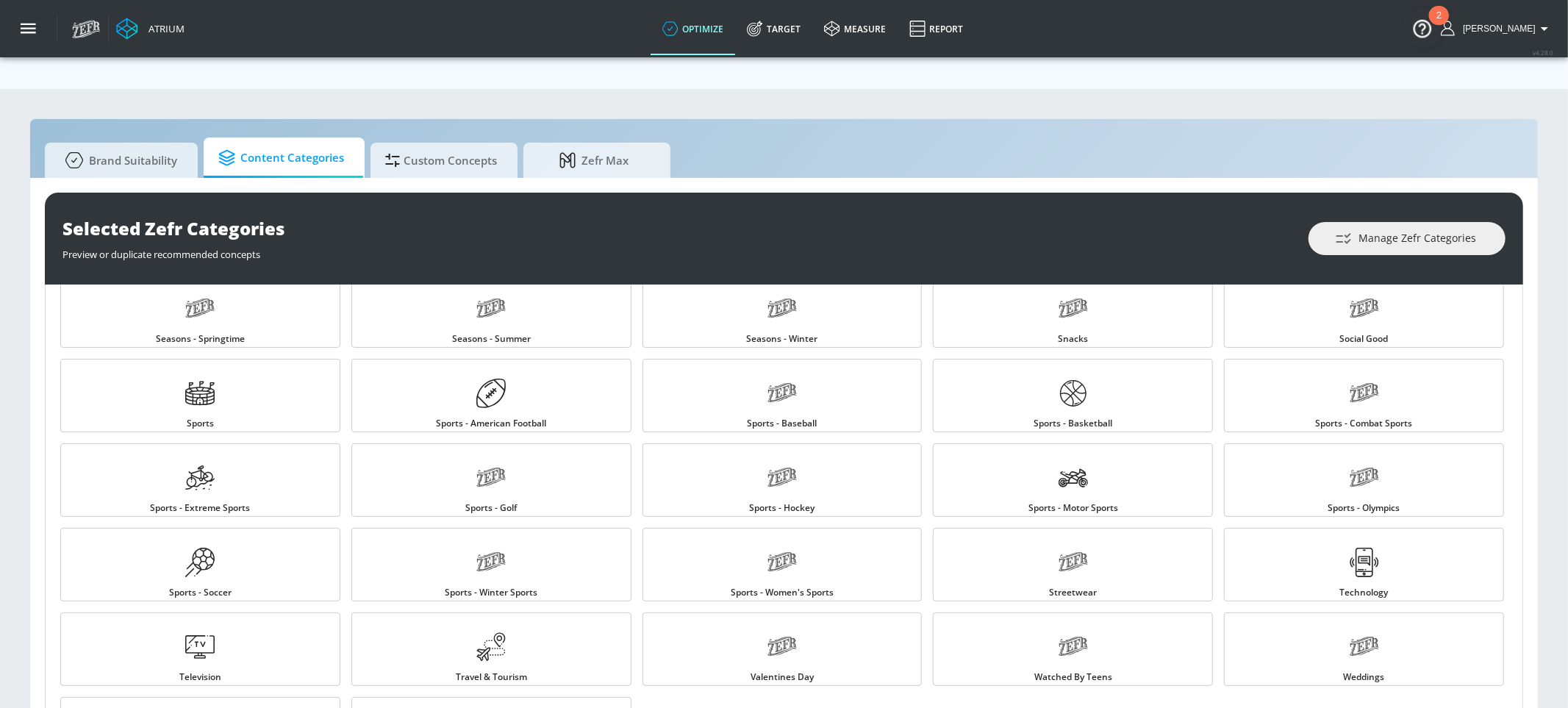
scroll to position [1453, 0]
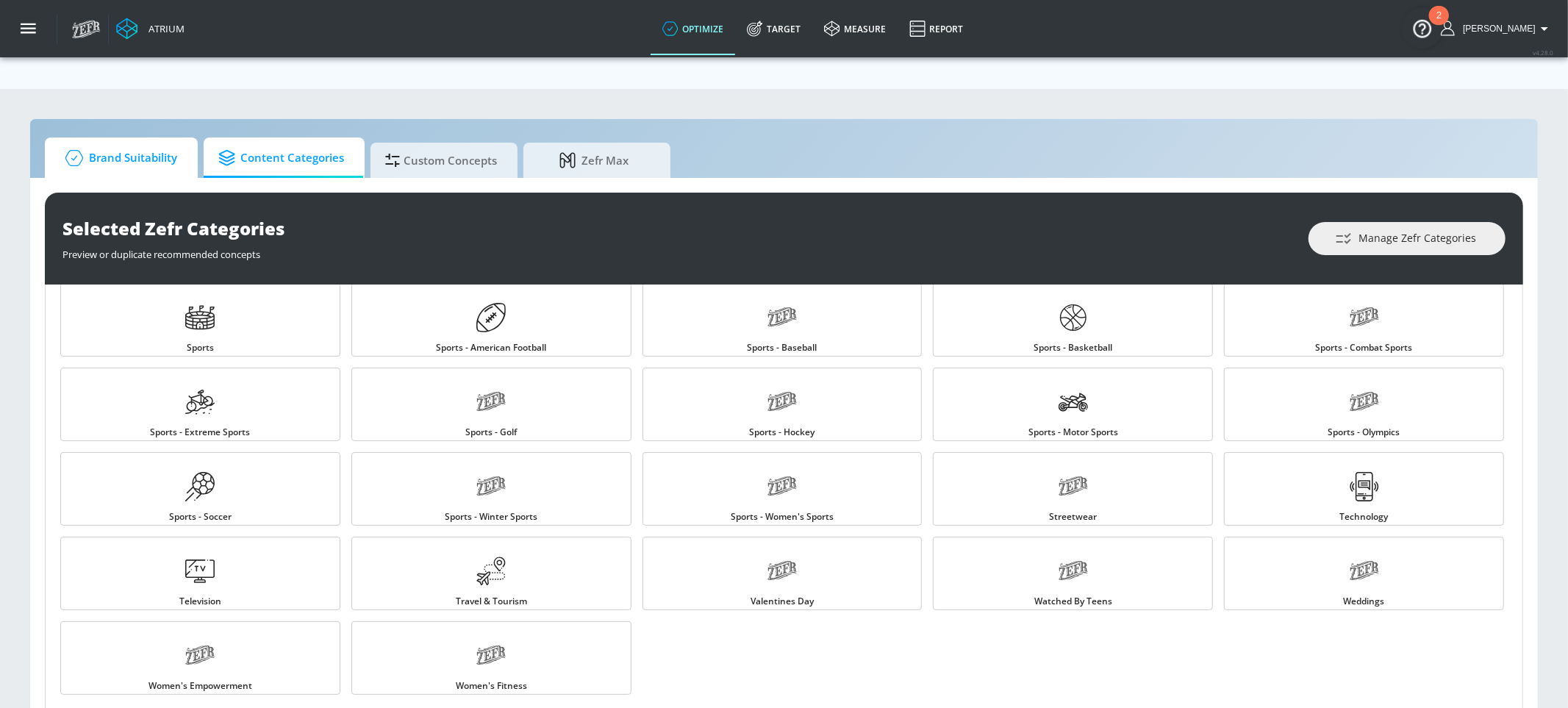
click at [128, 141] on span "Brand Suitability" at bounding box center [118, 158] width 118 height 35
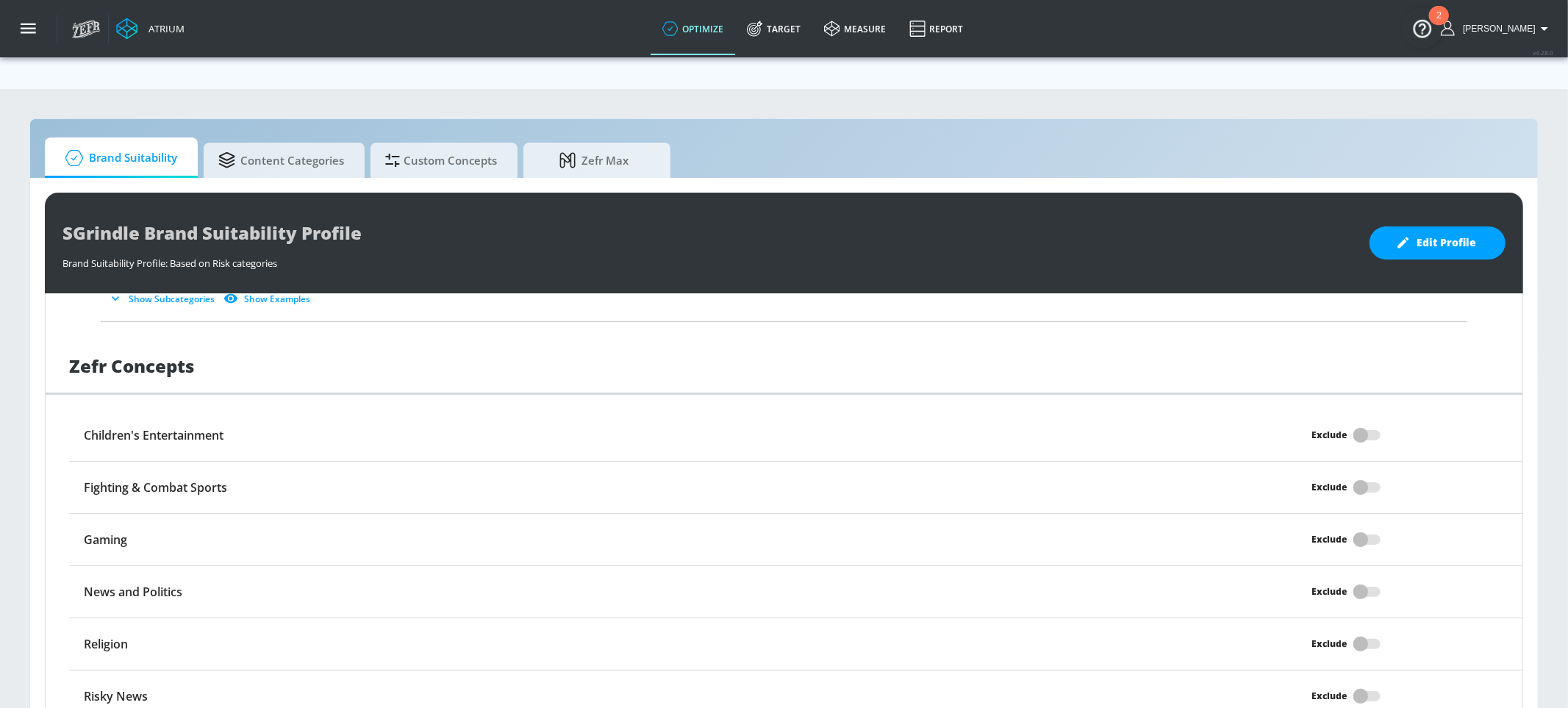
scroll to position [682, 0]
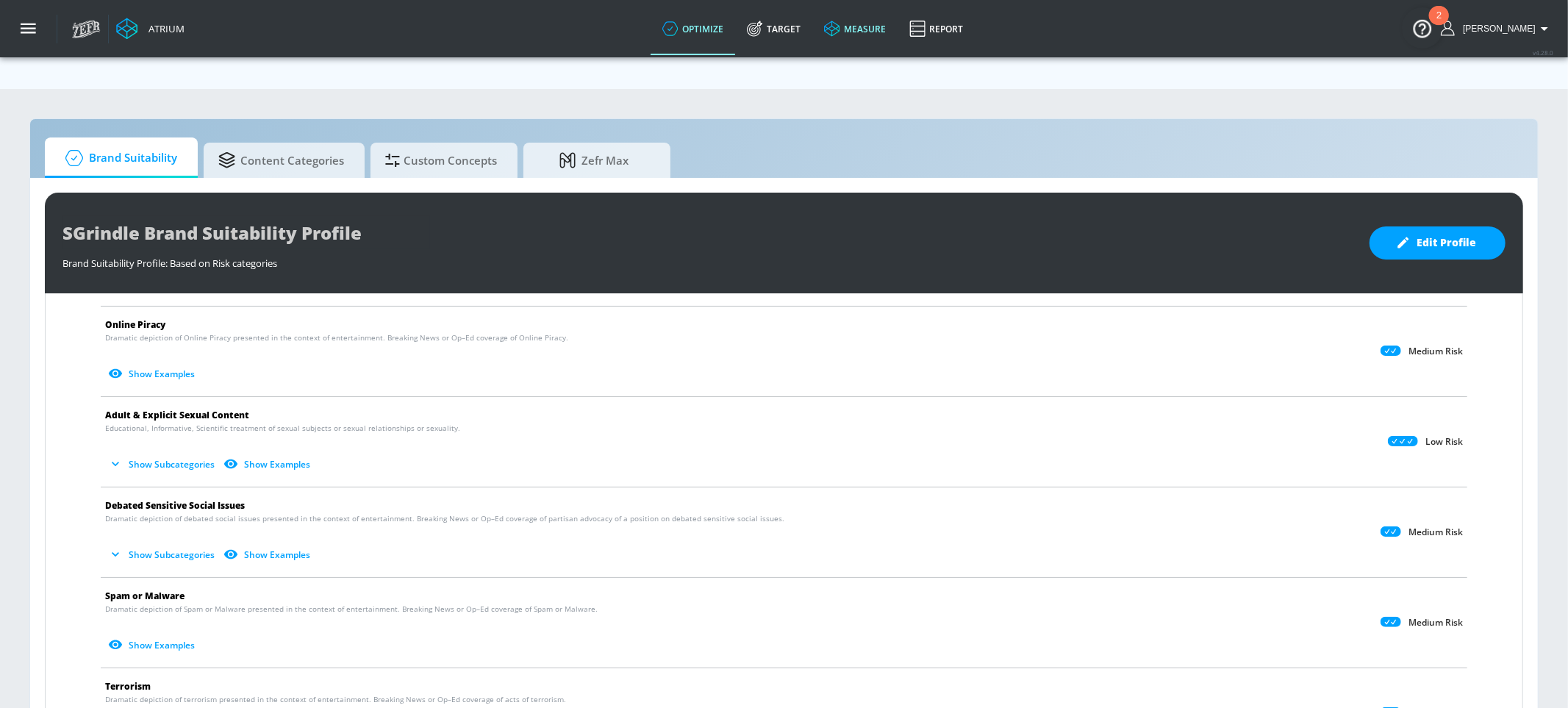
click at [895, 31] on link "measure" at bounding box center [854, 29] width 85 height 53
